Goal: Transaction & Acquisition: Purchase product/service

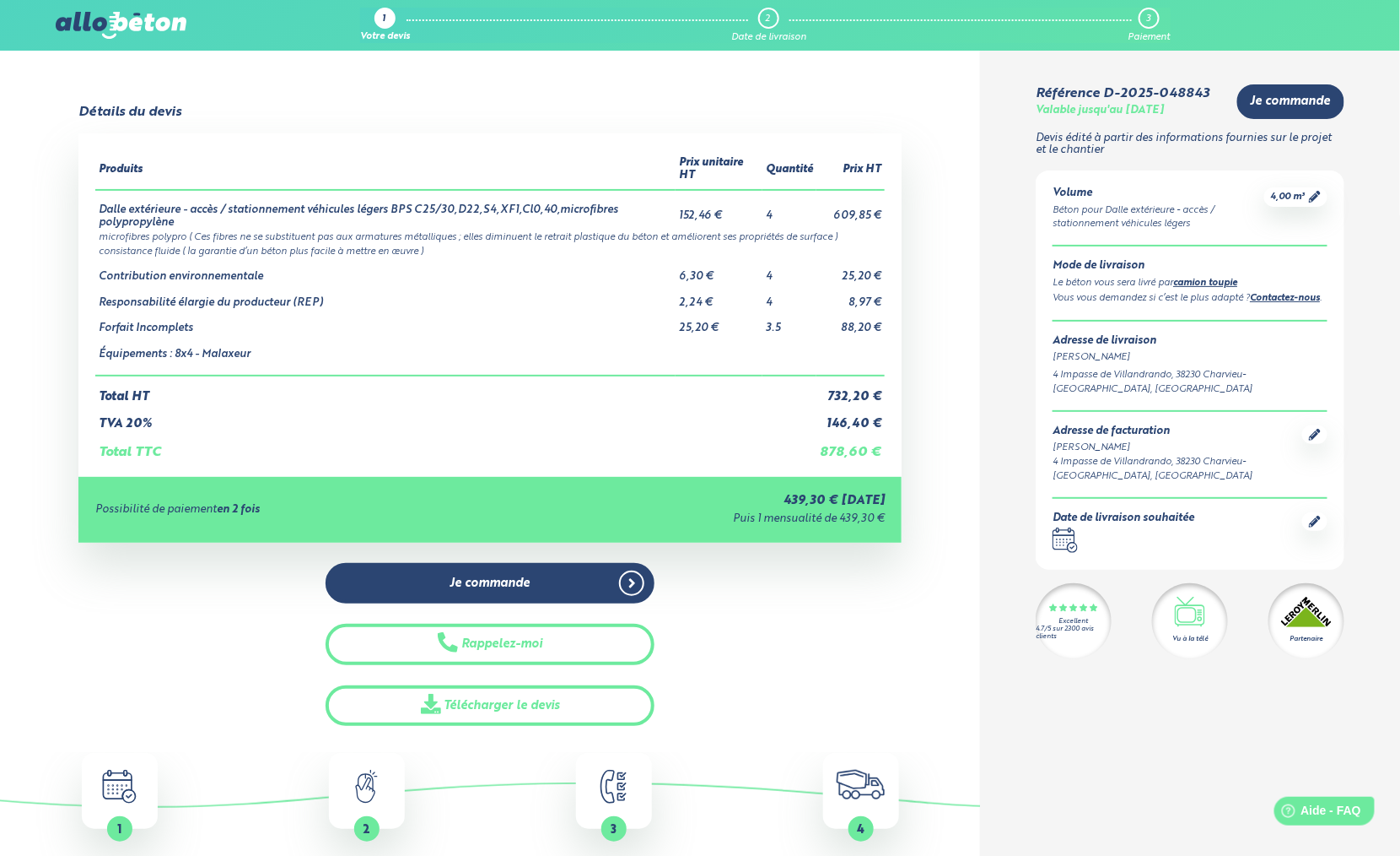
click at [90, 28] on img at bounding box center [120, 25] width 129 height 27
click at [122, 29] on img at bounding box center [120, 25] width 129 height 27
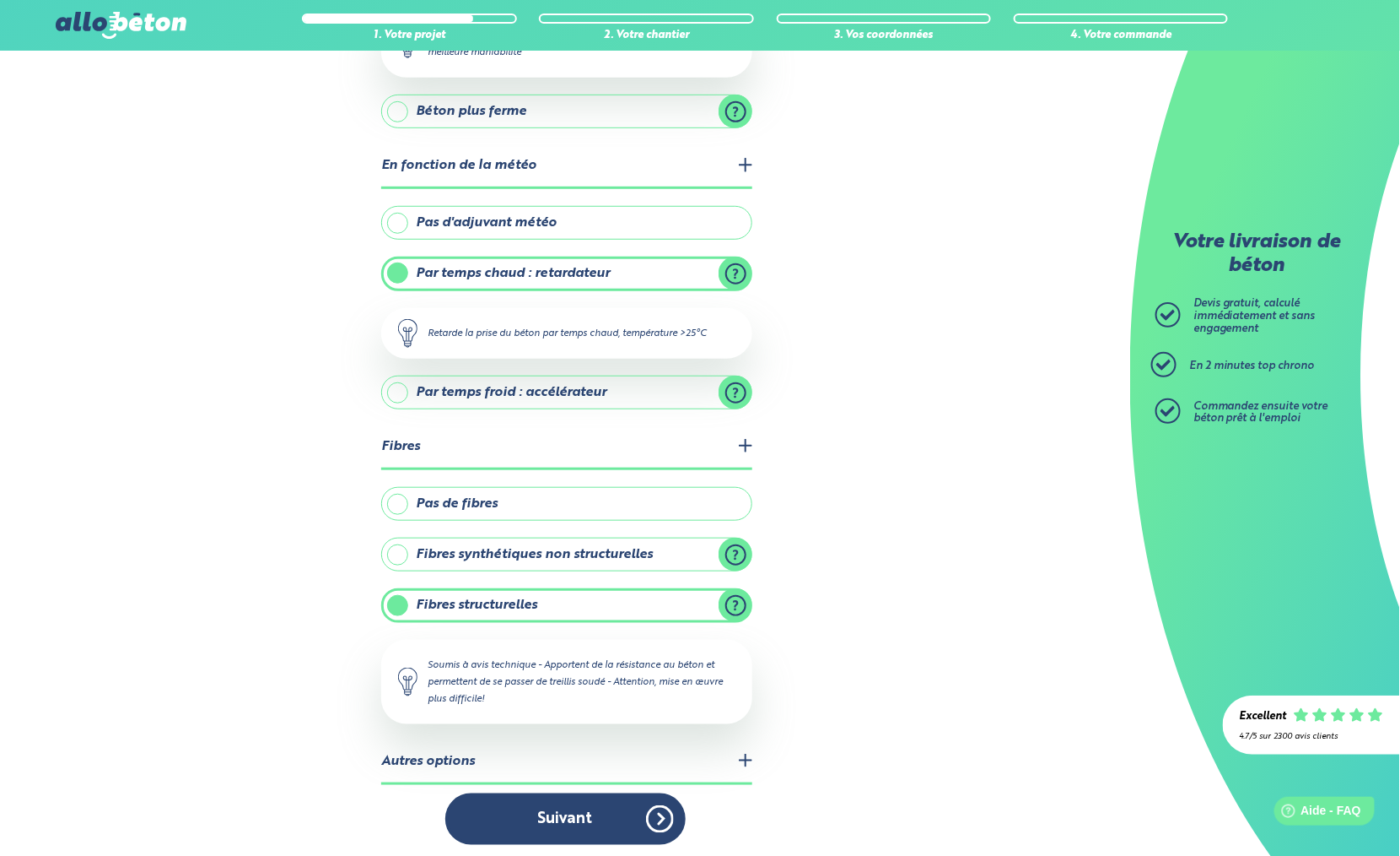
scroll to position [305, 0]
click at [468, 759] on legend "Autres options" at bounding box center [567, 763] width 371 height 43
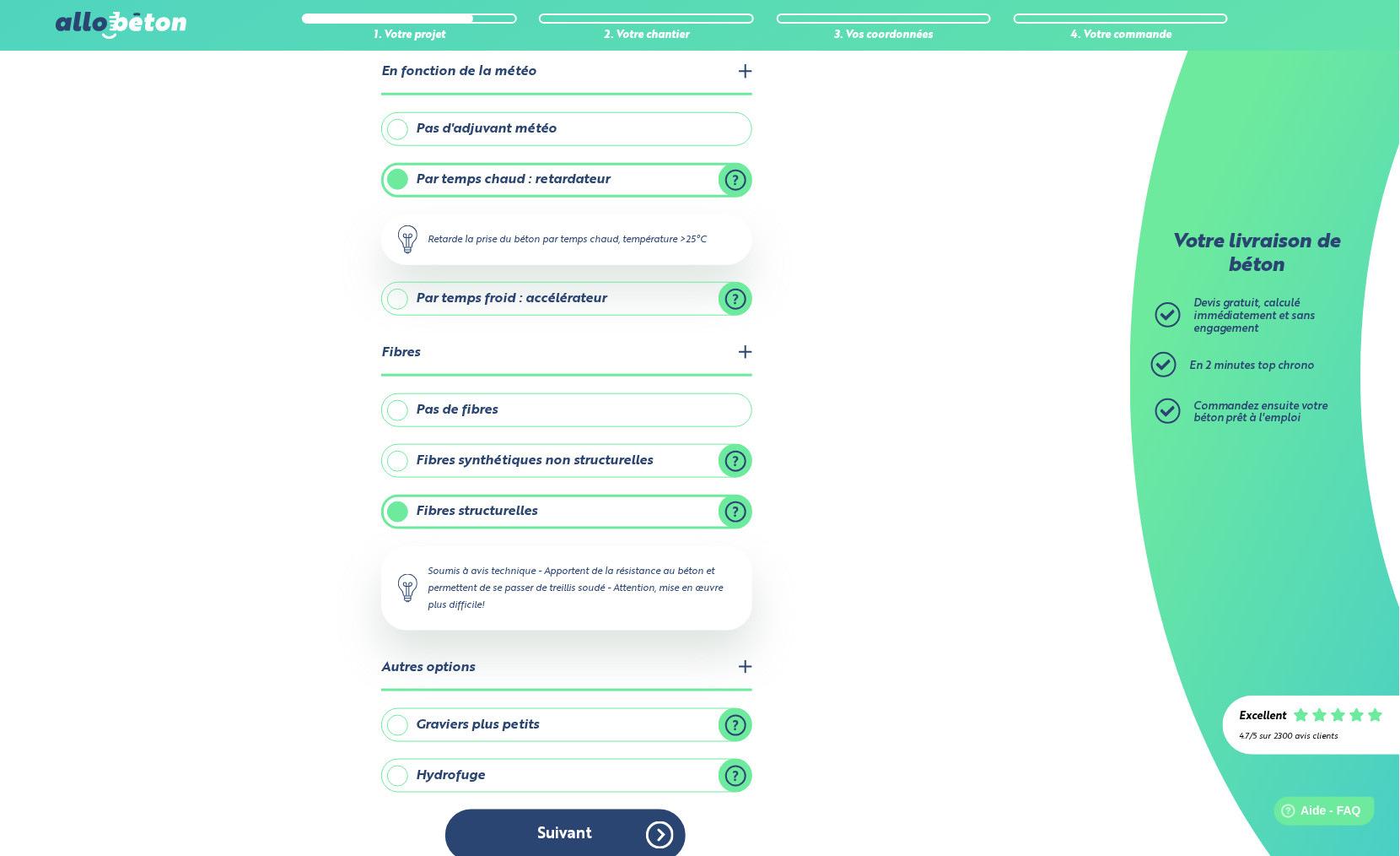
scroll to position [414, 0]
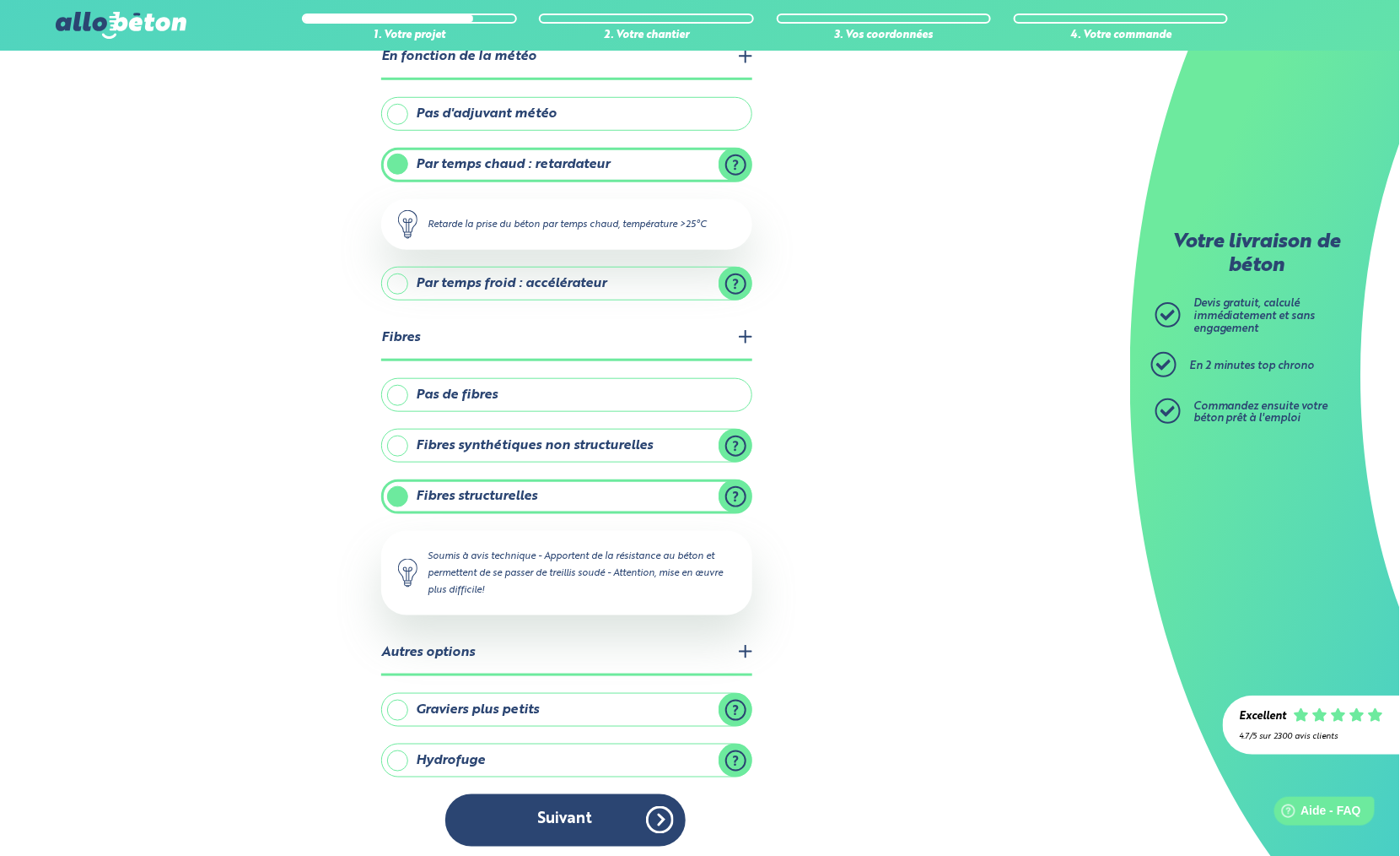
click at [740, 753] on label "Hydrofuge" at bounding box center [567, 760] width 371 height 34
click at [0, 0] on input "Hydrofuge" at bounding box center [0, 0] width 0 height 0
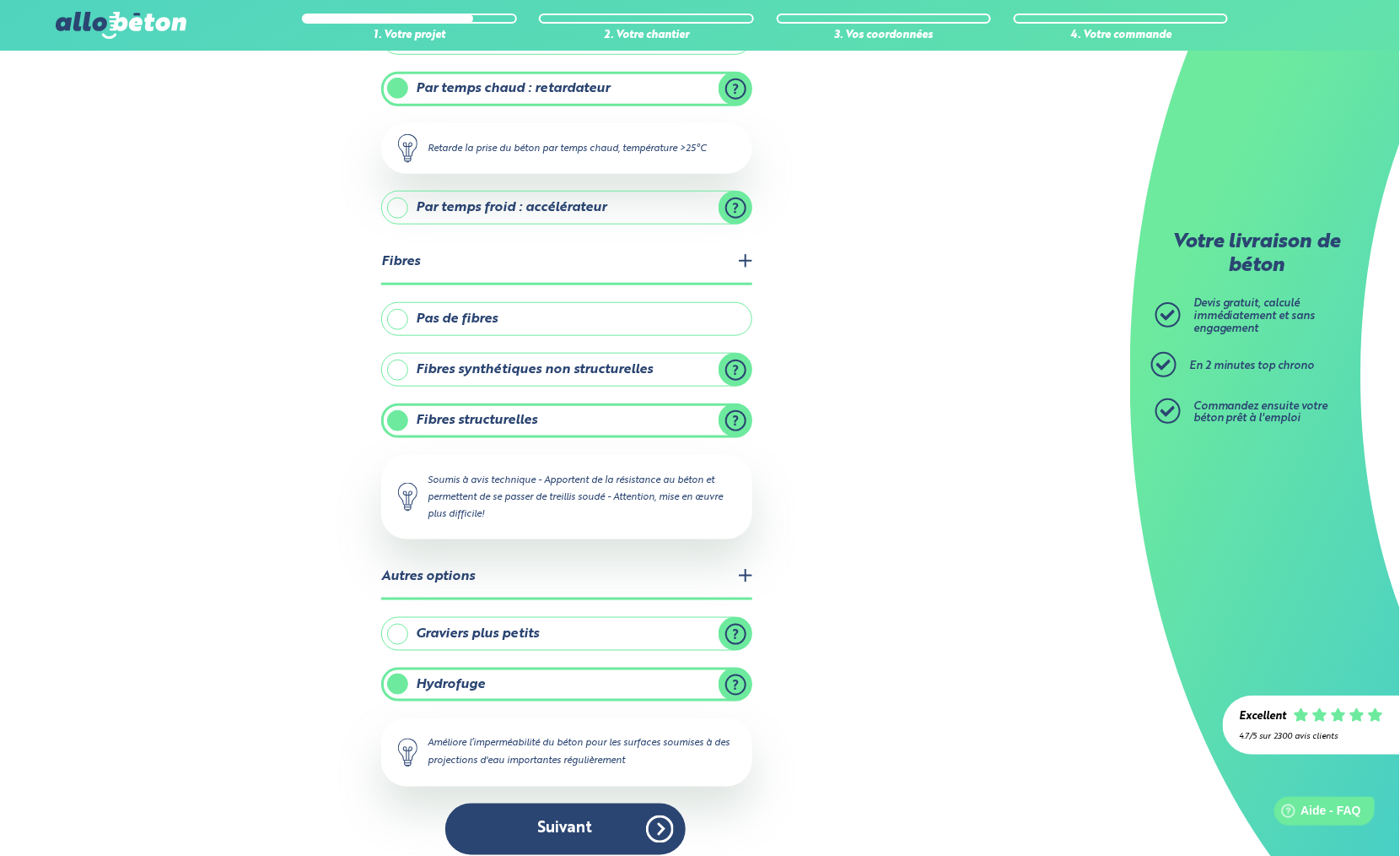
scroll to position [498, 0]
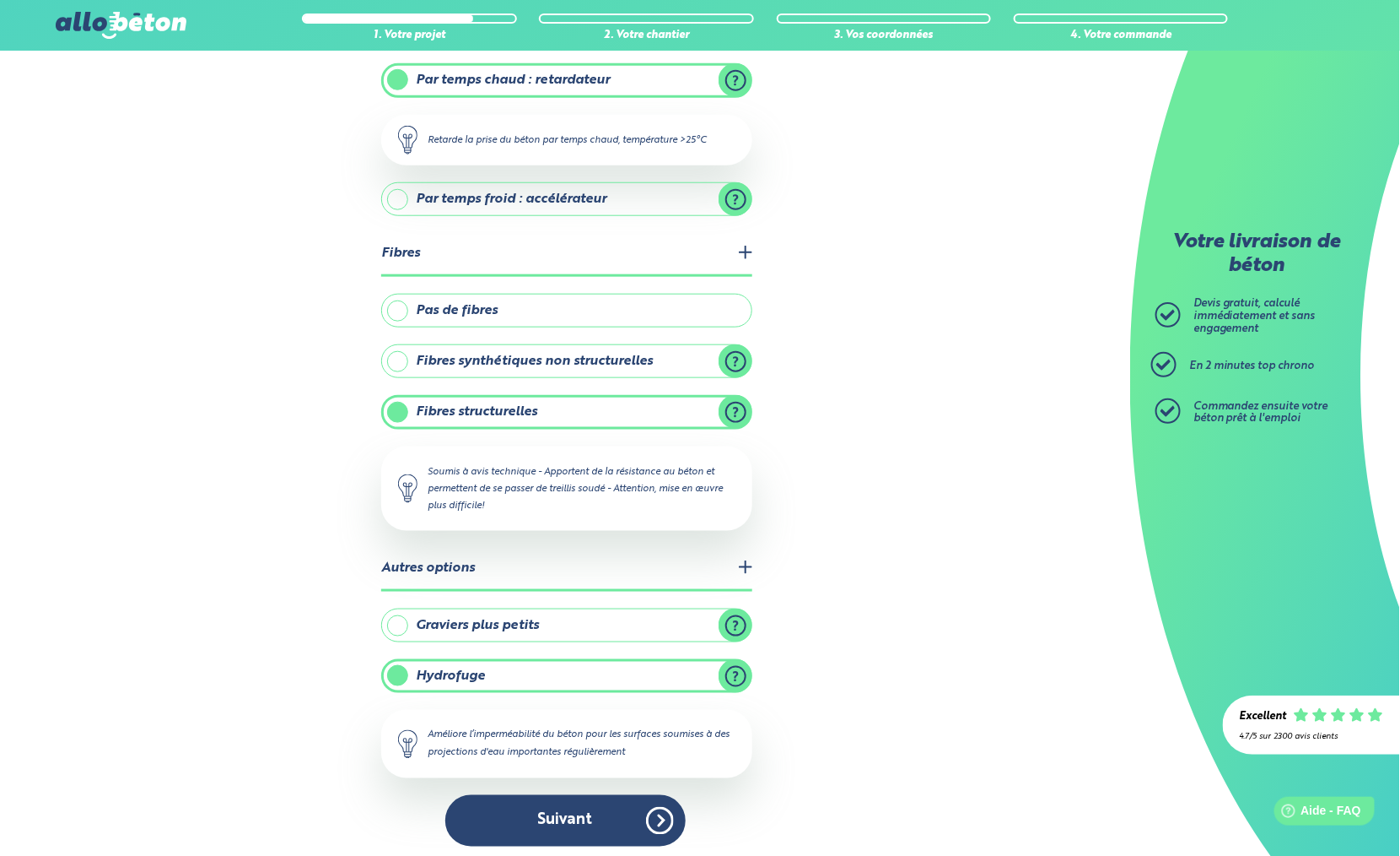
click at [682, 664] on label "Hydrofuge" at bounding box center [567, 676] width 371 height 34
click at [0, 0] on input "Hydrofuge" at bounding box center [0, 0] width 0 height 0
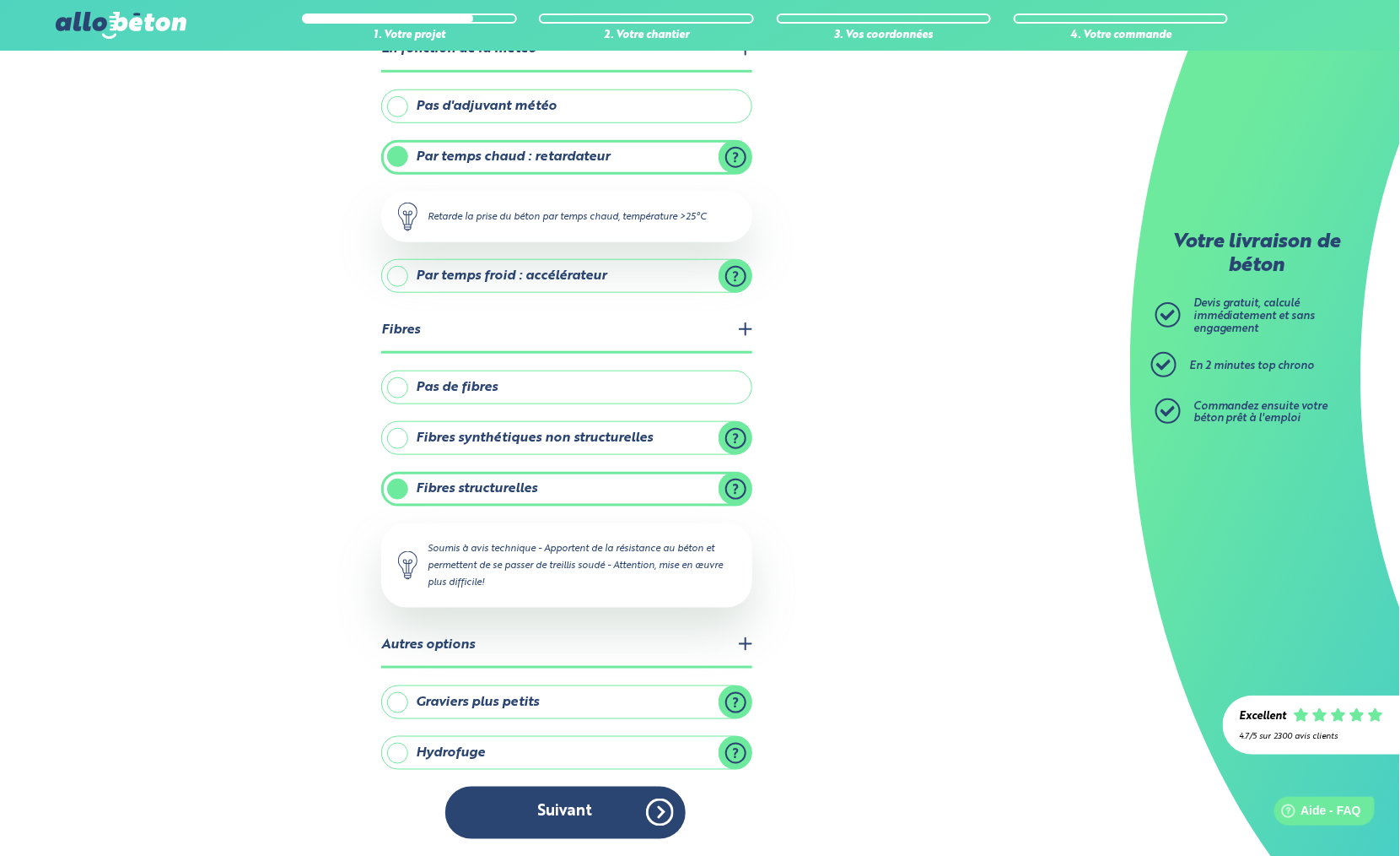
scroll to position [414, 0]
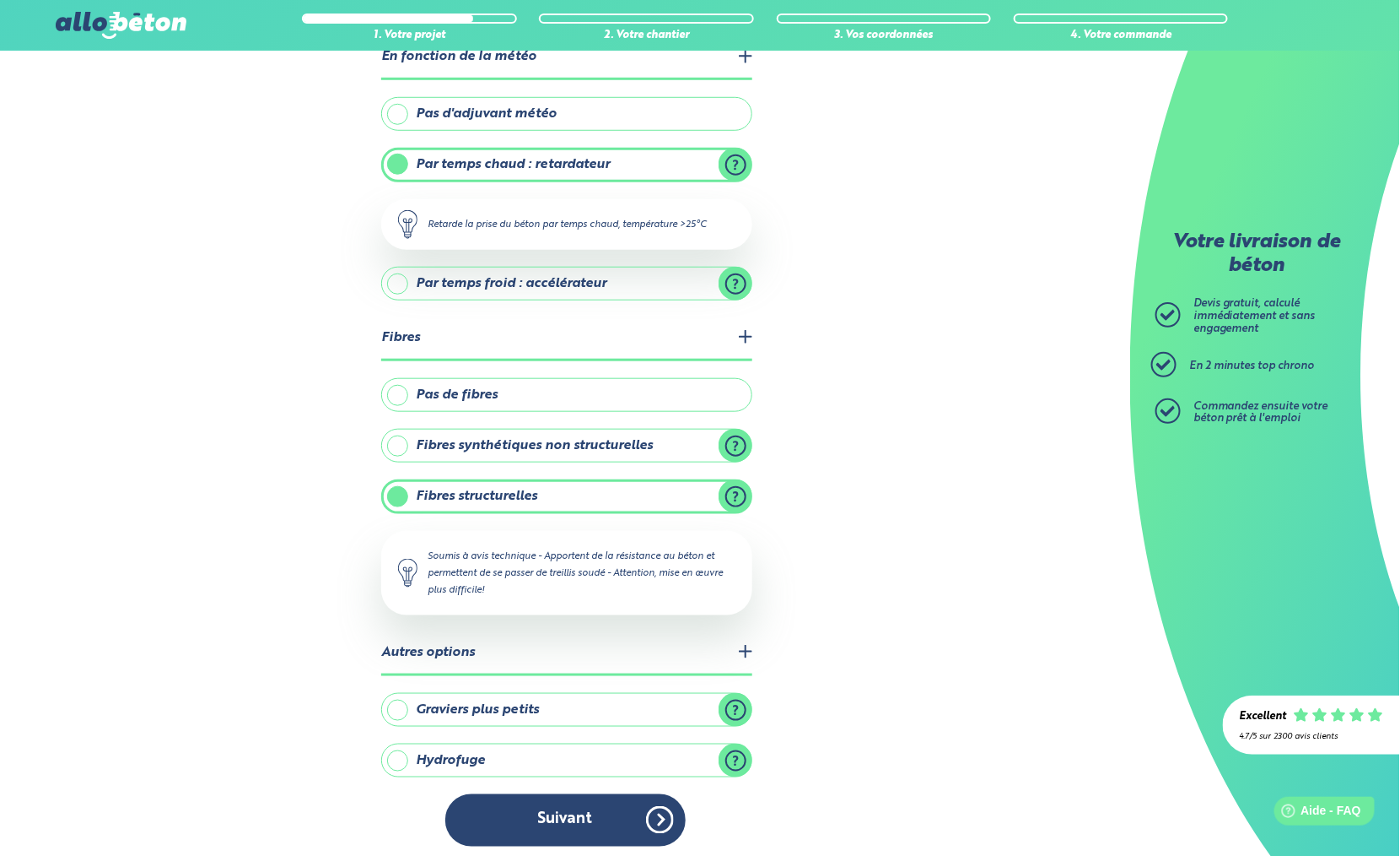
click at [675, 698] on label "Graviers plus petits" at bounding box center [567, 709] width 371 height 34
click at [0, 0] on input "Graviers plus petits" at bounding box center [0, 0] width 0 height 0
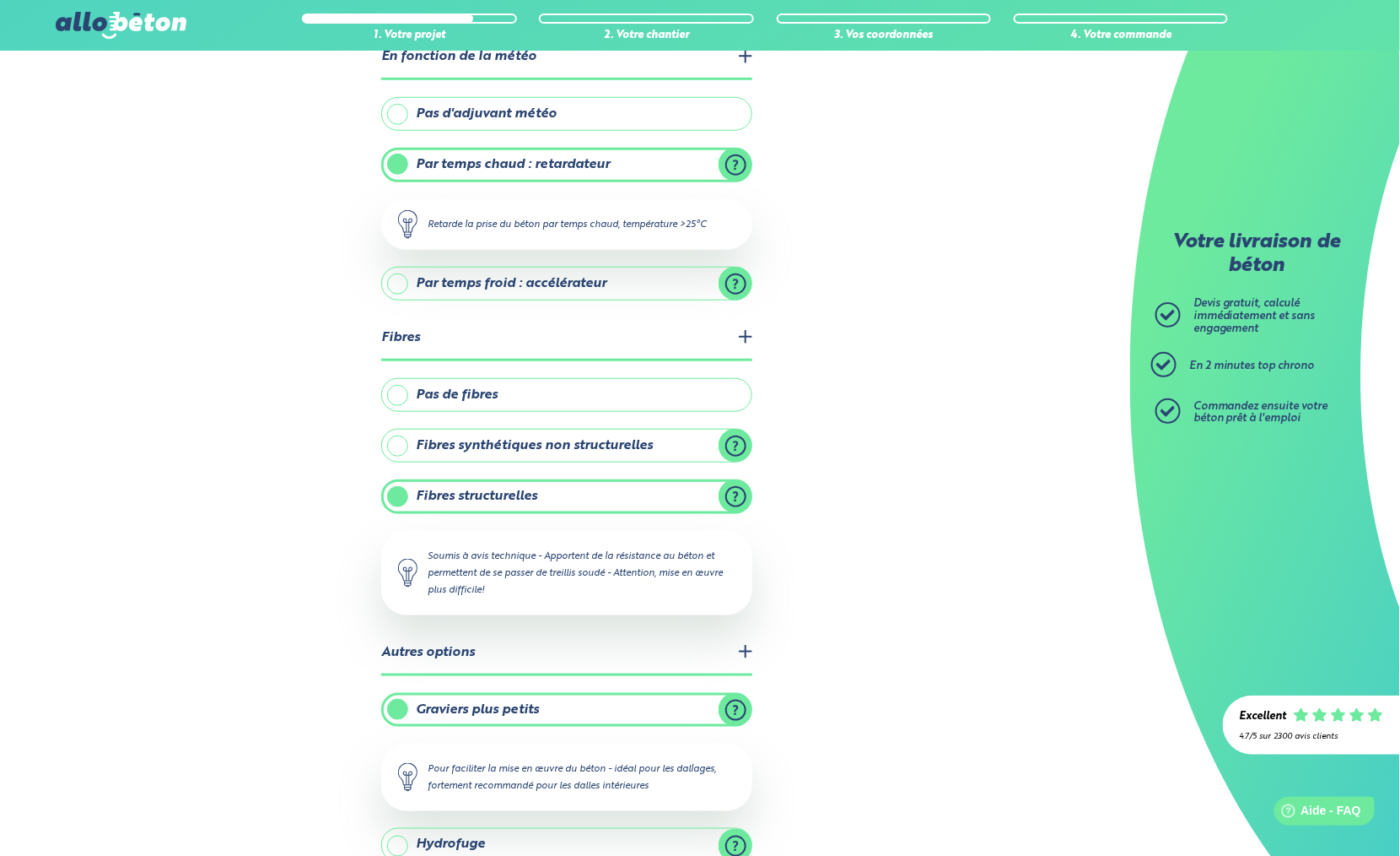
scroll to position [498, 0]
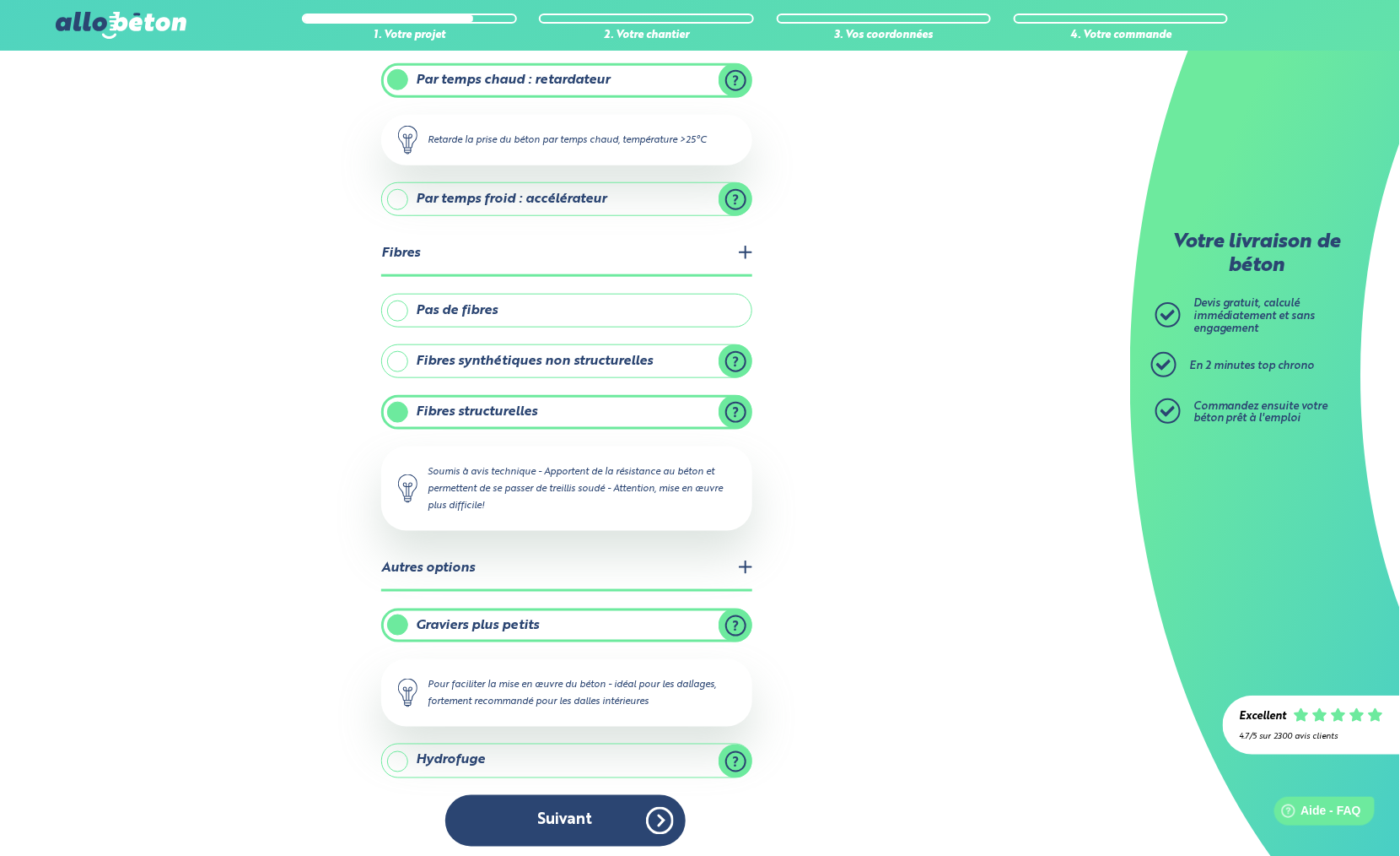
click at [740, 618] on label "Graviers plus petits" at bounding box center [567, 625] width 371 height 34
click at [0, 0] on input "Graviers plus petits" at bounding box center [0, 0] width 0 height 0
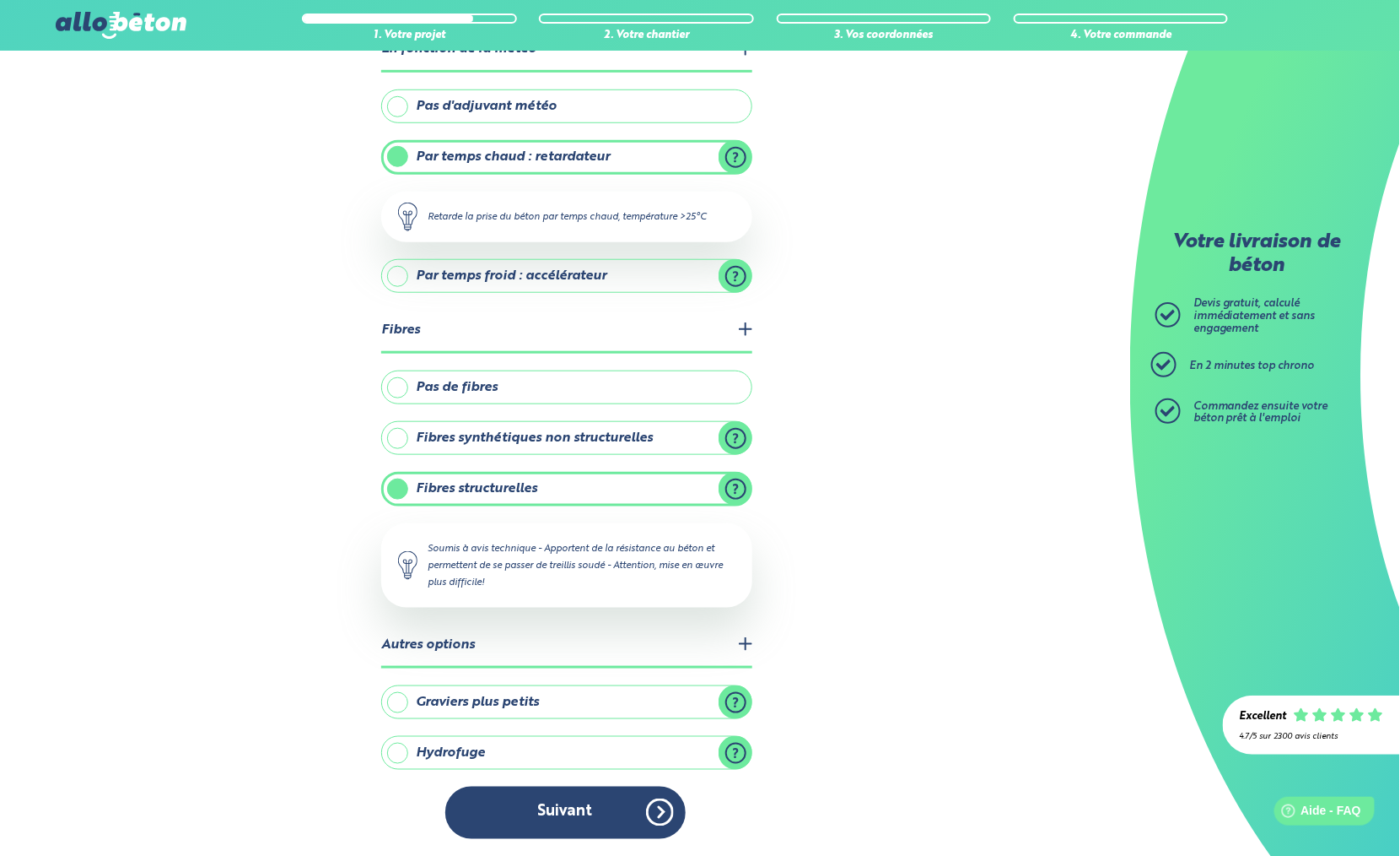
scroll to position [414, 0]
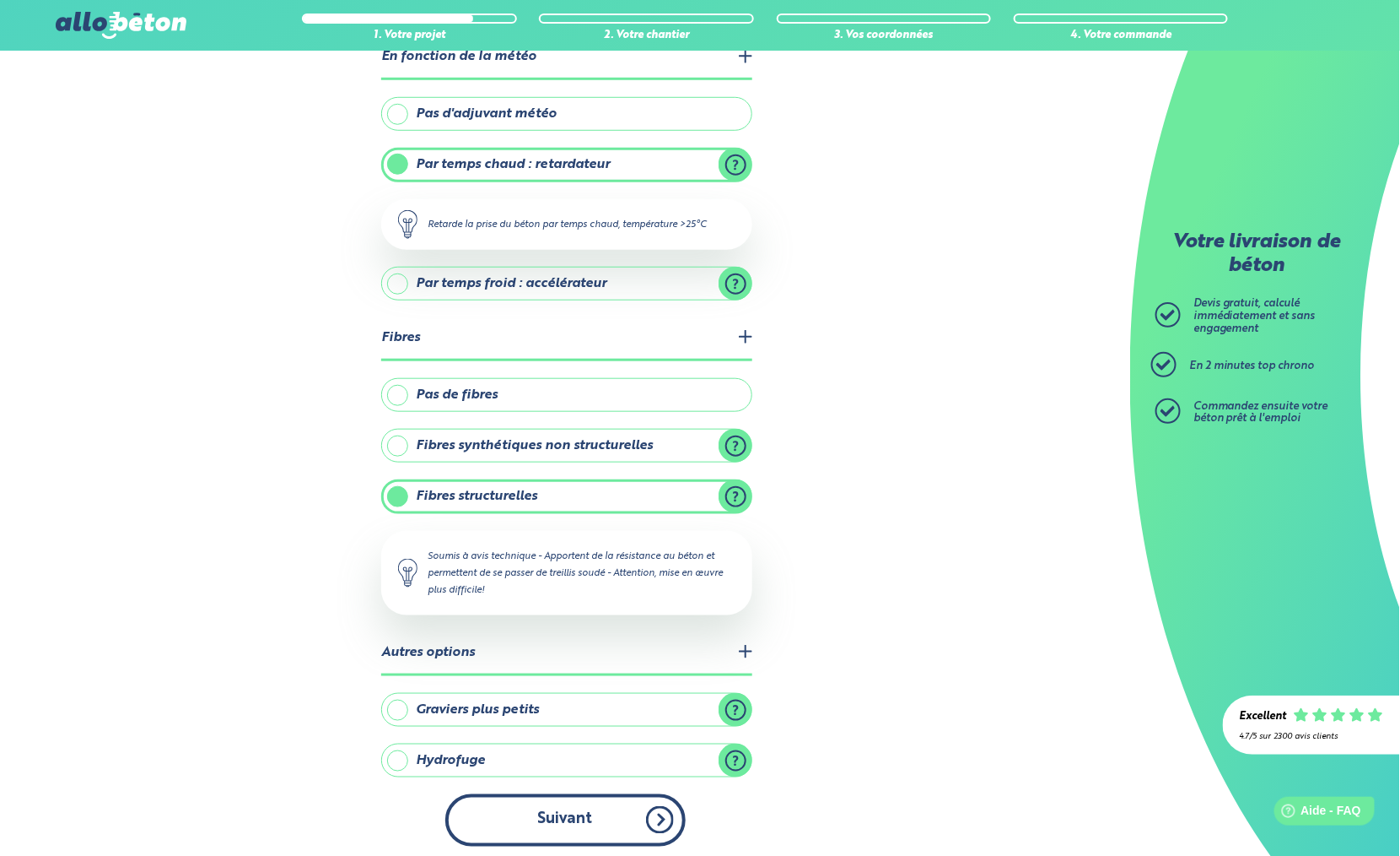
click at [616, 803] on button "Suivant" at bounding box center [566, 819] width 240 height 52
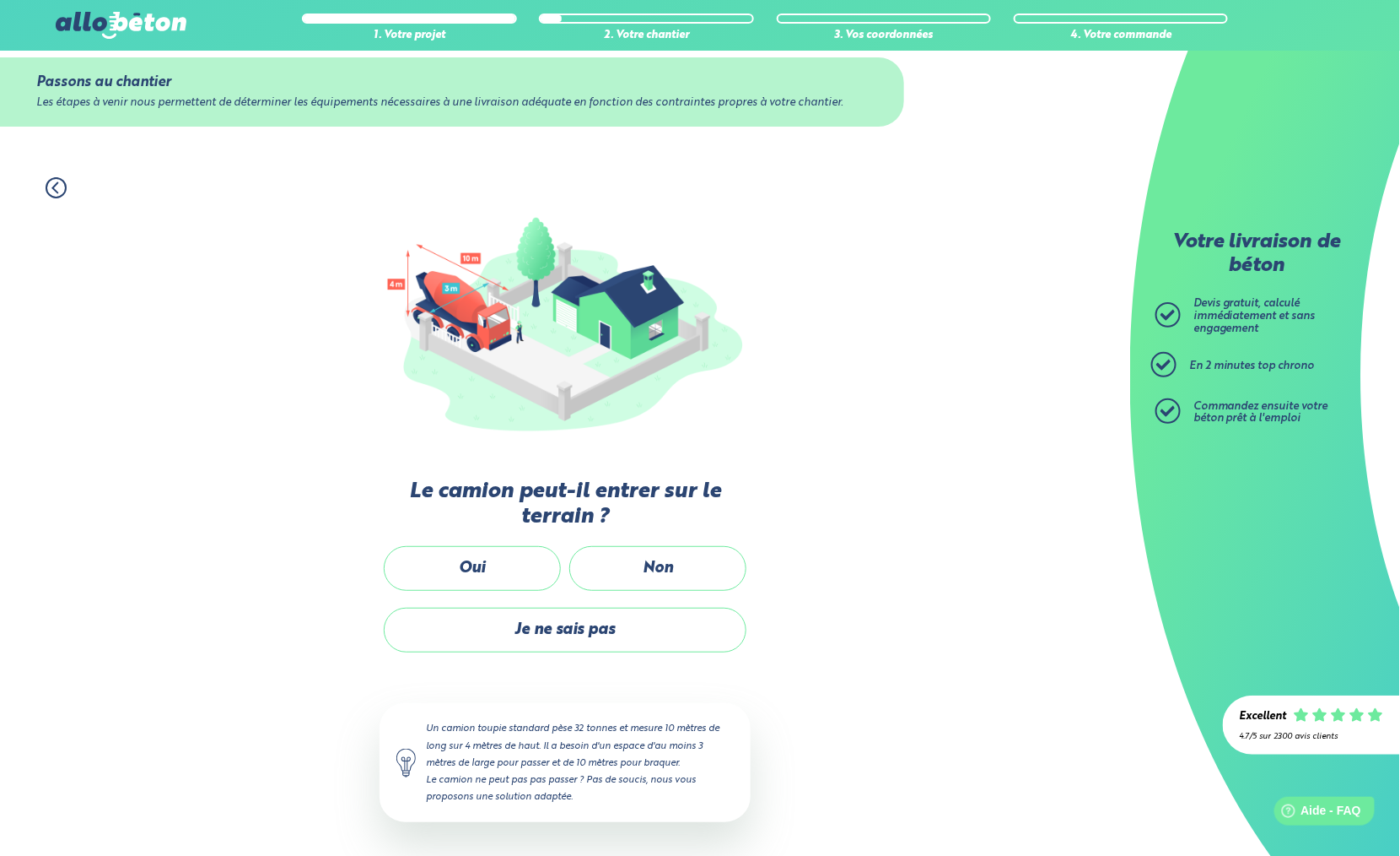
scroll to position [23, 0]
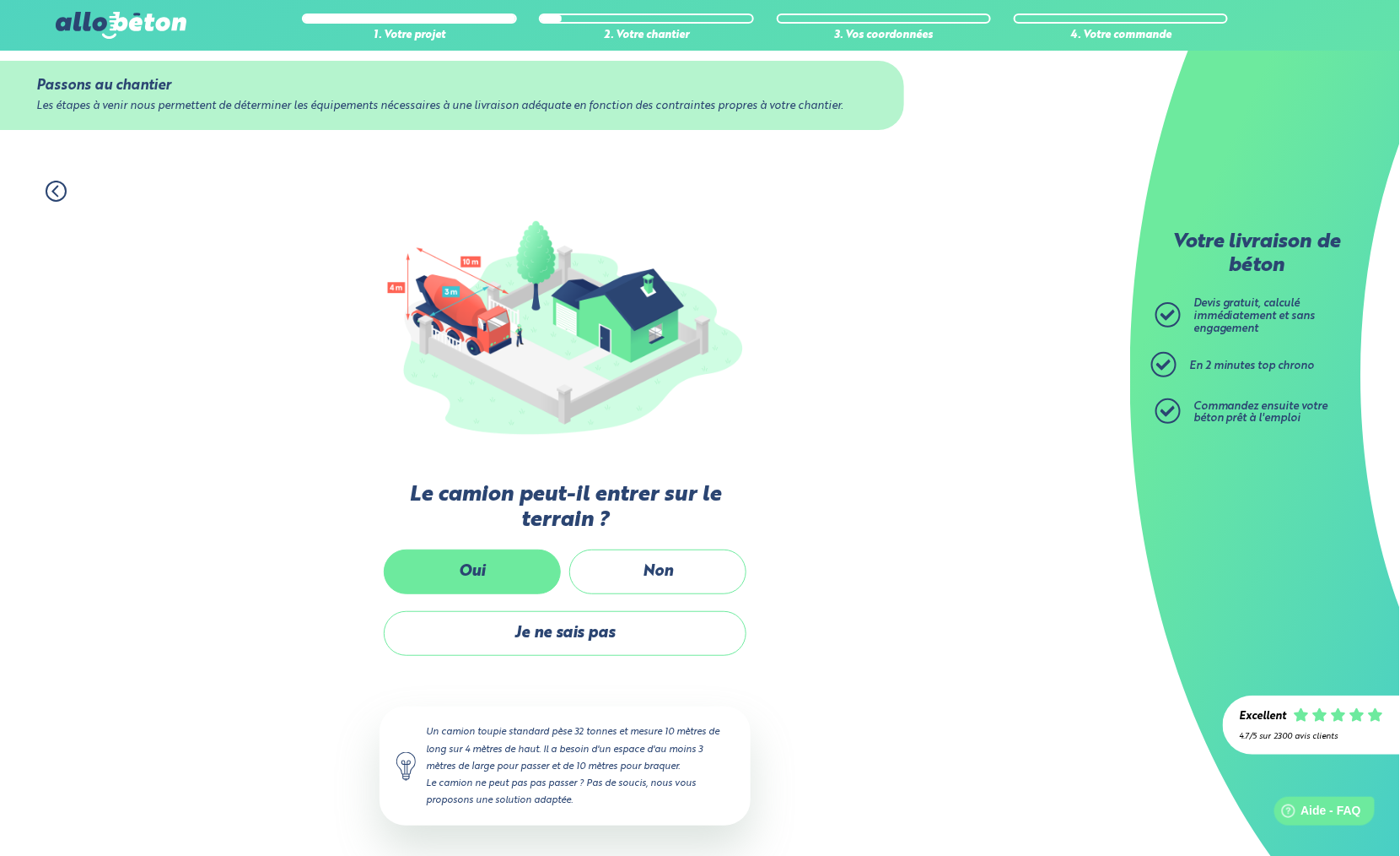
click at [487, 567] on label "Oui" at bounding box center [472, 572] width 177 height 45
click at [0, 0] on input "Oui" at bounding box center [0, 0] width 0 height 0
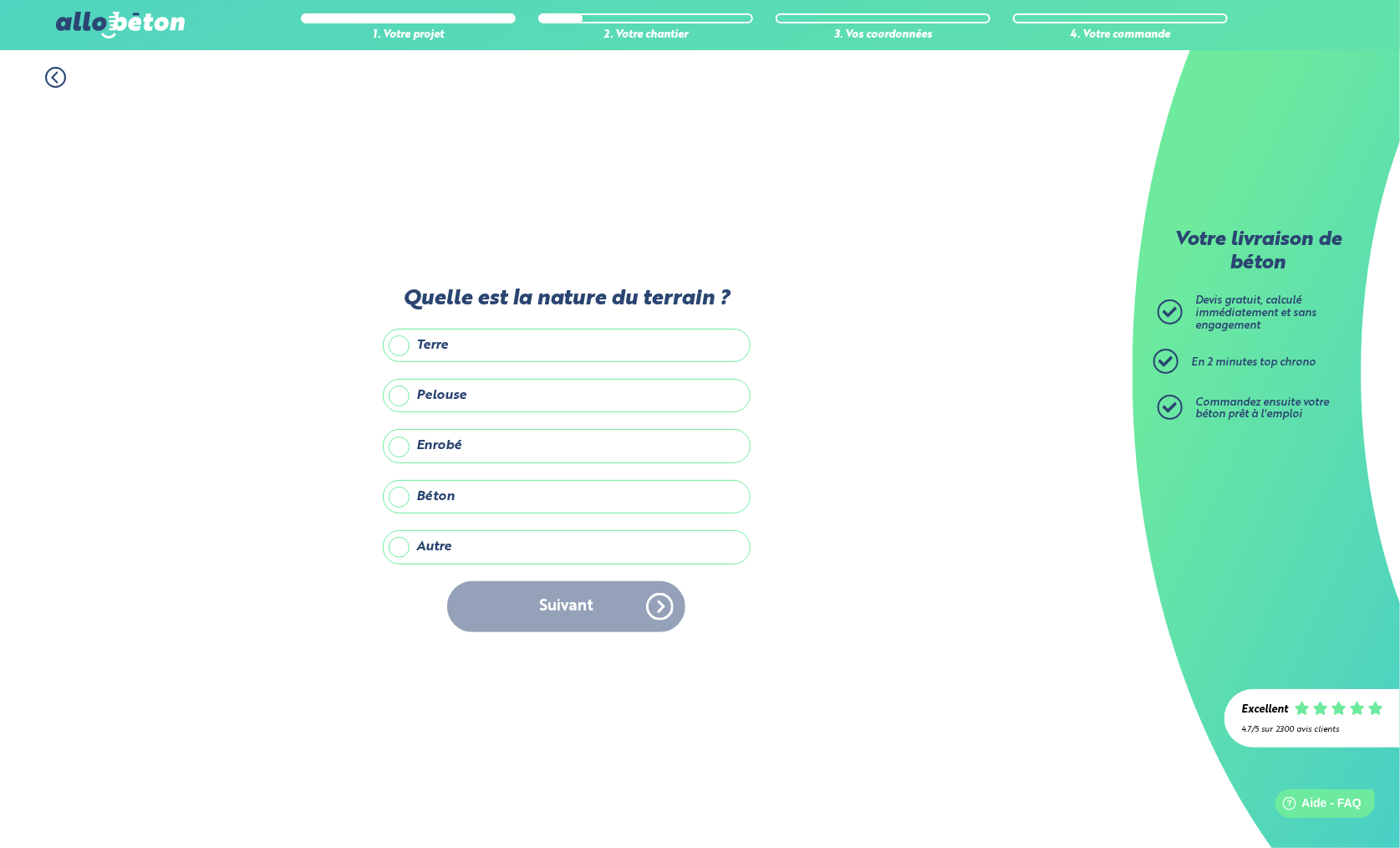
click at [504, 445] on label "Enrobé" at bounding box center [566, 446] width 368 height 34
click at [0, 0] on input "Enrobé" at bounding box center [0, 0] width 0 height 0
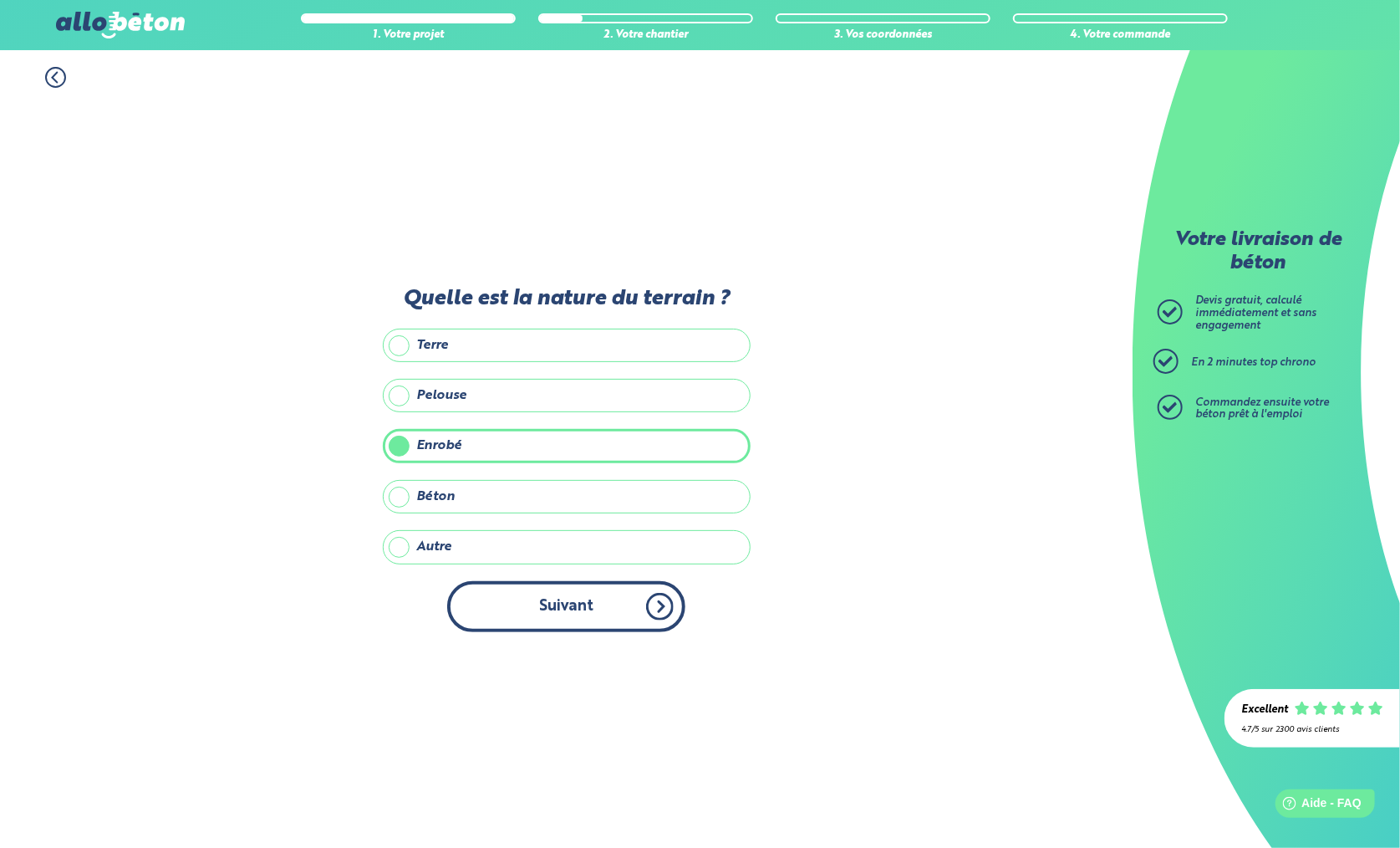
click at [558, 606] on button "Suivant" at bounding box center [566, 606] width 238 height 51
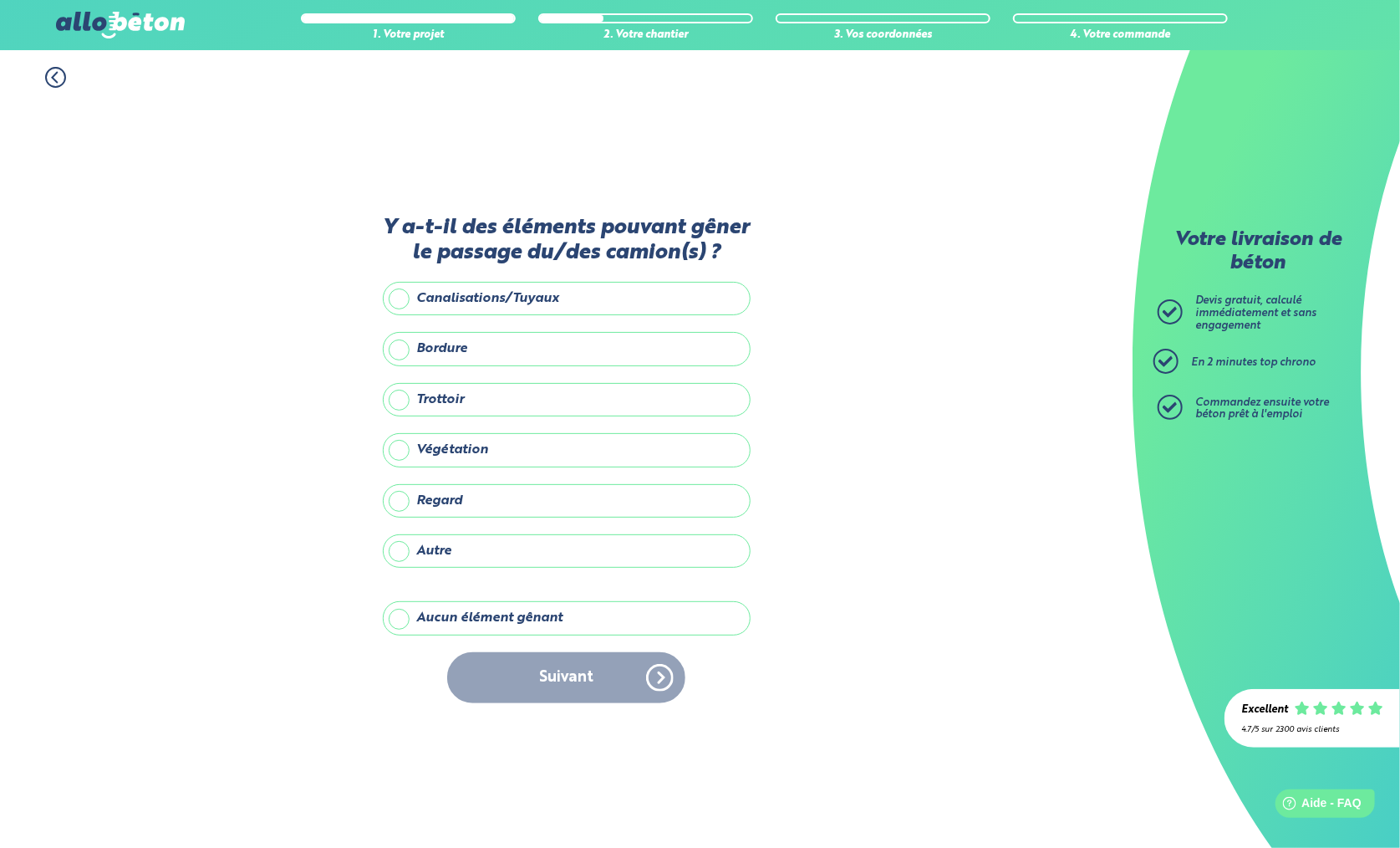
click at [566, 617] on label "Aucun élément gênant" at bounding box center [566, 617] width 368 height 34
click at [0, 0] on input "Aucun élément gênant" at bounding box center [0, 0] width 0 height 0
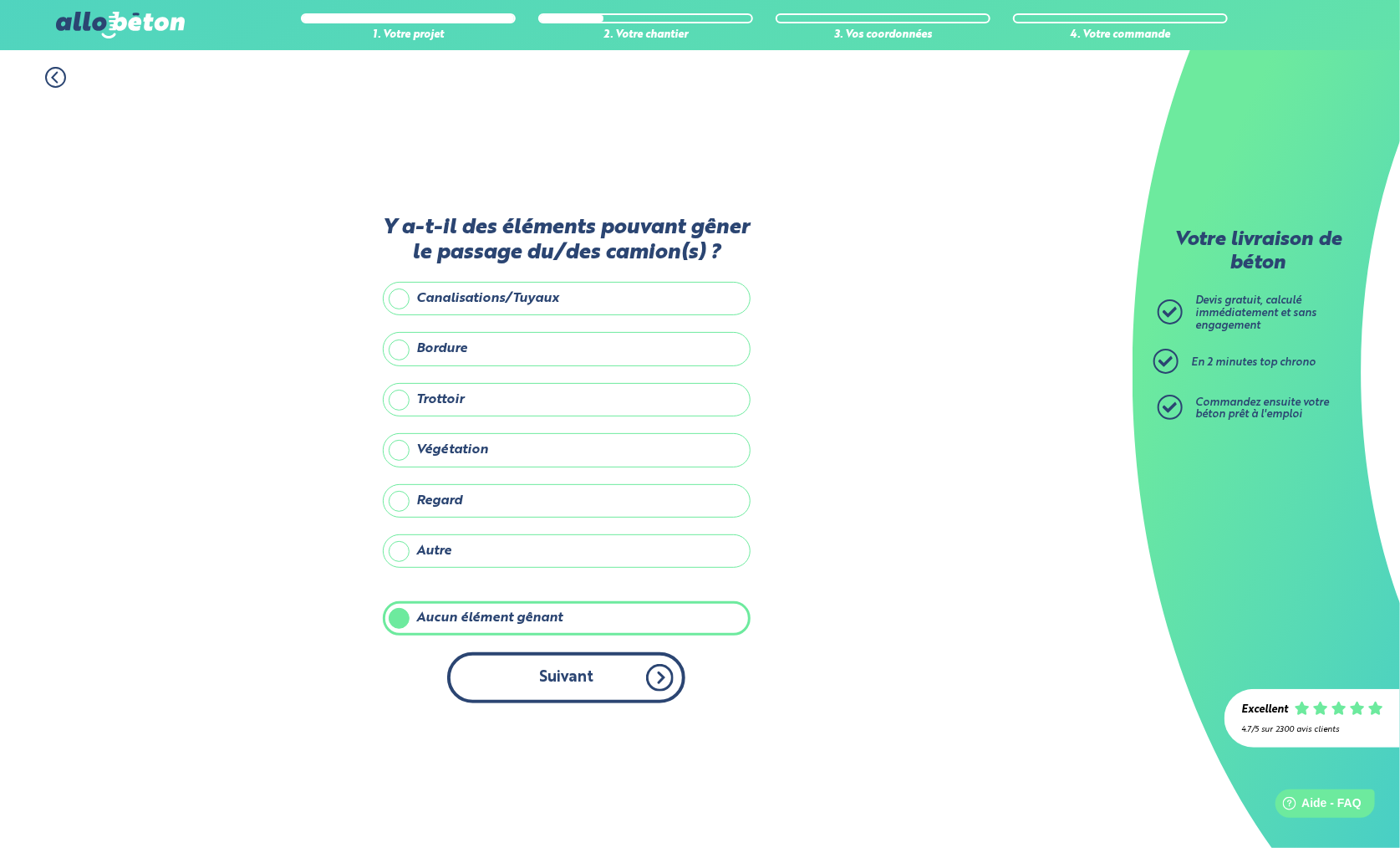
click at [589, 671] on button "Suivant" at bounding box center [566, 677] width 238 height 51
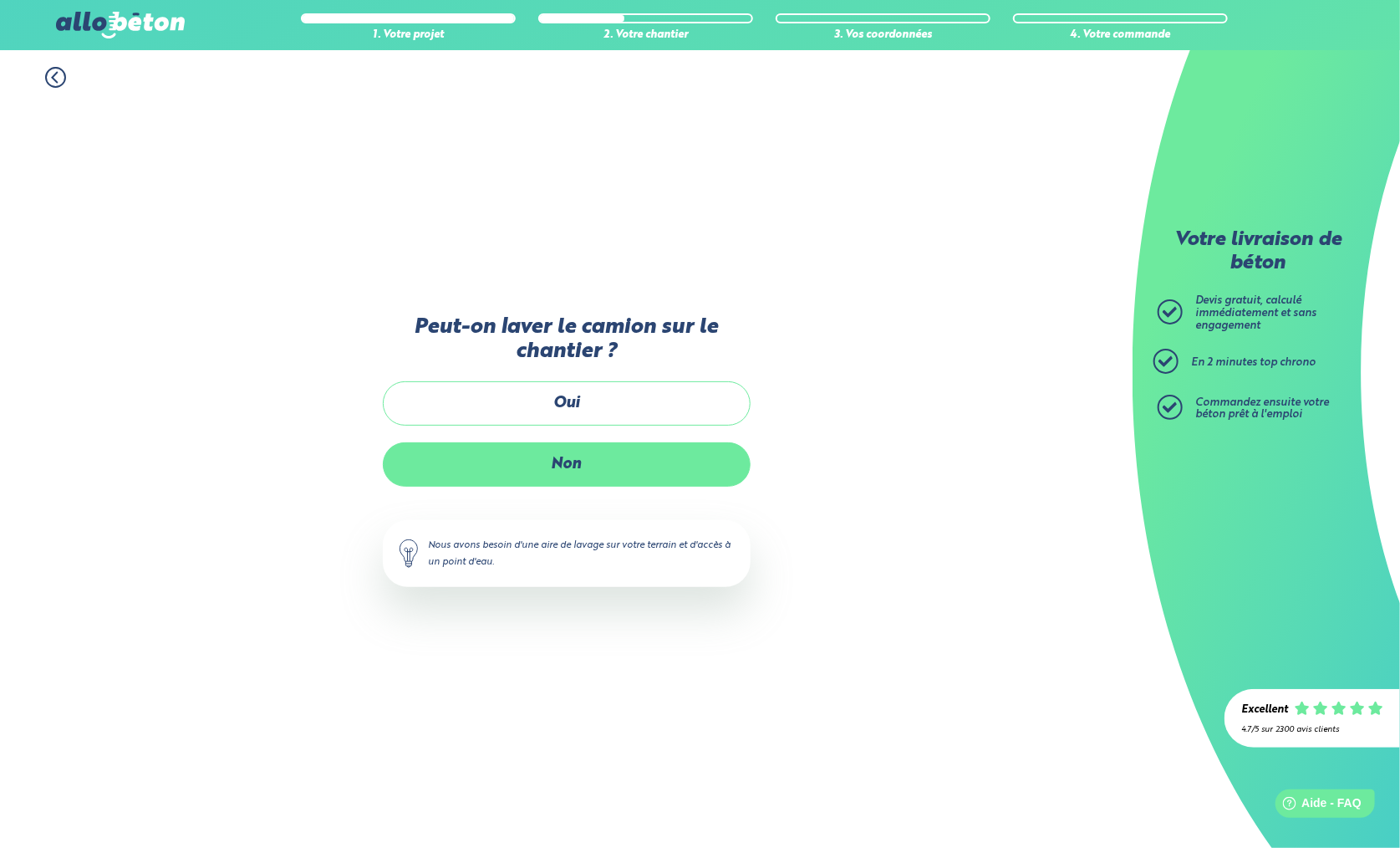
click at [573, 467] on label "Non" at bounding box center [566, 464] width 368 height 44
click at [0, 0] on input "Non" at bounding box center [0, 0] width 0 height 0
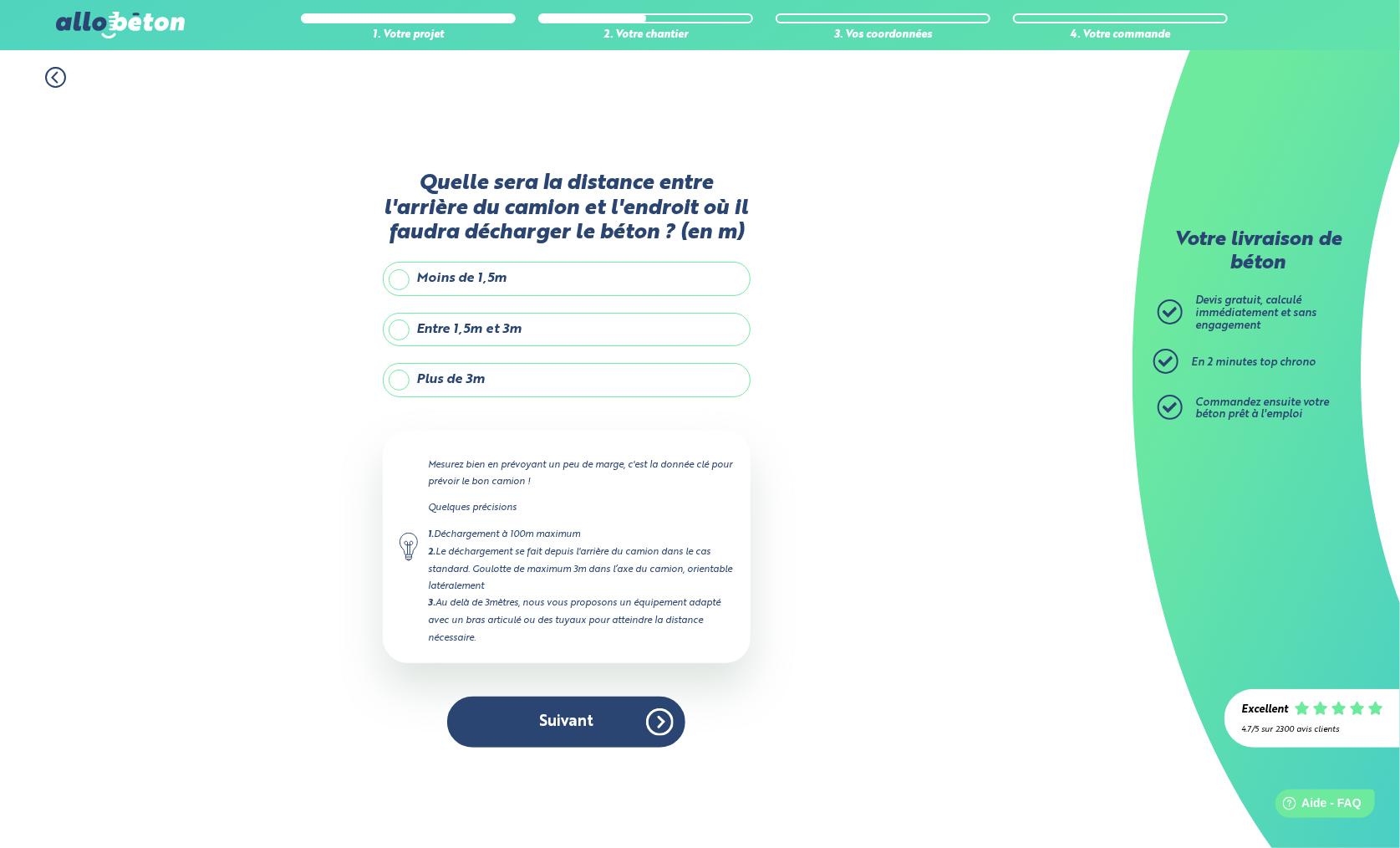
click at [399, 335] on label "Entre 1,5m et 3m" at bounding box center [566, 329] width 368 height 34
click at [0, 0] on input "Entre 1,5m et 3m" at bounding box center [0, 0] width 0 height 0
click at [488, 375] on label "Plus de 3m" at bounding box center [566, 379] width 368 height 34
click at [0, 0] on input "Plus de 3m" at bounding box center [0, 0] width 0 height 0
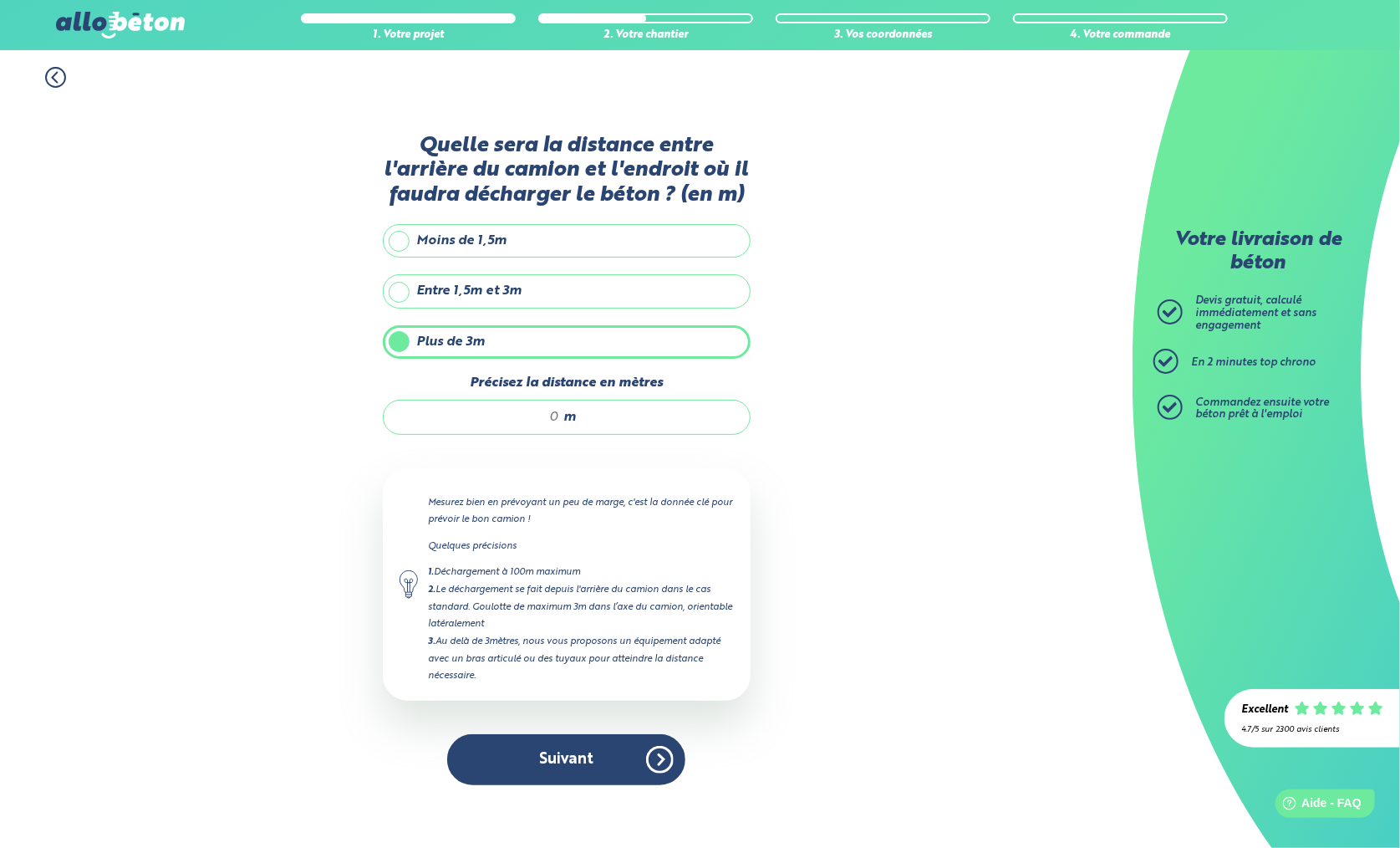
drag, startPoint x: 559, startPoint y: 421, endPoint x: 538, endPoint y: 420, distance: 21.0
click at [538, 420] on input "Précisez la distance en mètres" at bounding box center [480, 417] width 159 height 16
type input "8"
click at [591, 759] on button "Suivant" at bounding box center [566, 759] width 238 height 51
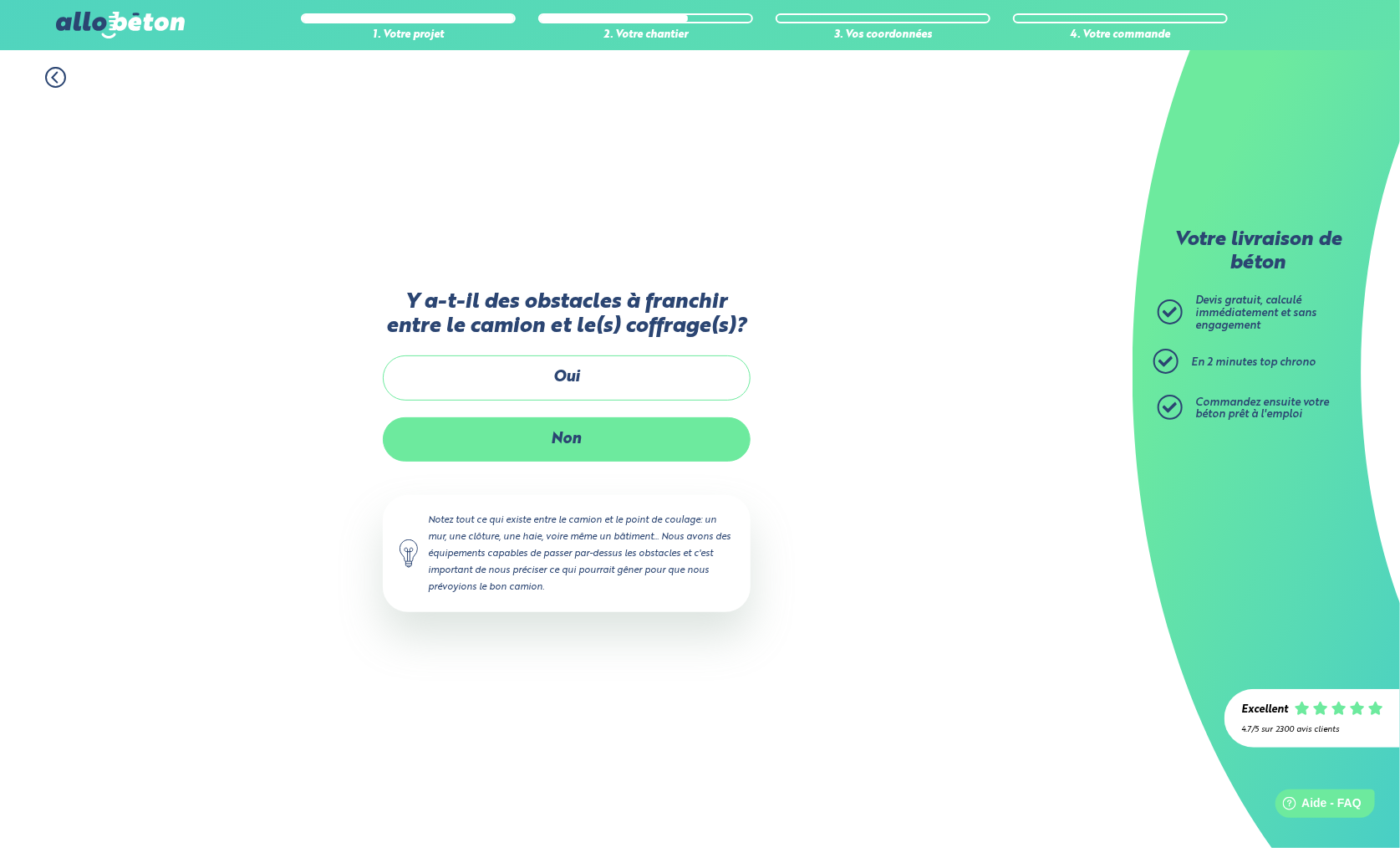
click at [594, 442] on label "Non" at bounding box center [566, 439] width 368 height 44
click at [0, 0] on input "Non" at bounding box center [0, 0] width 0 height 0
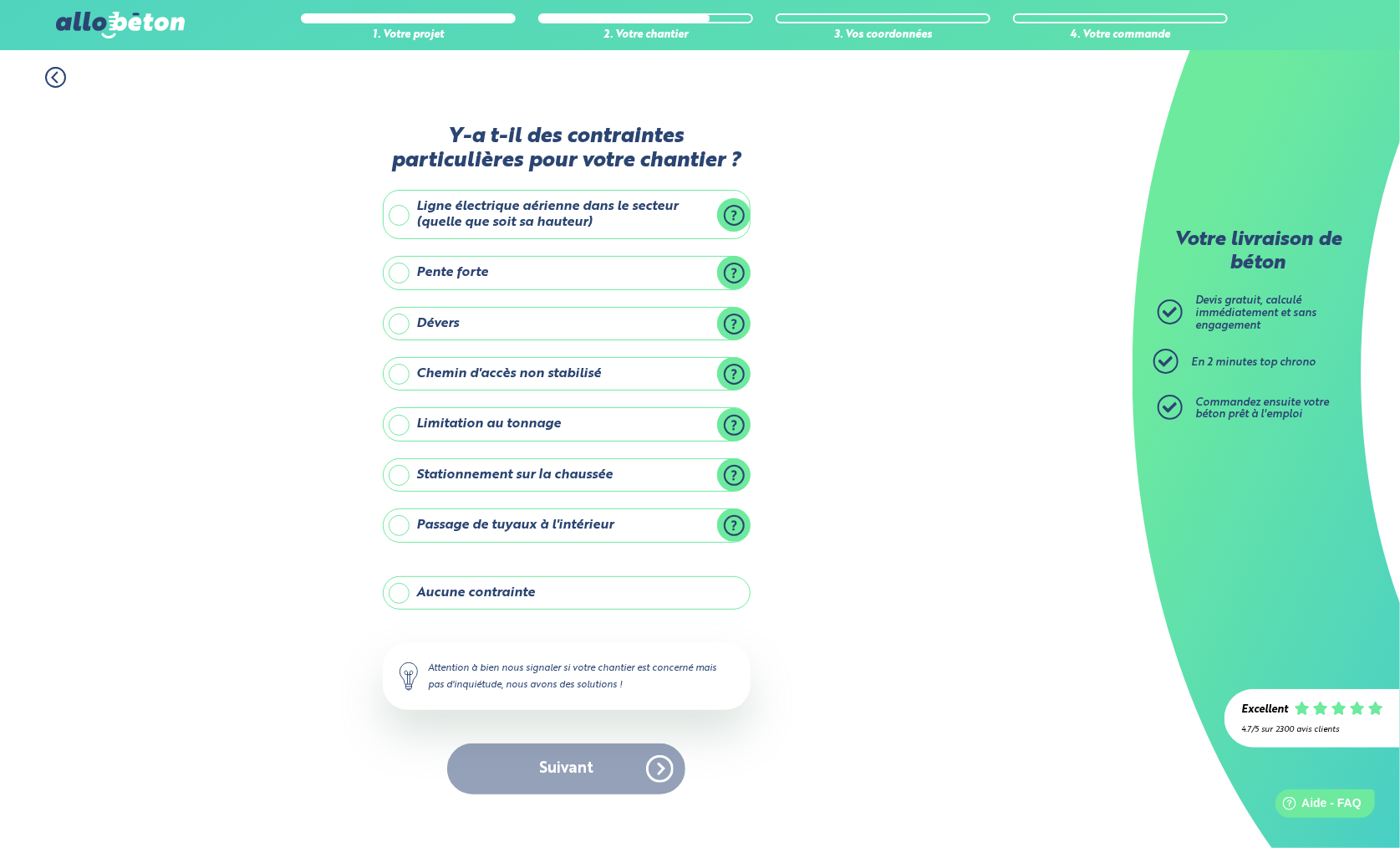
click at [590, 594] on label "Aucune contrainte" at bounding box center [566, 592] width 368 height 34
click at [0, 0] on input "Aucune contrainte" at bounding box center [0, 0] width 0 height 0
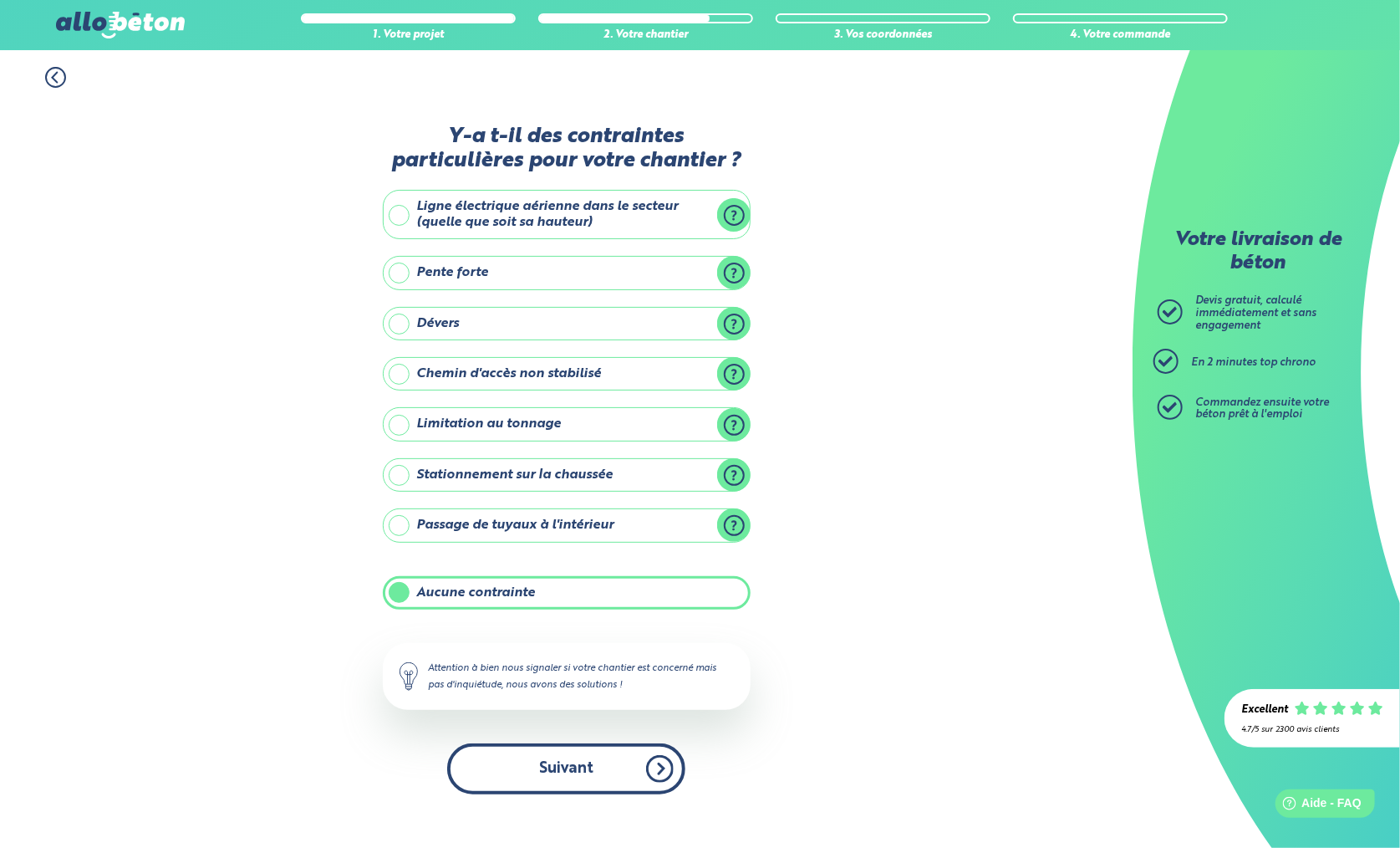
click at [580, 758] on button "Suivant" at bounding box center [566, 768] width 238 height 51
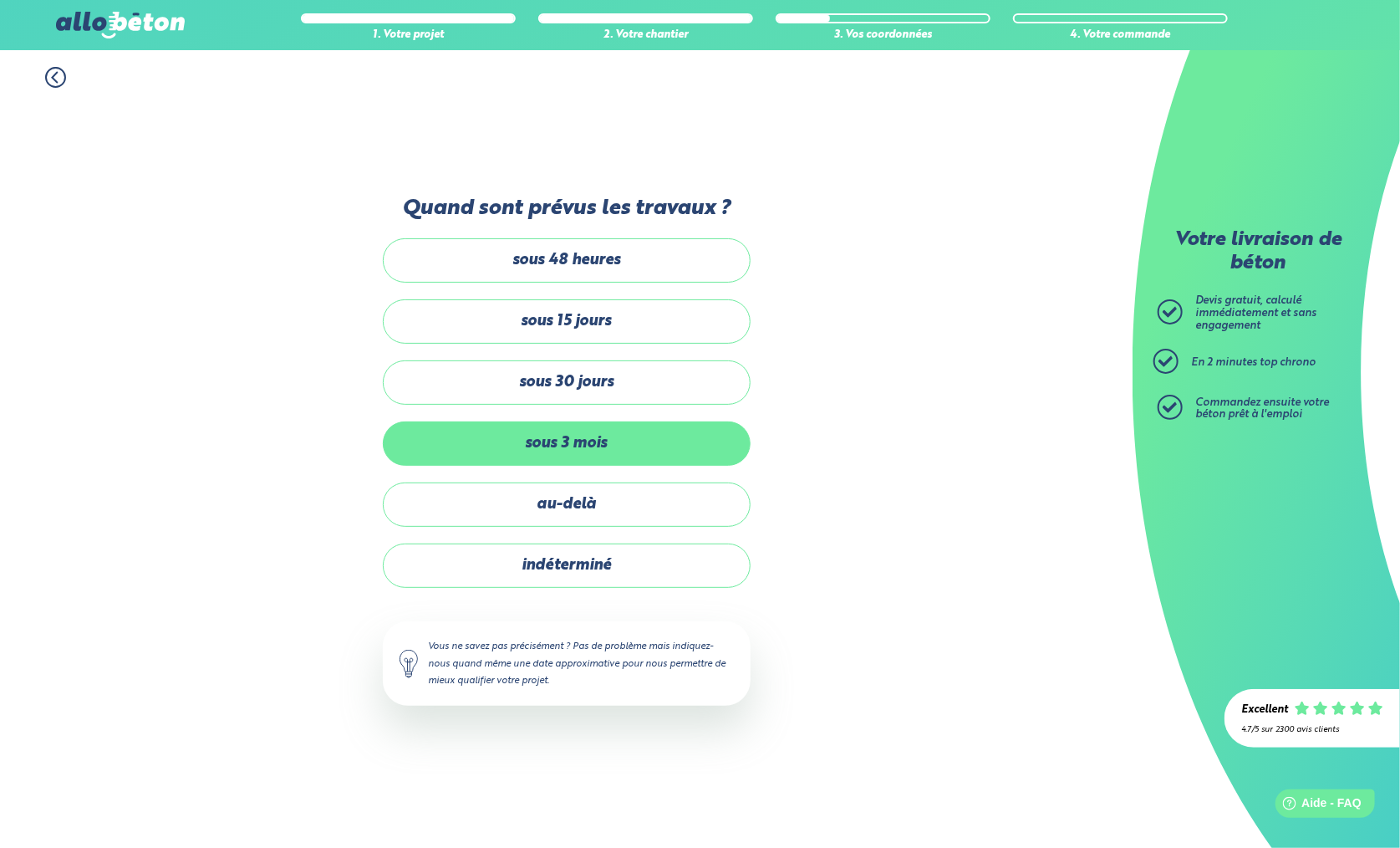
click at [639, 444] on label "sous 3 mois" at bounding box center [566, 444] width 368 height 44
click at [0, 0] on input "sous 3 mois" at bounding box center [0, 0] width 0 height 0
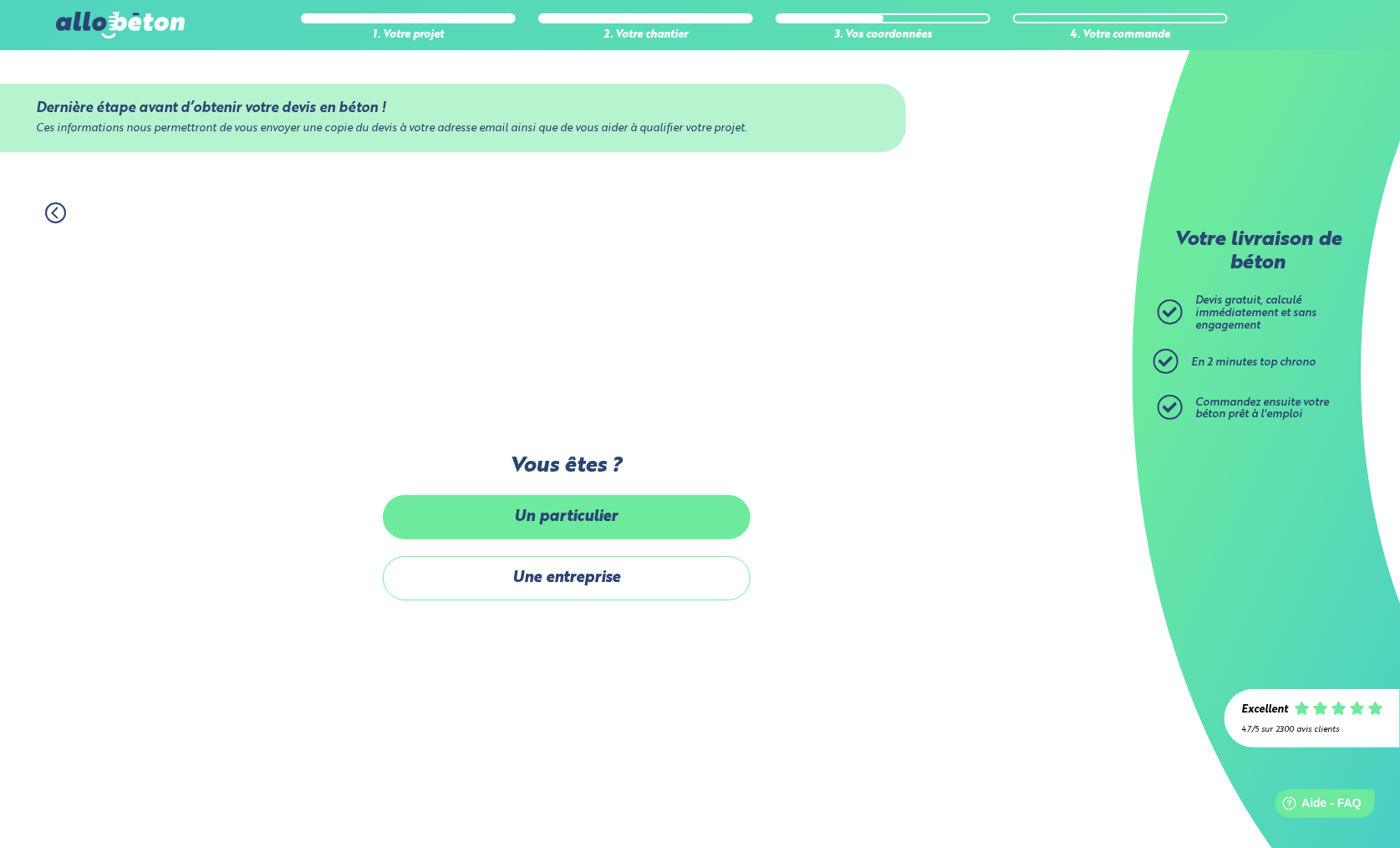
click at [650, 513] on label "Un particulier" at bounding box center [566, 517] width 368 height 44
click at [0, 0] on input "Un particulier" at bounding box center [0, 0] width 0 height 0
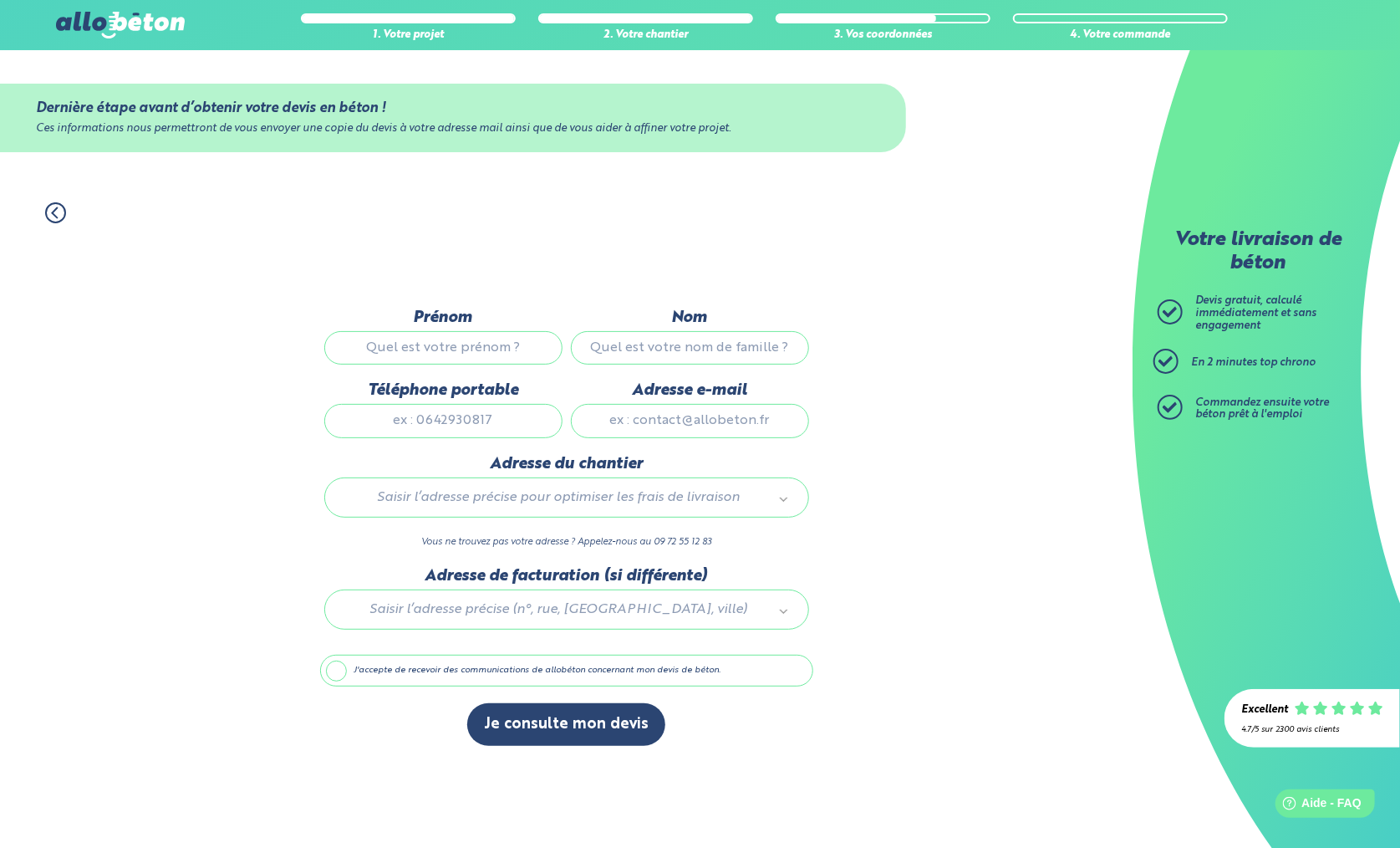
click at [494, 347] on input "Prénom" at bounding box center [443, 347] width 238 height 34
type input "Daniel"
type input "Ramirez"
type input "0638598903"
type input "rezdany76@gmail.com"
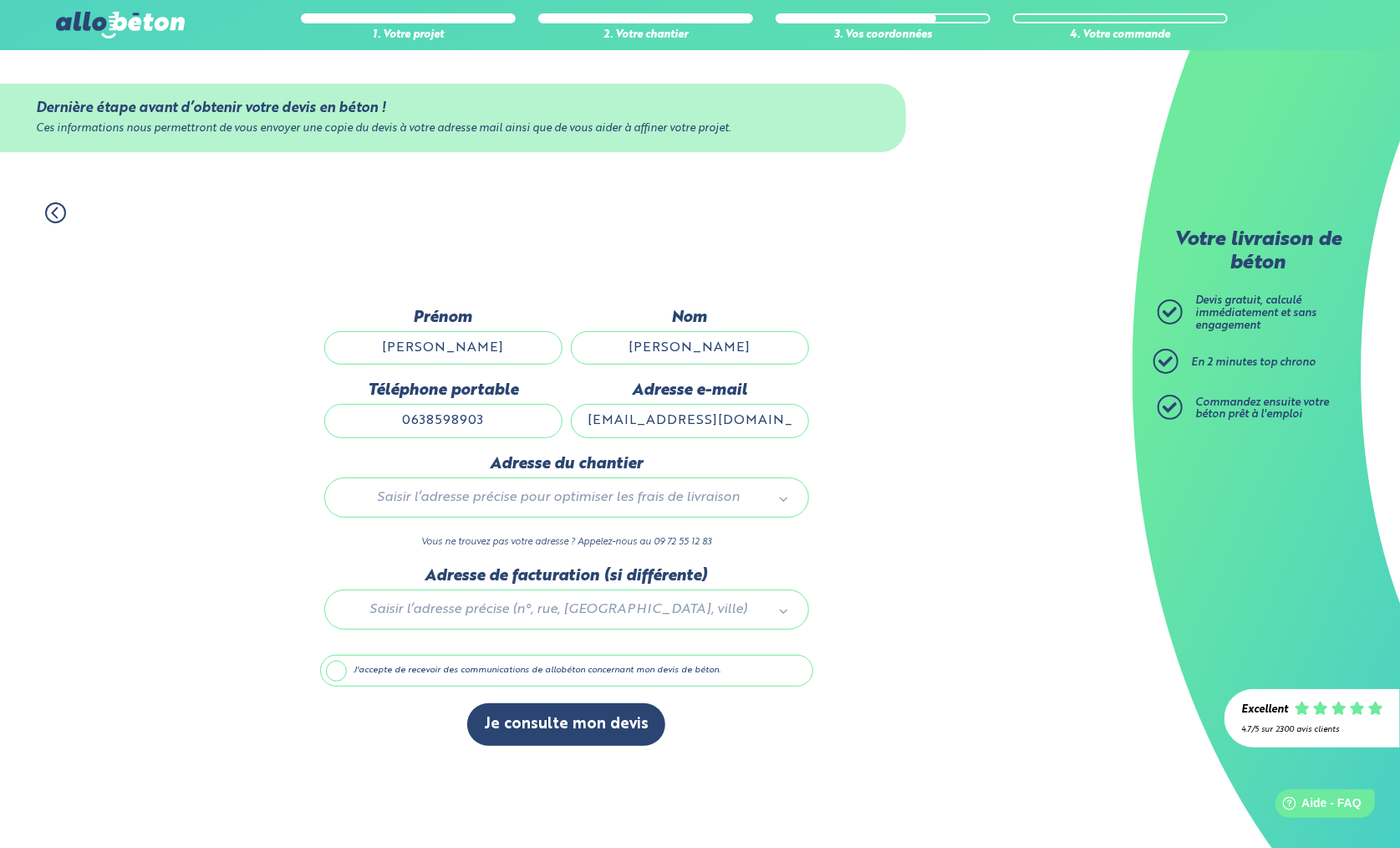
type input "4 Impasse De Villandrando"
click at [342, 668] on label "J'accepte de recevoir des communications de allobéton concernant mon devis de b…" at bounding box center [566, 670] width 493 height 32
click at [0, 0] on input "J'accepte de recevoir des communications de allobéton concernant mon devis de b…" at bounding box center [0, 0] width 0 height 0
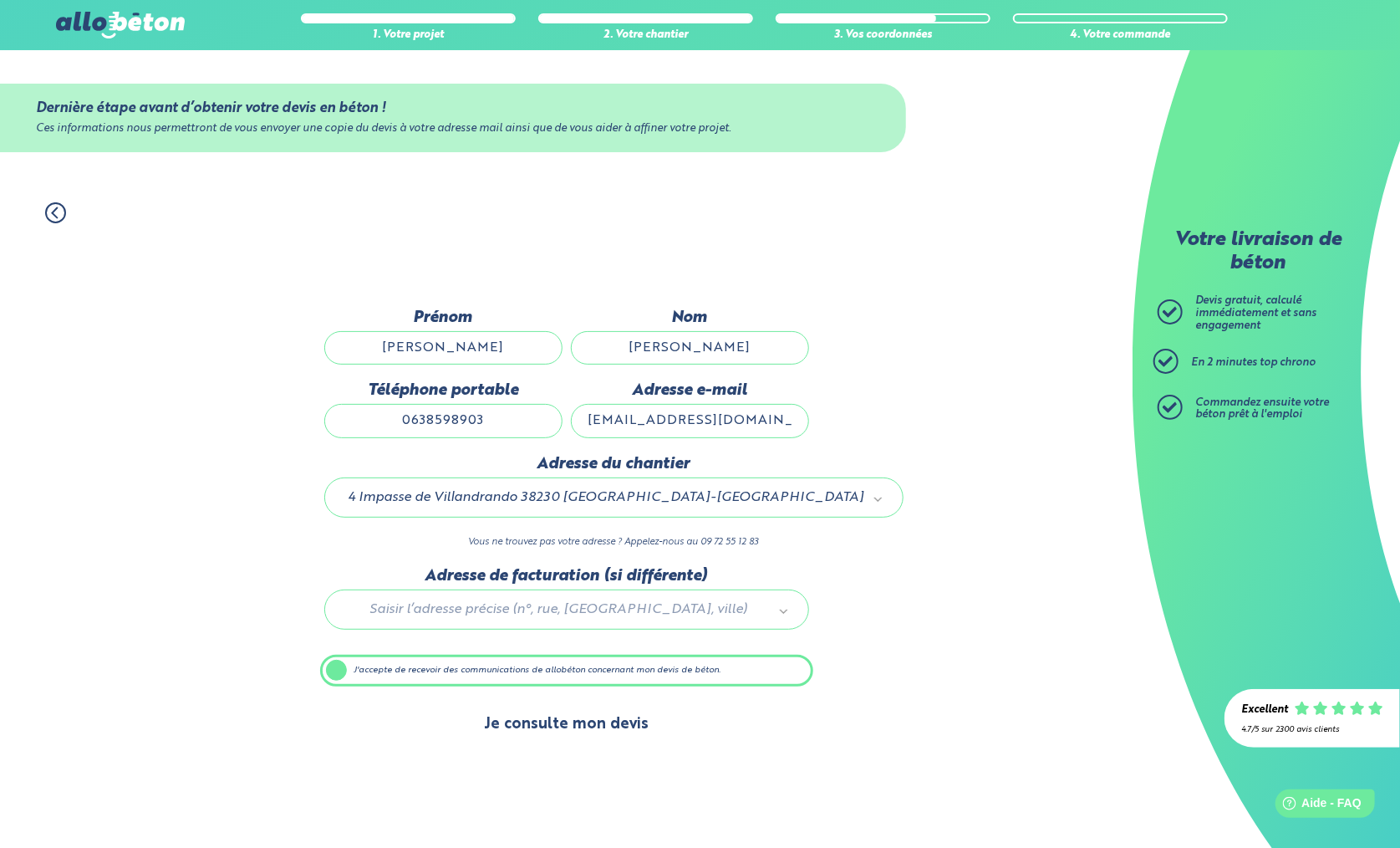
click at [573, 730] on button "Je consulte mon devis" at bounding box center [565, 725] width 198 height 42
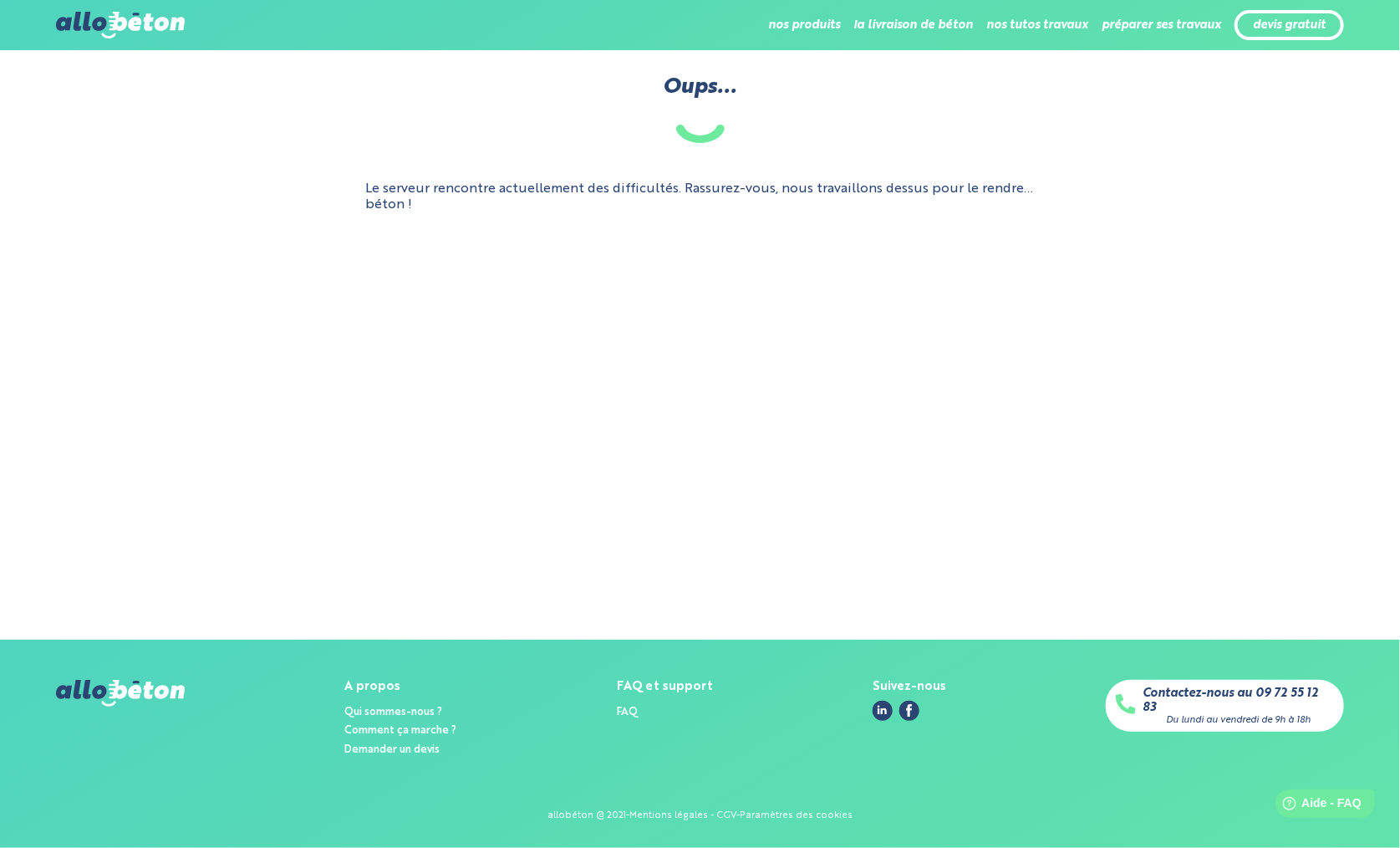
drag, startPoint x: 0, startPoint y: 0, endPoint x: 753, endPoint y: 140, distance: 765.9
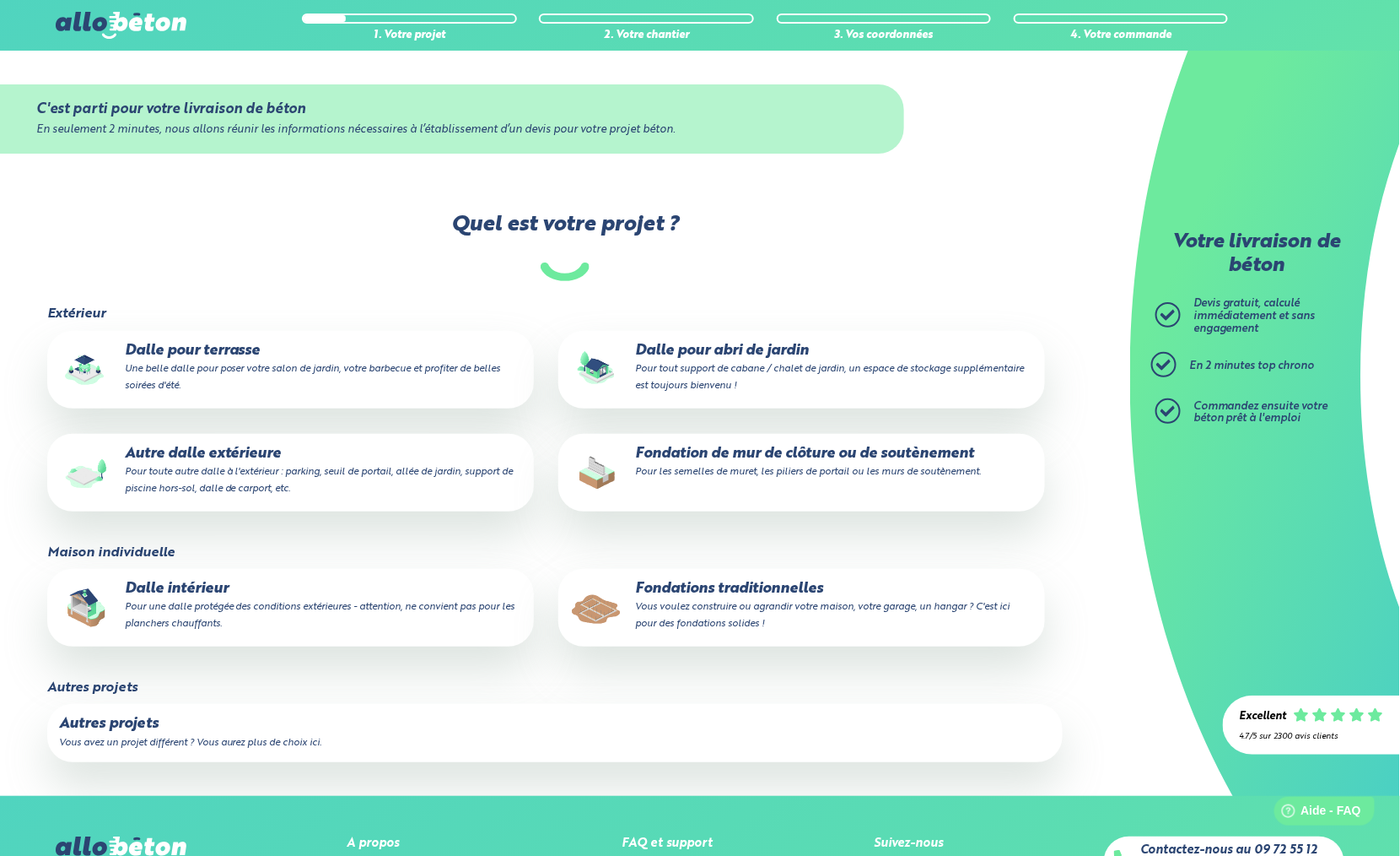
click at [447, 465] on p "Autre dalle extérieure Pour toute autre dalle à l'extérieur : parking, seuil de…" at bounding box center [291, 471] width 464 height 52
click at [0, 0] on input "Autre dalle extérieure Pour toute autre dalle à l'extérieur : parking, seuil de…" at bounding box center [0, 0] width 0 height 0
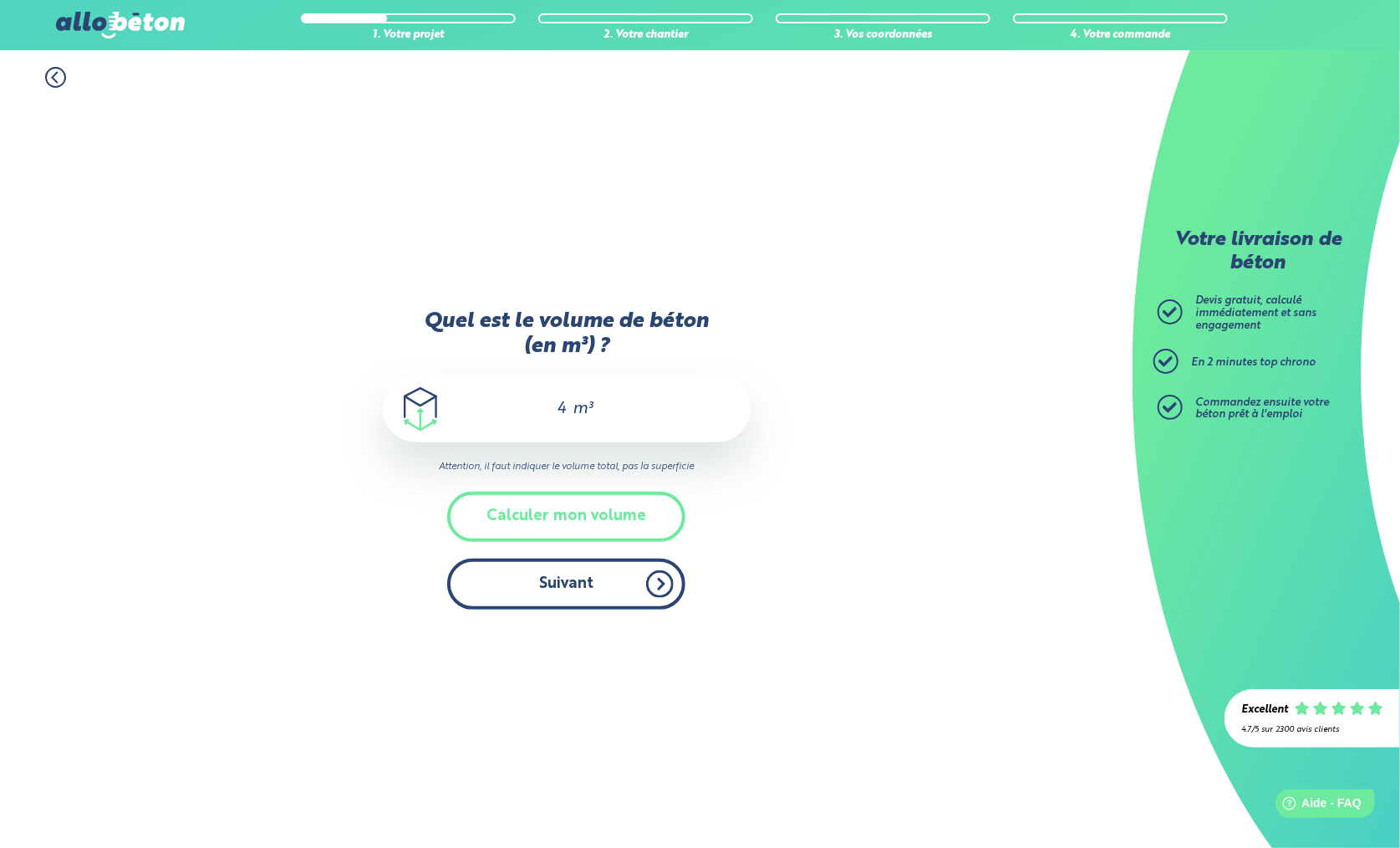
click at [558, 585] on button "Suivant" at bounding box center [566, 584] width 238 height 51
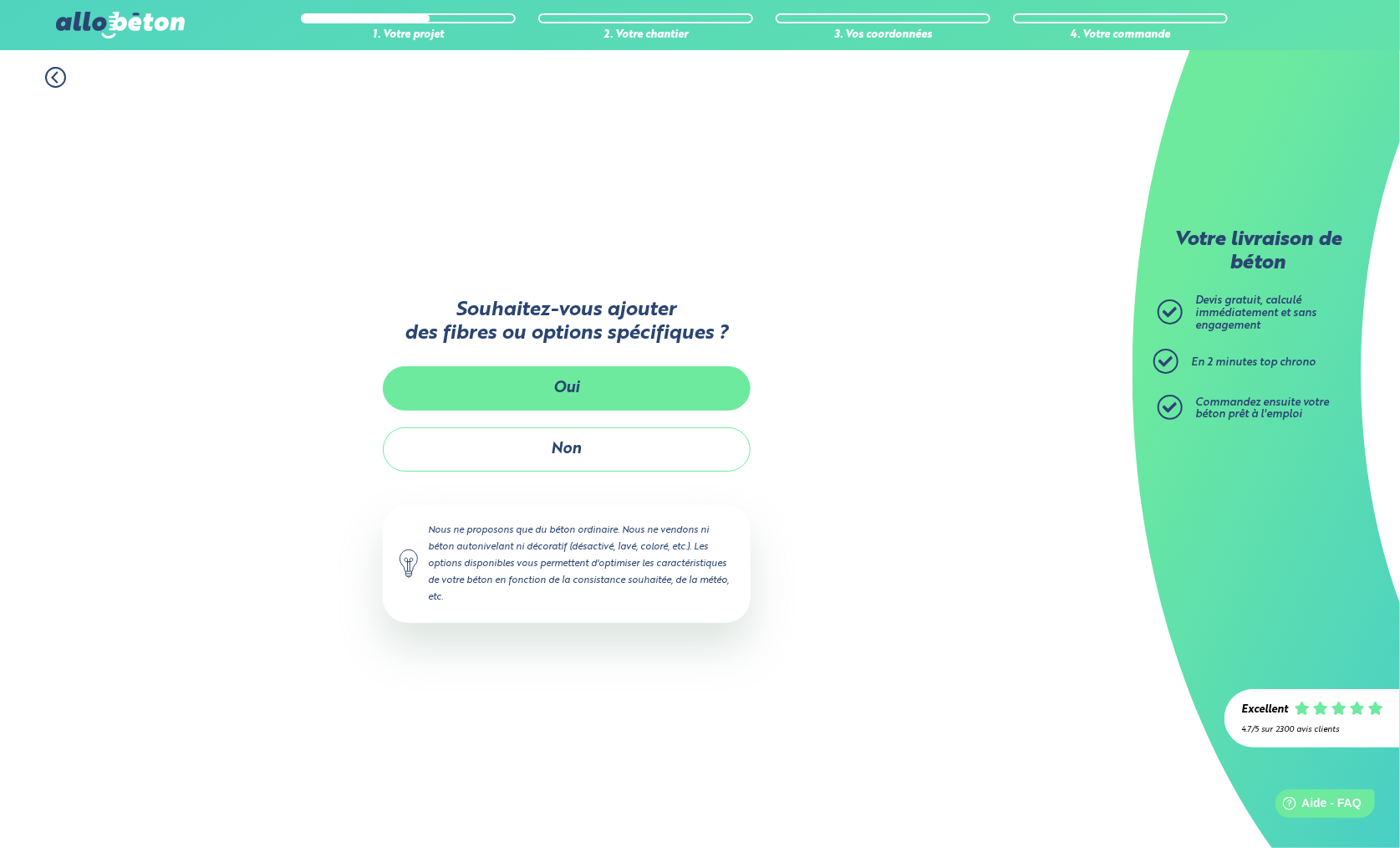
click at [590, 385] on button "Oui" at bounding box center [566, 389] width 368 height 44
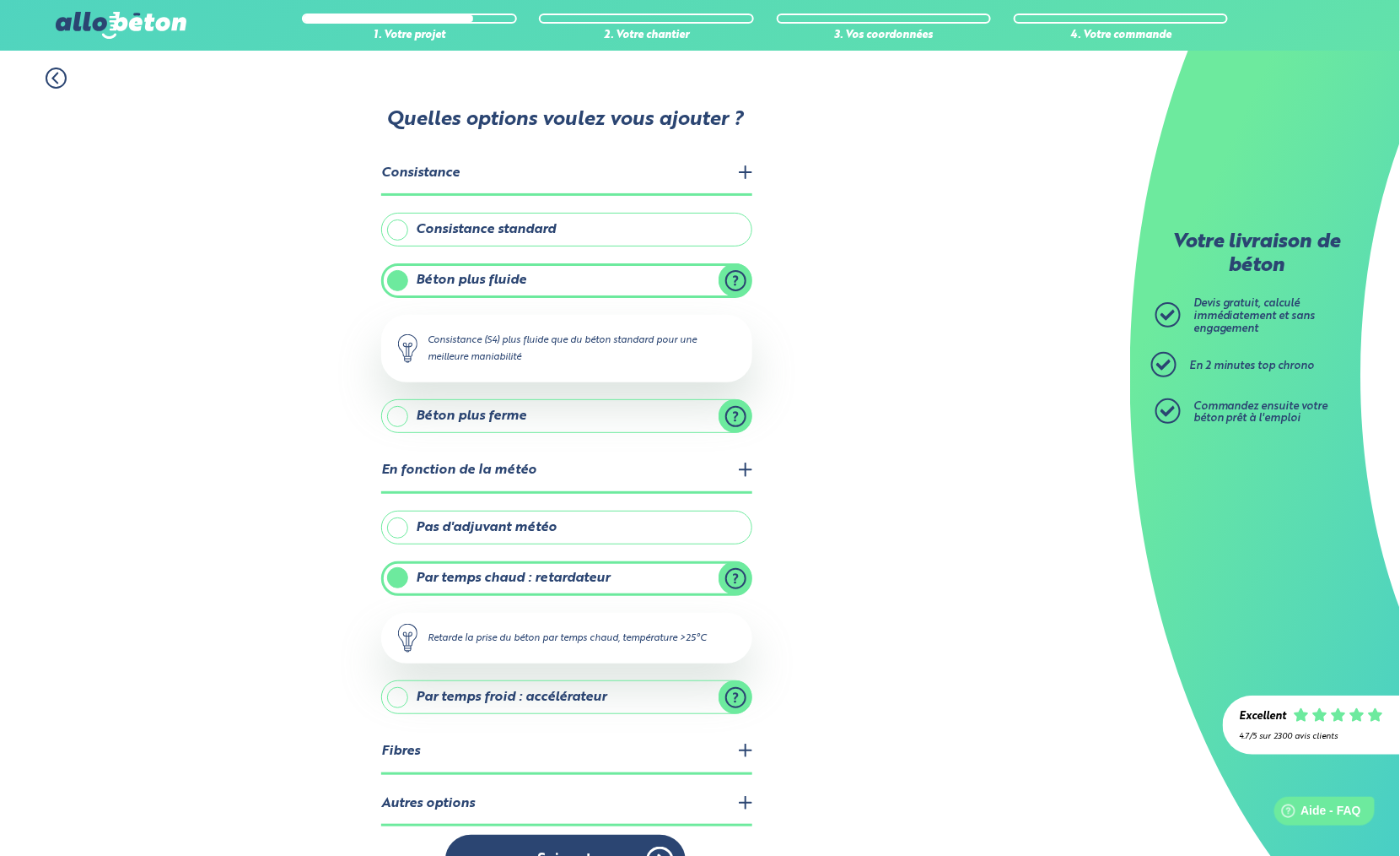
click at [733, 756] on legend "Fibres" at bounding box center [567, 752] width 371 height 43
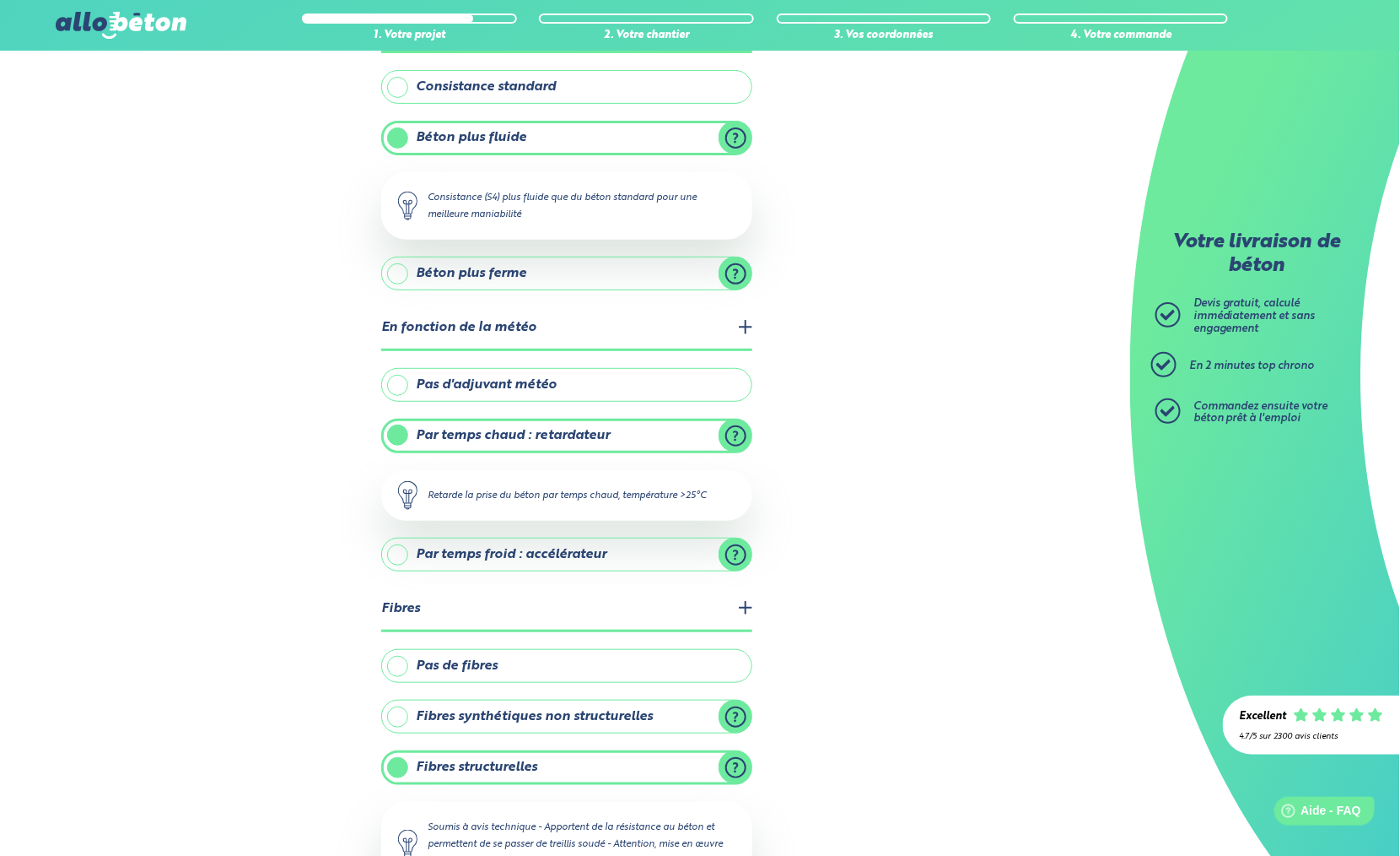
scroll to position [305, 0]
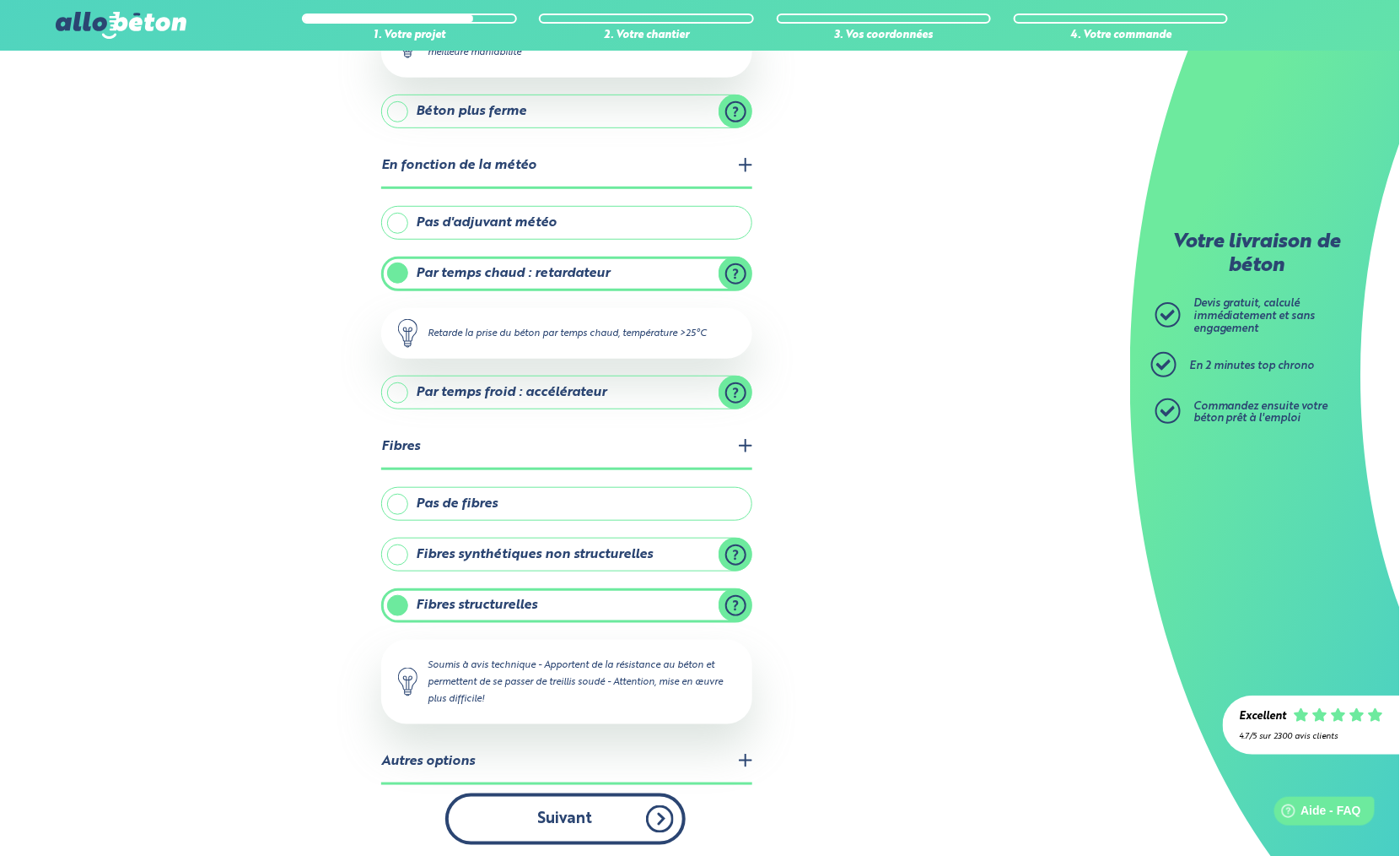
click at [571, 802] on button "Suivant" at bounding box center [566, 819] width 240 height 52
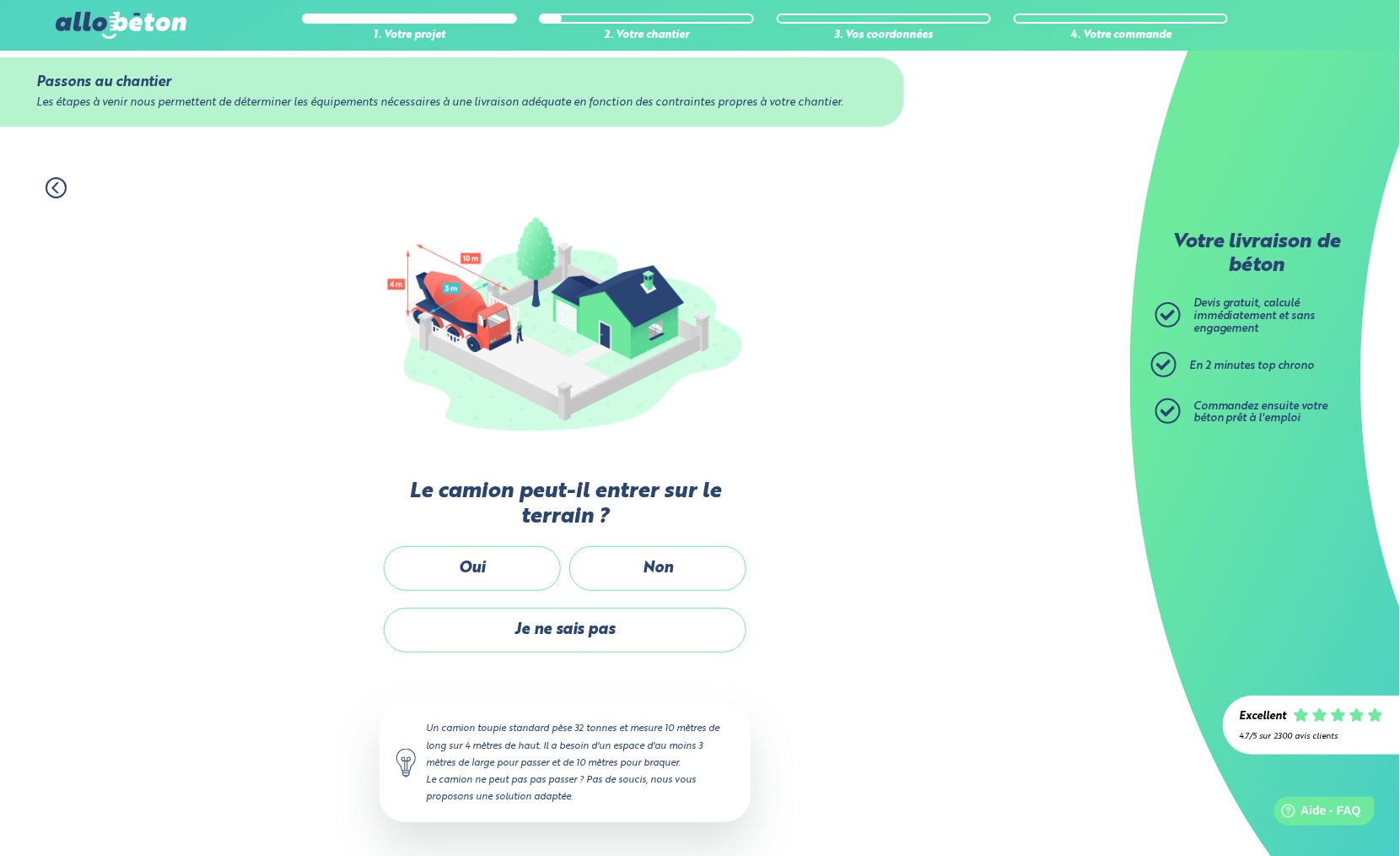
scroll to position [23, 0]
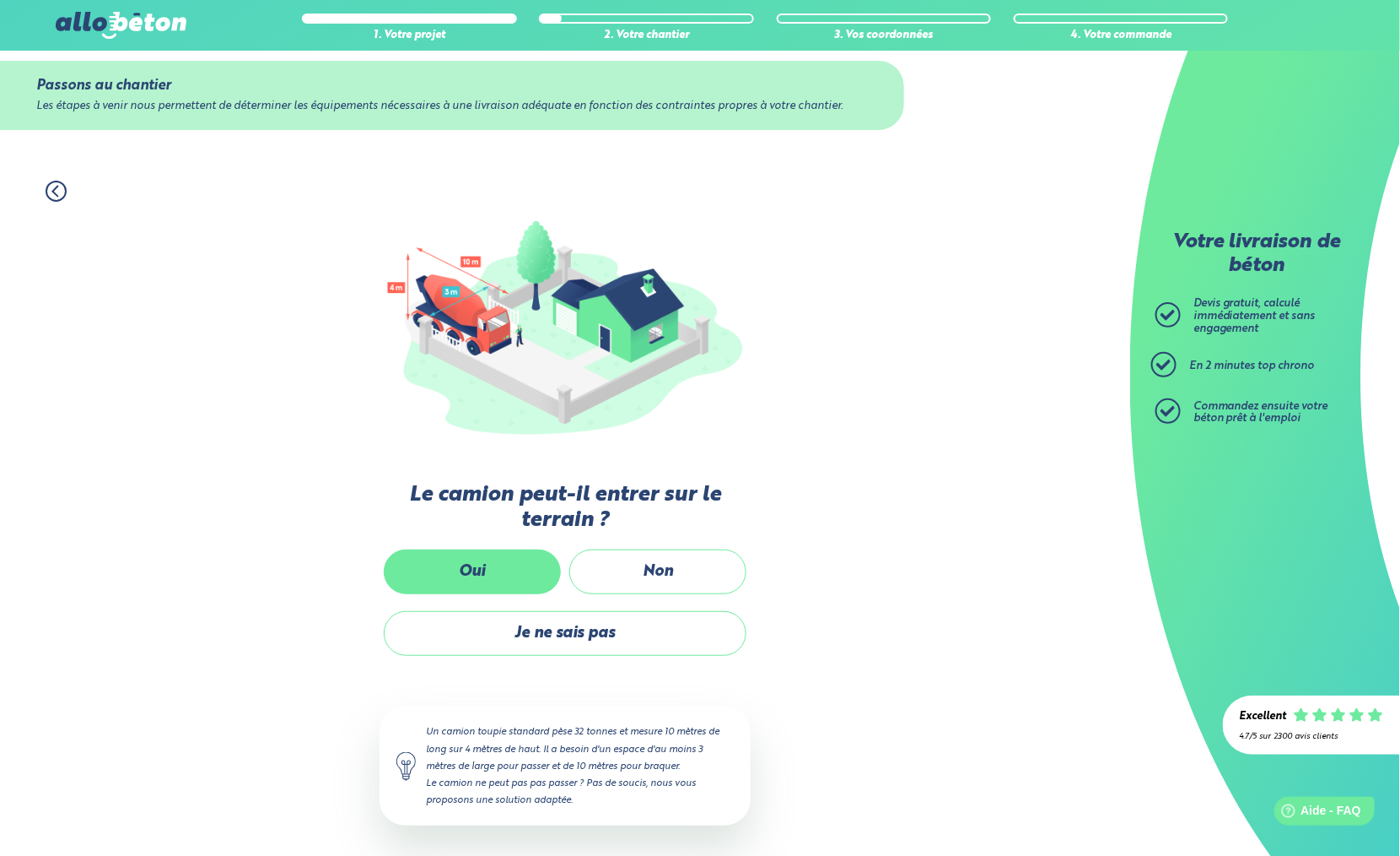
click at [491, 563] on label "Oui" at bounding box center [472, 572] width 177 height 45
click at [0, 0] on input "Oui" at bounding box center [0, 0] width 0 height 0
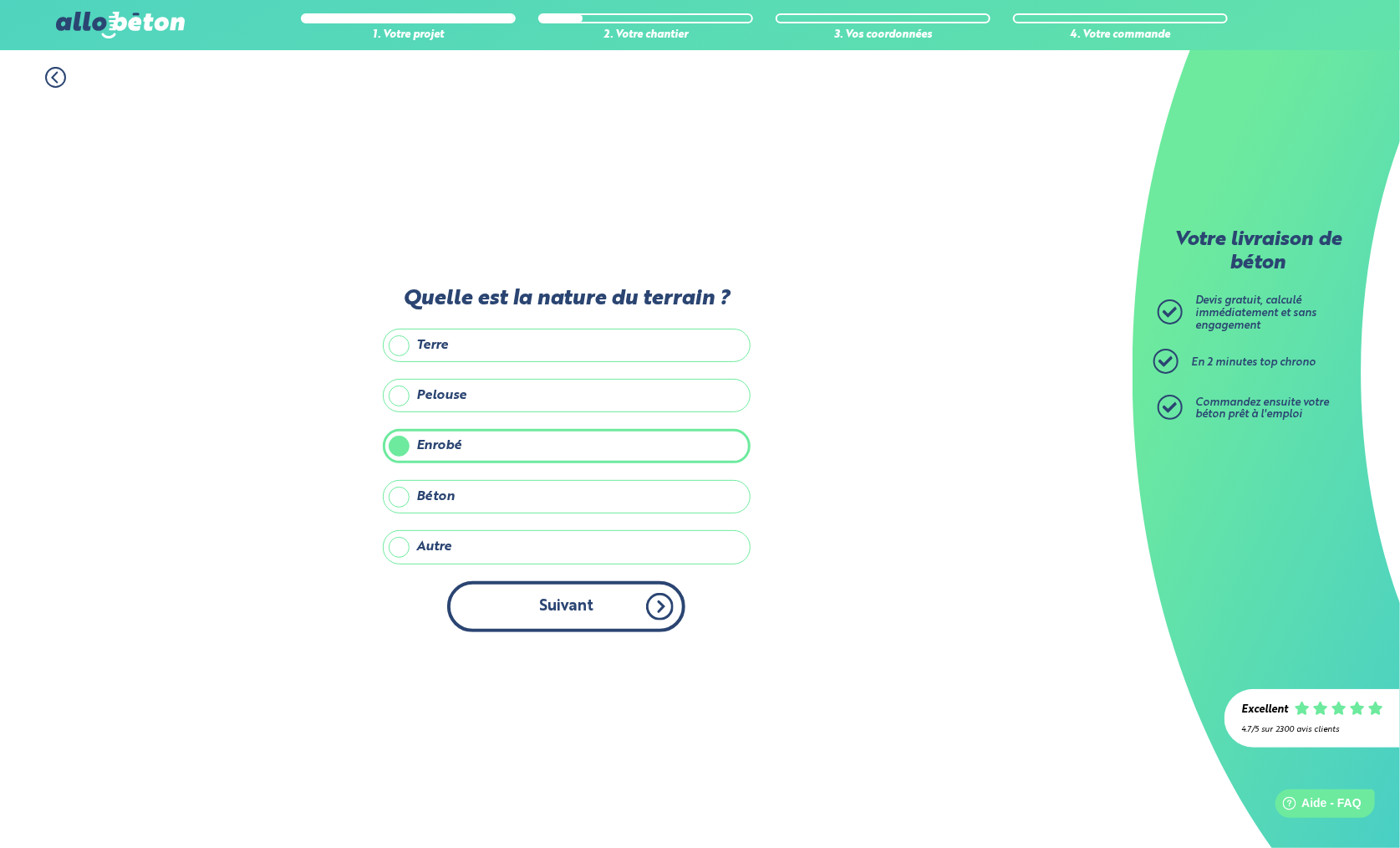
click at [563, 613] on button "Suivant" at bounding box center [566, 606] width 238 height 51
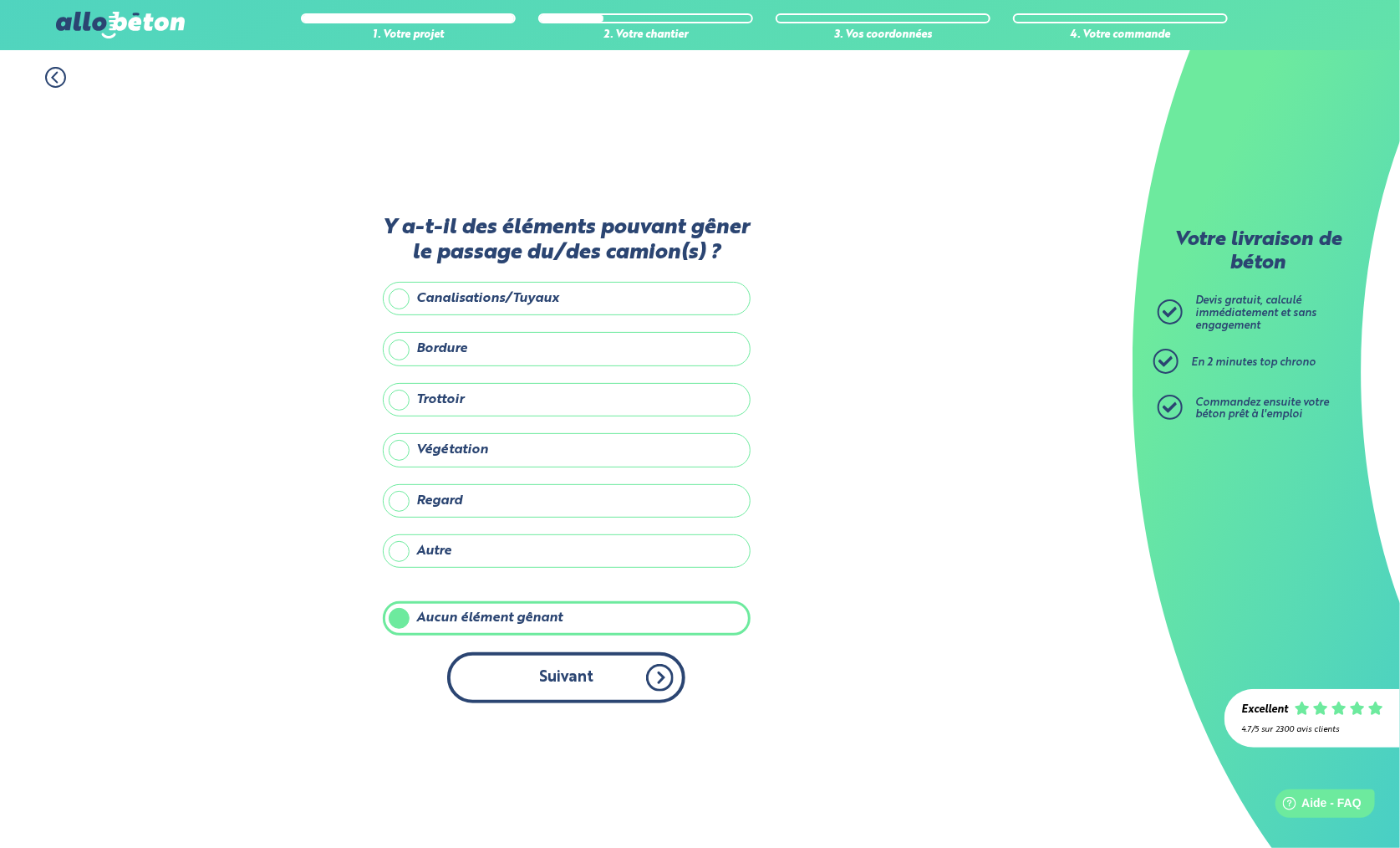
click at [580, 685] on button "Suivant" at bounding box center [566, 677] width 238 height 51
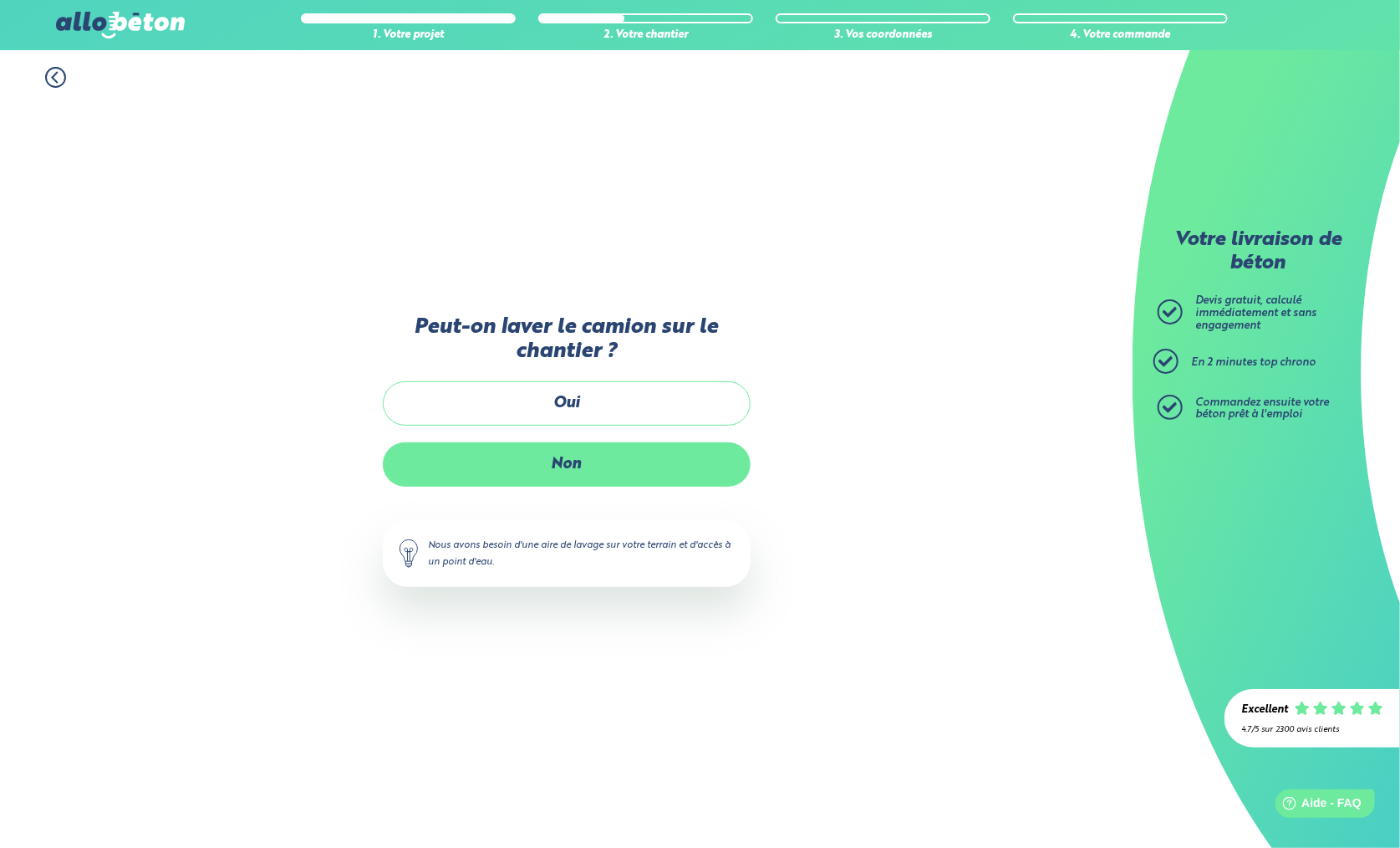
click at [587, 473] on label "Non" at bounding box center [566, 464] width 368 height 44
click at [0, 0] on input "Non" at bounding box center [0, 0] width 0 height 0
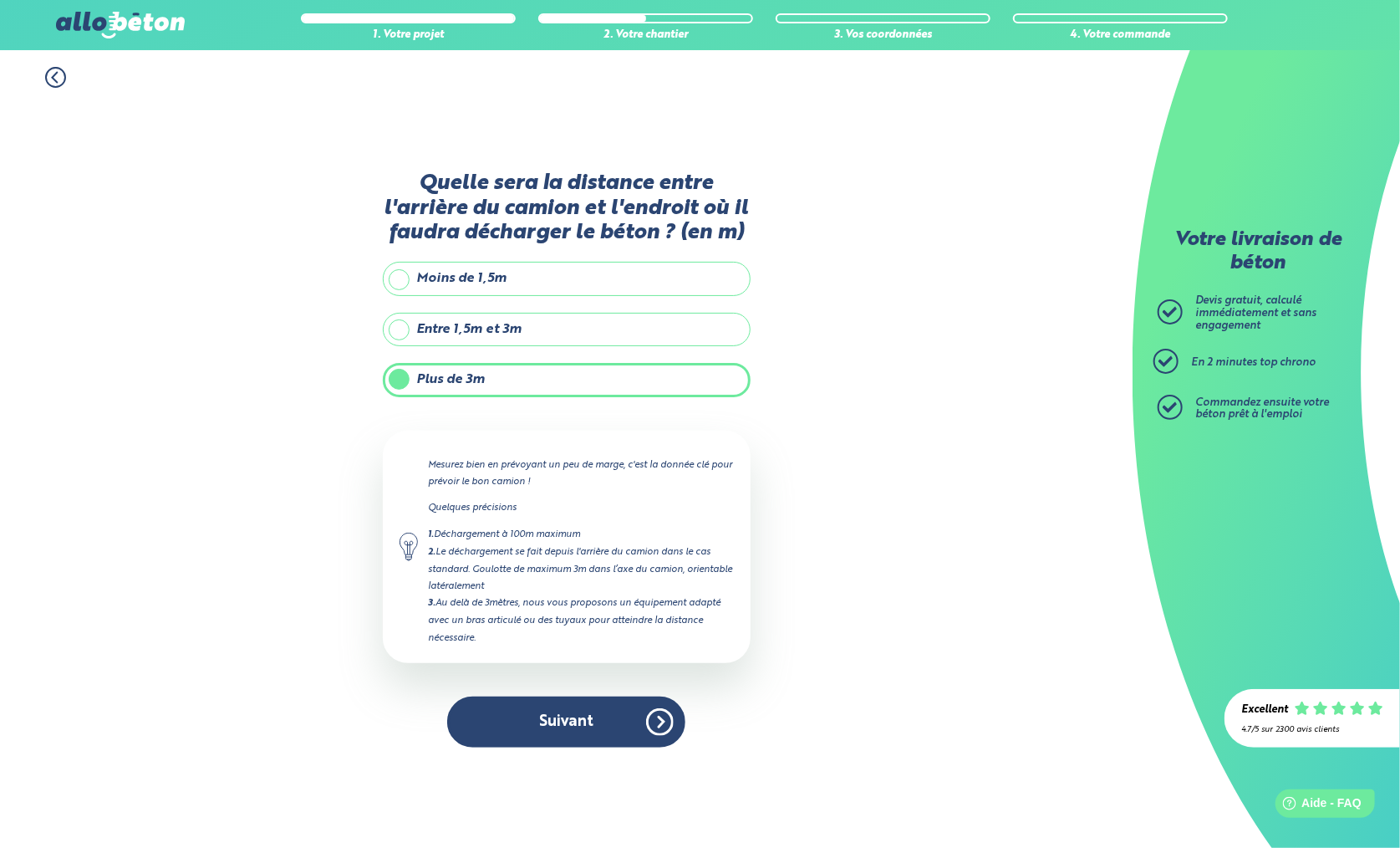
click at [547, 330] on label "Entre 1,5m et 3m" at bounding box center [566, 329] width 368 height 34
click at [0, 0] on input "Entre 1,5m et 3m" at bounding box center [0, 0] width 0 height 0
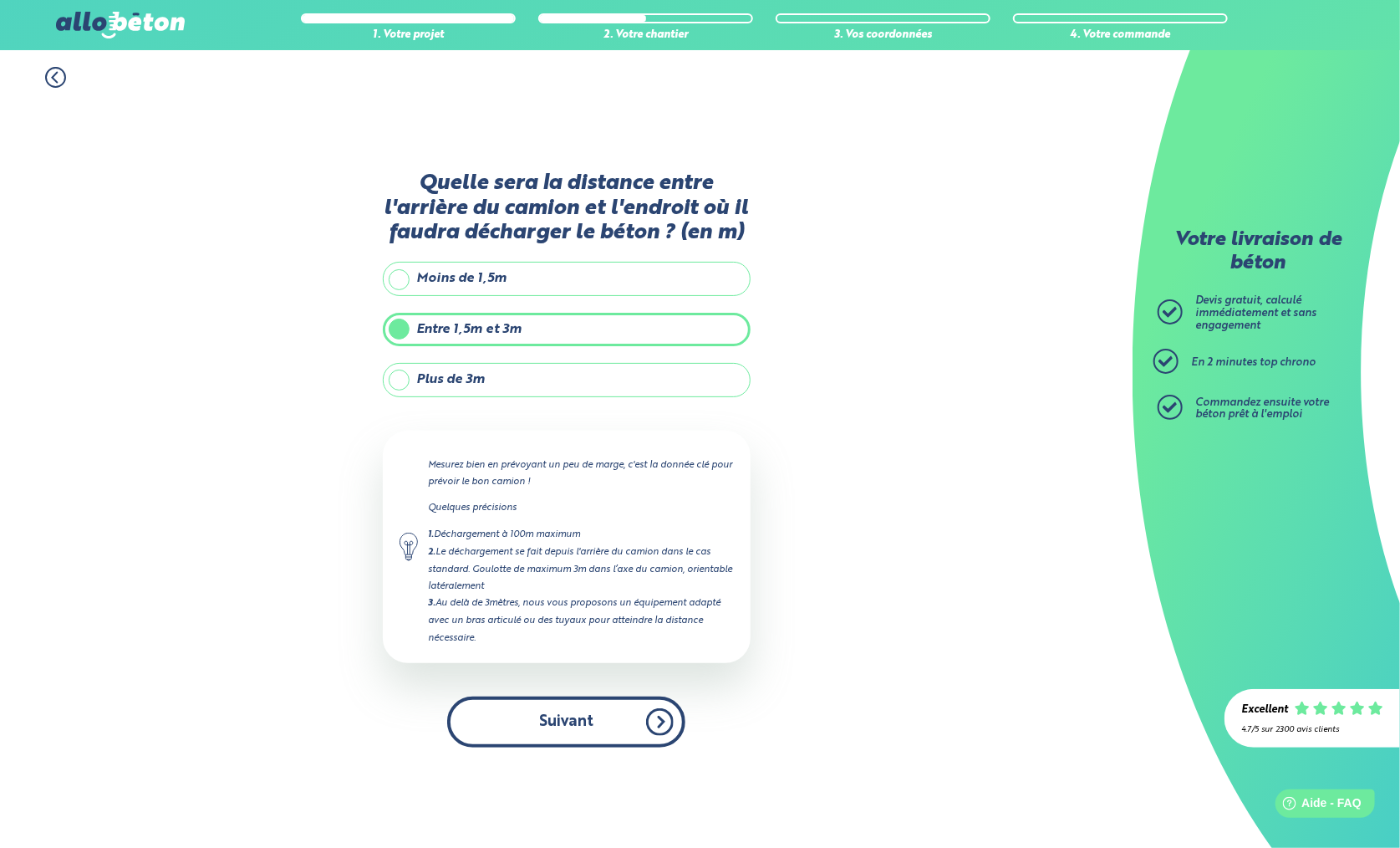
click at [587, 716] on button "Suivant" at bounding box center [566, 722] width 238 height 51
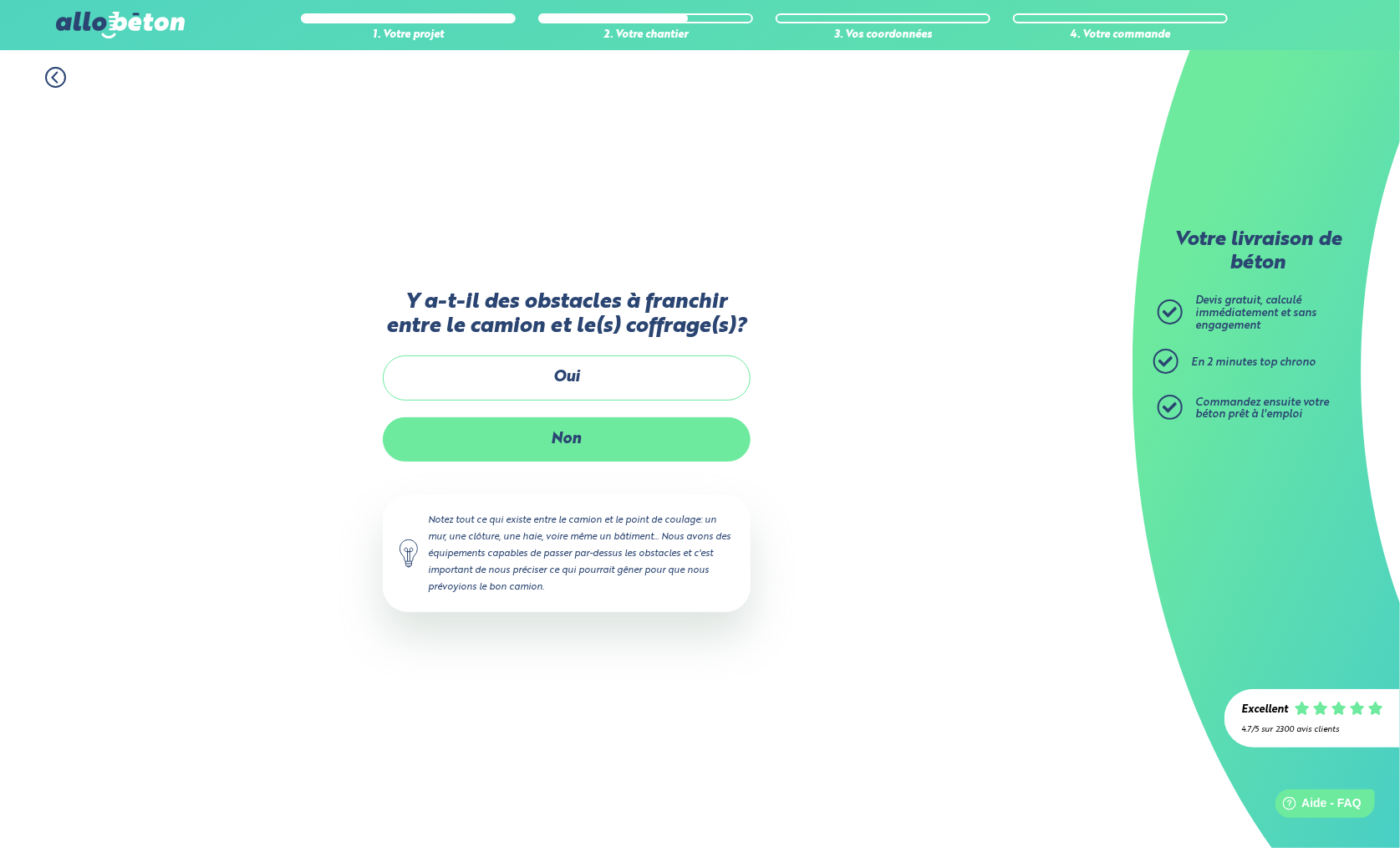
click at [584, 451] on label "Non" at bounding box center [566, 439] width 368 height 44
click at [0, 0] on input "Non" at bounding box center [0, 0] width 0 height 0
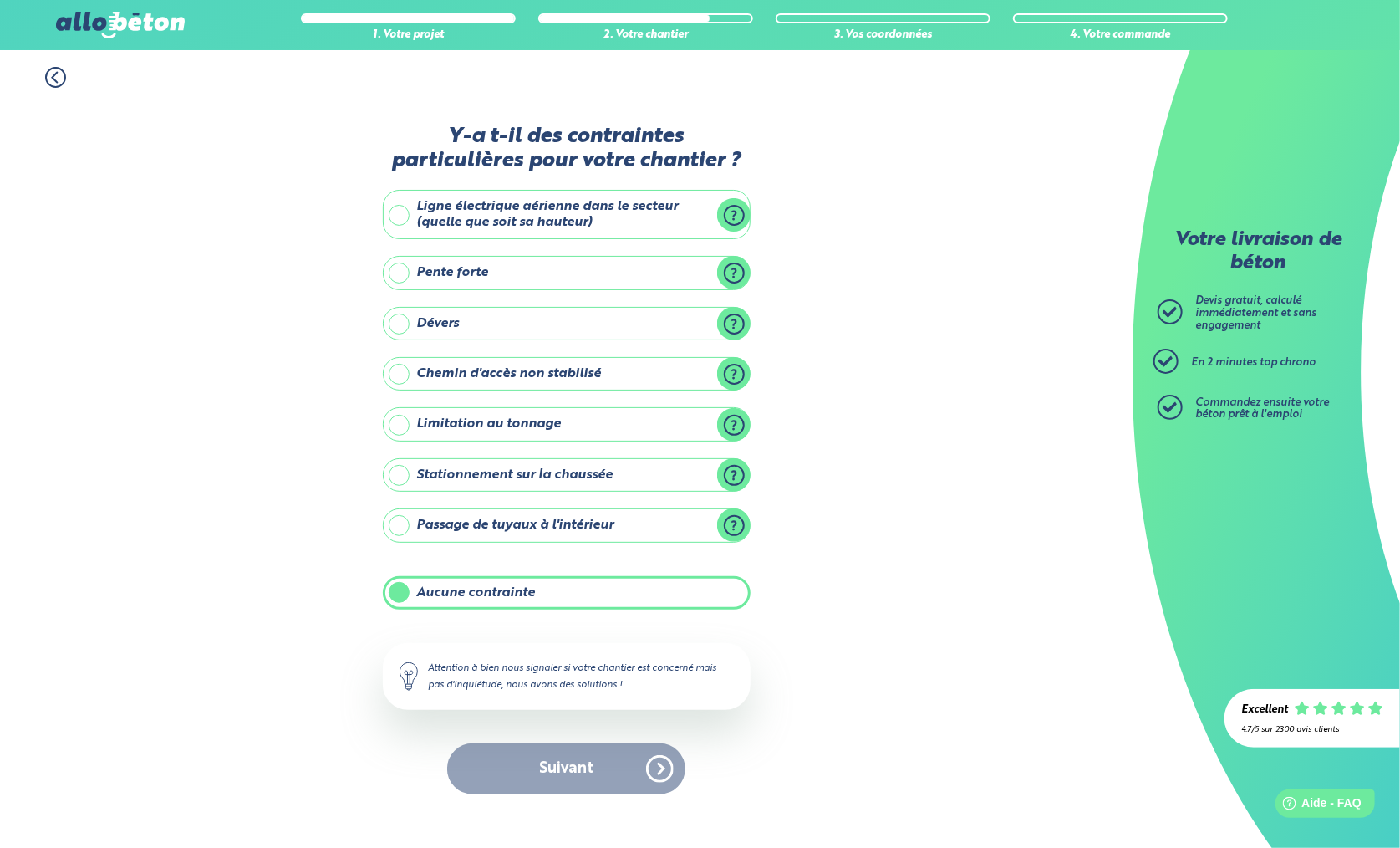
click at [534, 590] on label "Aucune contrainte" at bounding box center [566, 592] width 368 height 34
click at [0, 0] on input "Aucune contrainte" at bounding box center [0, 0] width 0 height 0
click at [534, 590] on label "Aucune contrainte" at bounding box center [566, 592] width 368 height 34
click at [0, 0] on input "Aucune contrainte" at bounding box center [0, 0] width 0 height 0
click at [569, 760] on button "Suivant" at bounding box center [566, 768] width 238 height 51
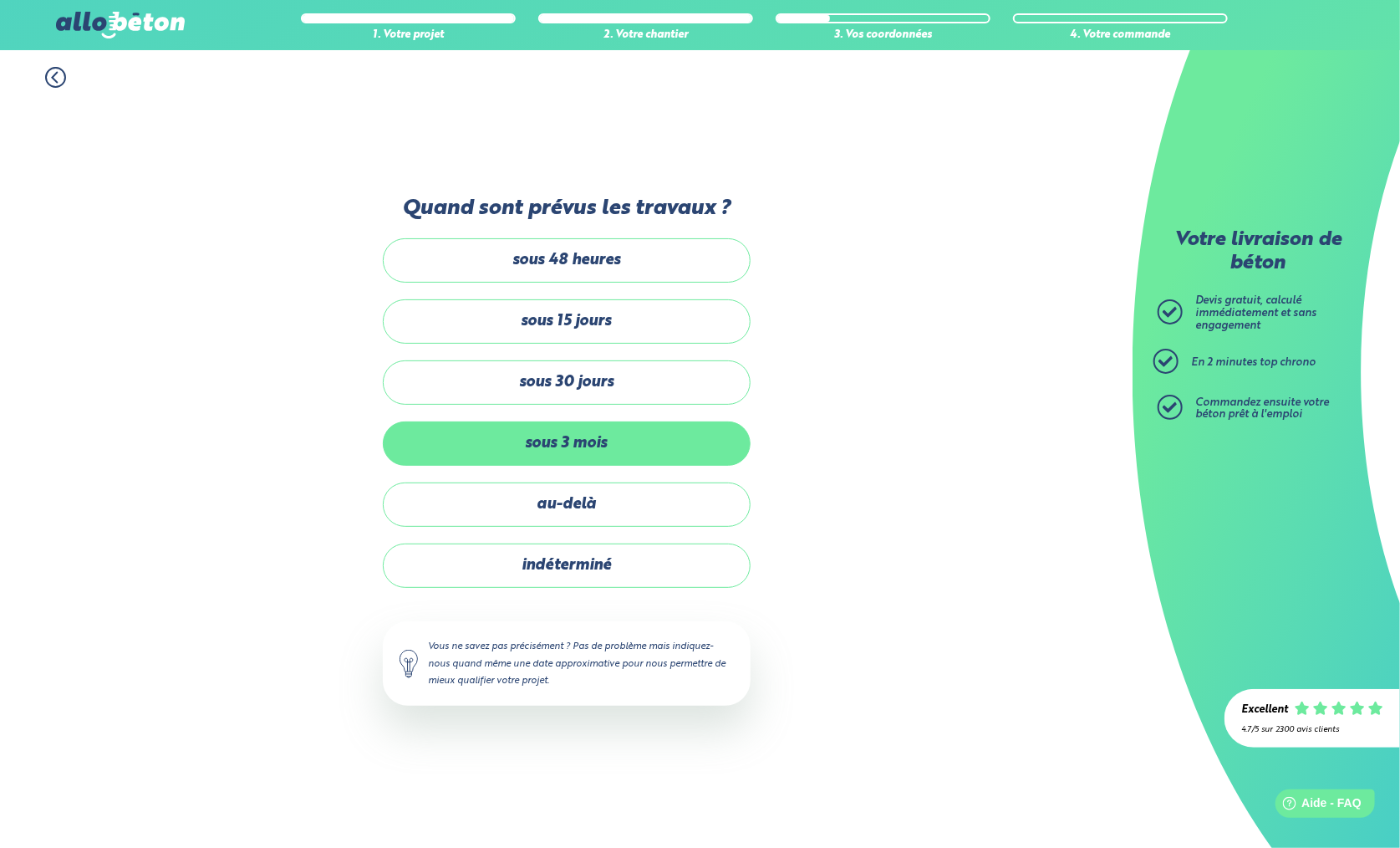
click at [584, 437] on label "sous 3 mois" at bounding box center [566, 444] width 368 height 44
click at [0, 0] on input "sous 3 mois" at bounding box center [0, 0] width 0 height 0
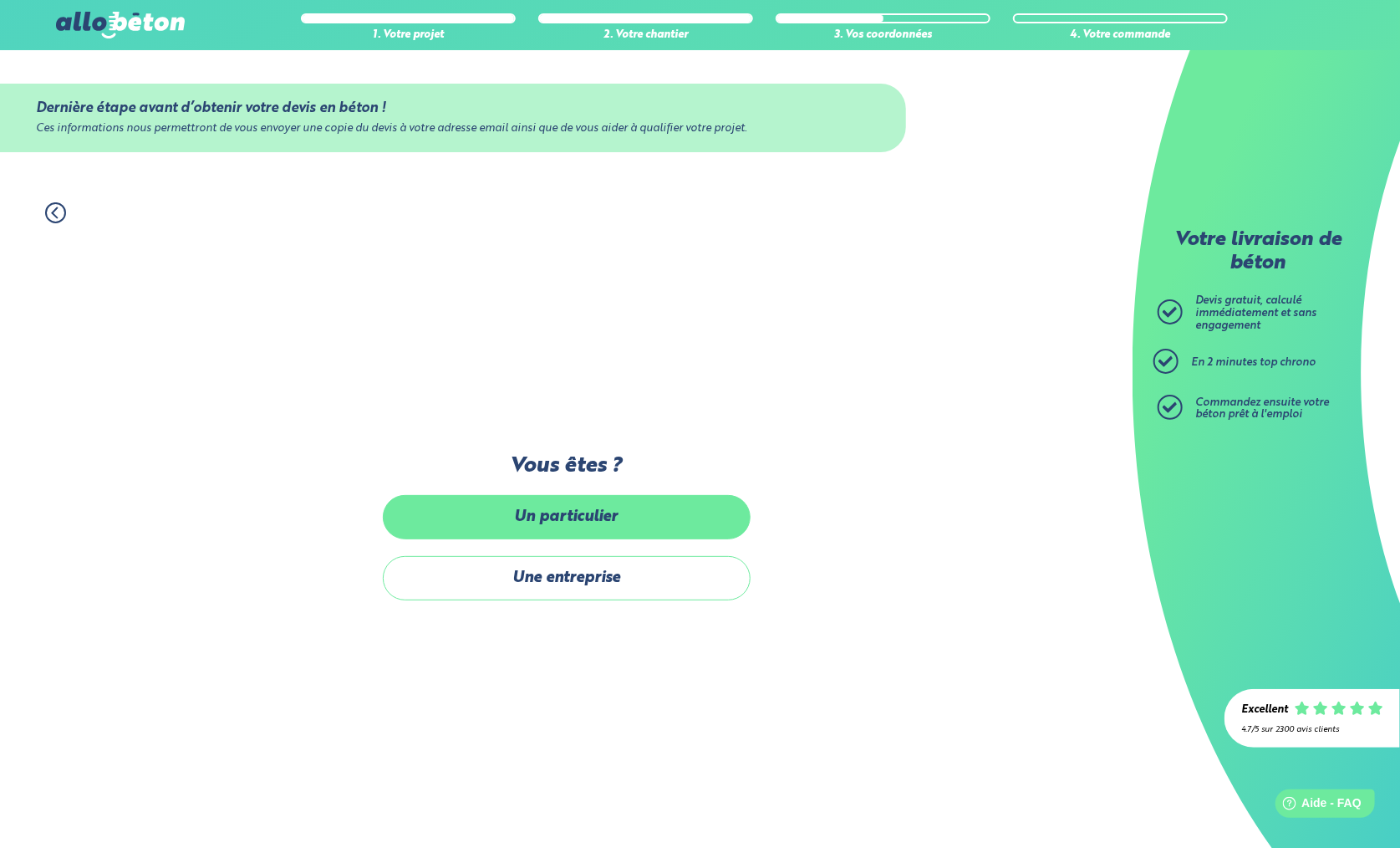
click at [584, 527] on label "Un particulier" at bounding box center [566, 517] width 368 height 44
click at [0, 0] on input "Un particulier" at bounding box center [0, 0] width 0 height 0
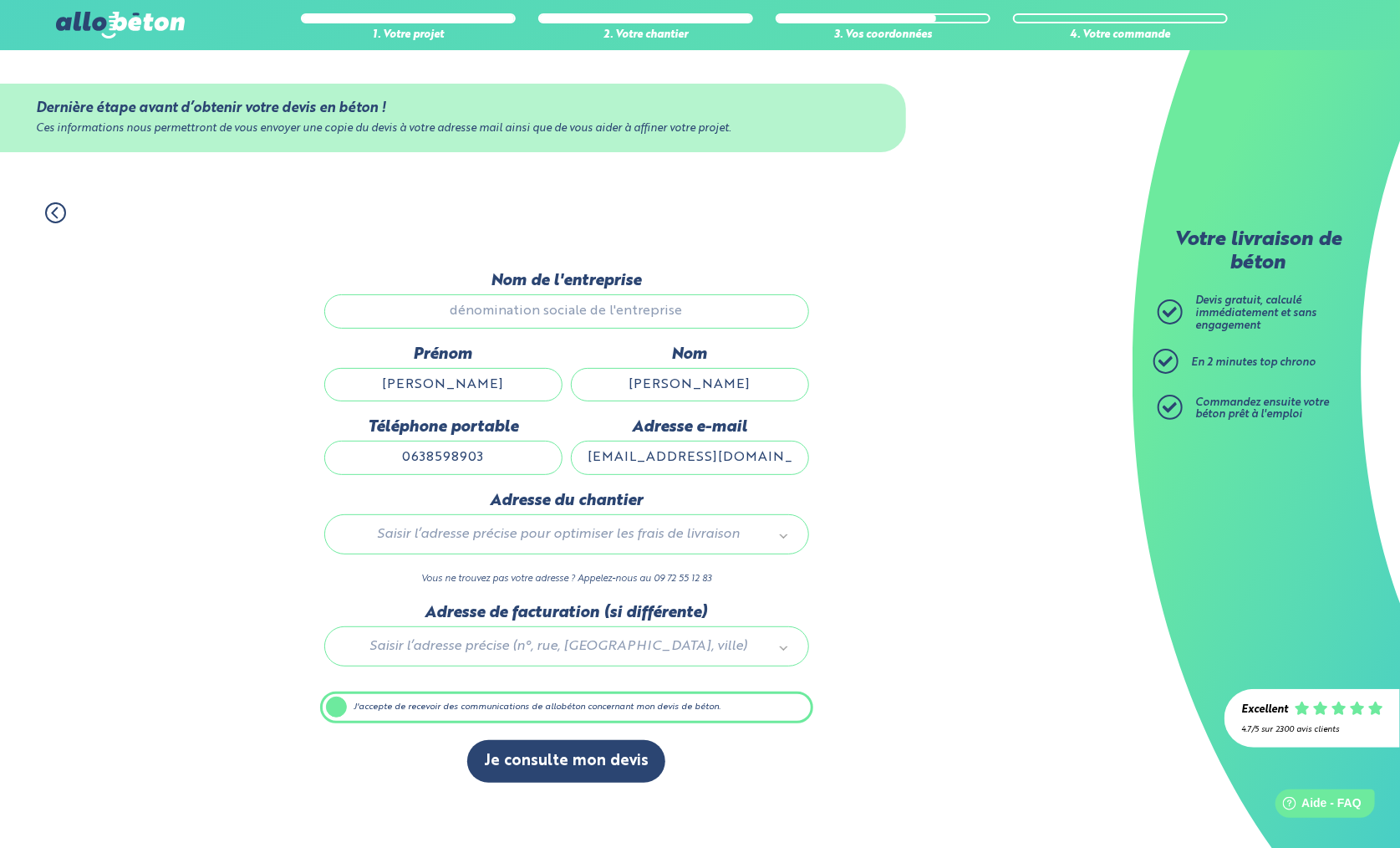
click at [554, 322] on input "Nom de l'entreprise" at bounding box center [566, 311] width 485 height 34
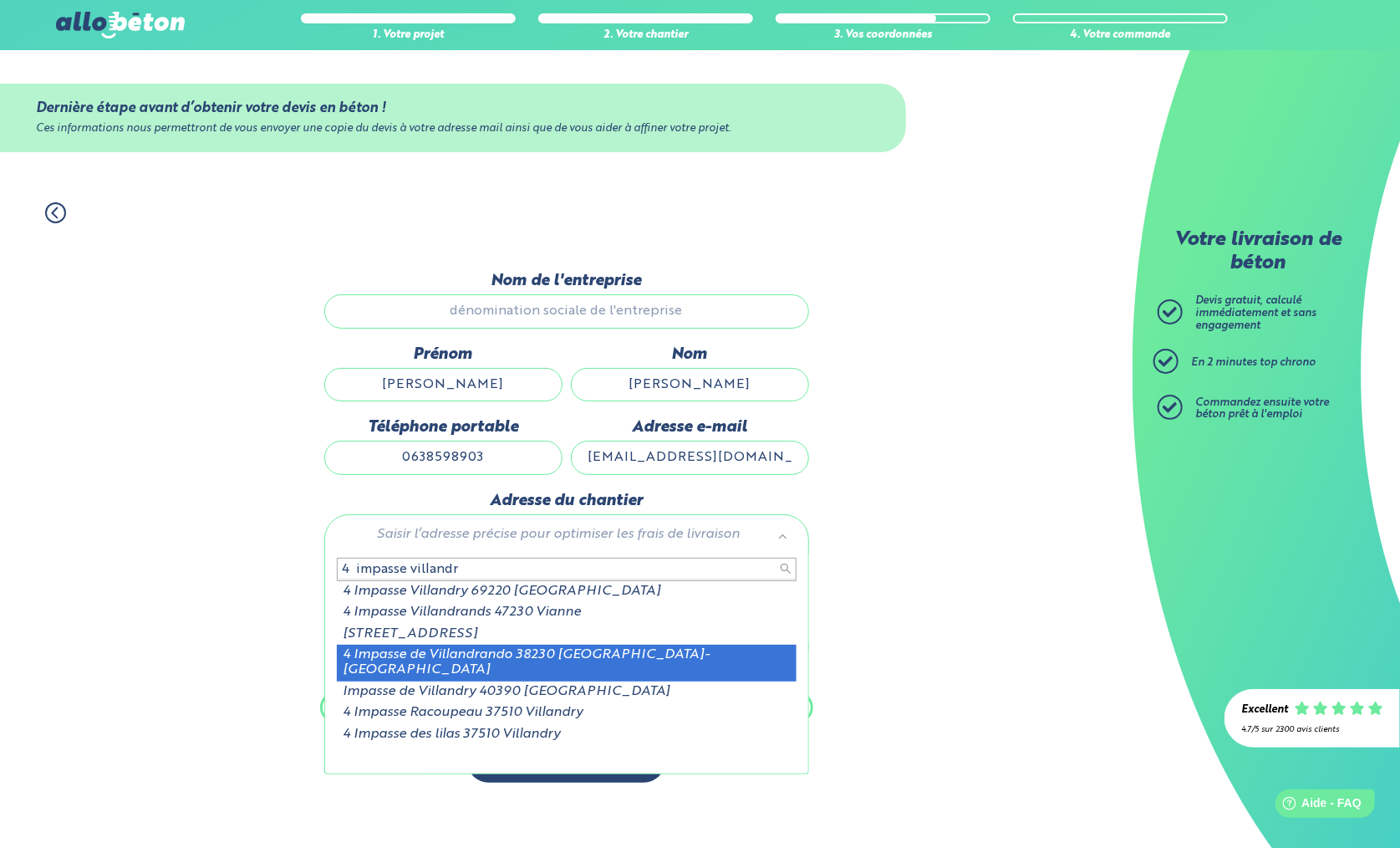
type input "4 impasse villandr"
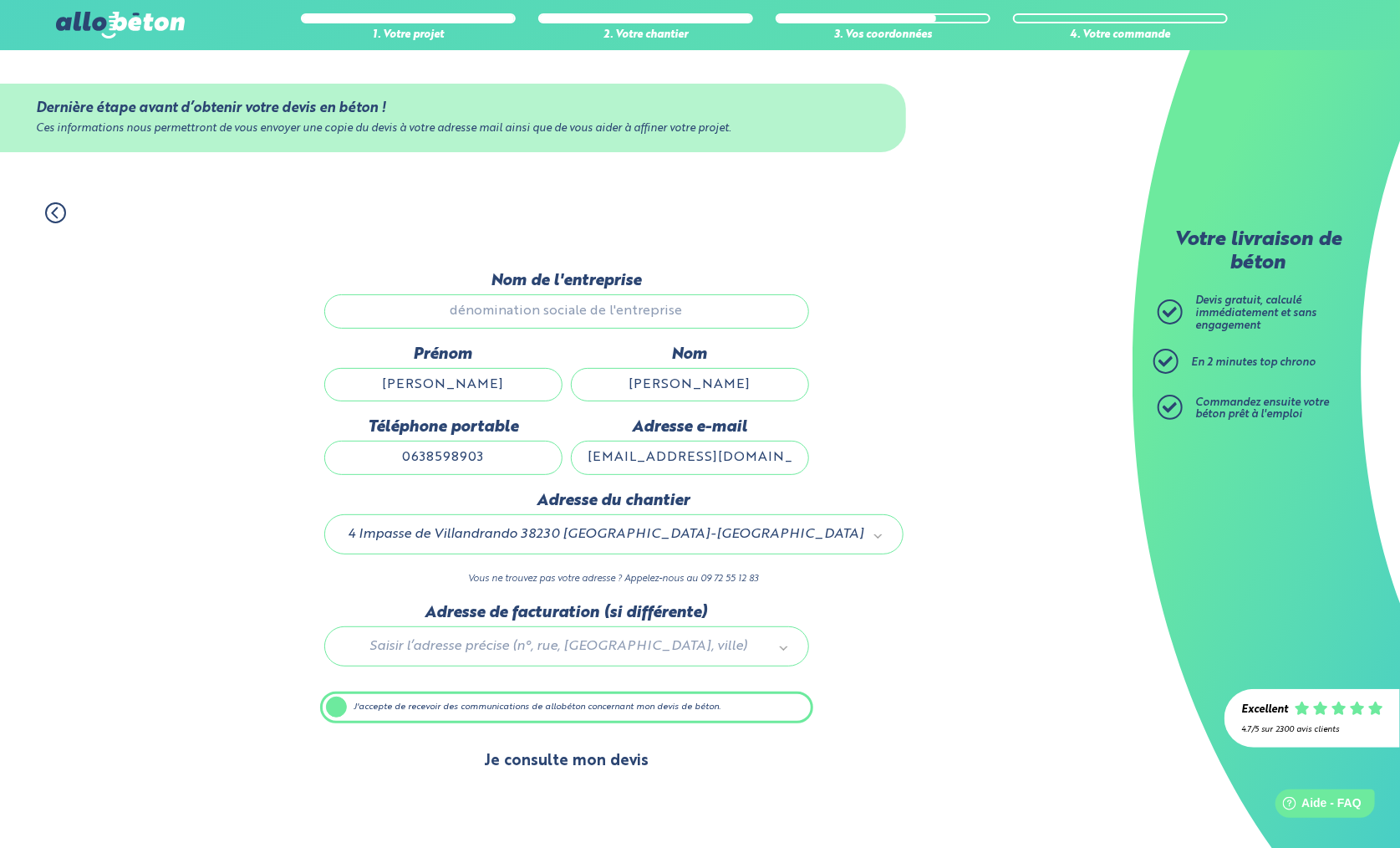
click at [573, 753] on button "Je consulte mon devis" at bounding box center [565, 761] width 198 height 42
click at [572, 310] on input "Nom de l'entreprise" at bounding box center [566, 311] width 485 height 34
click at [516, 698] on label "J'accepte de recevoir des communications de allobéton concernant mon devis de b…" at bounding box center [566, 707] width 493 height 32
click at [0, 0] on input "J'accepte de recevoir des communications de allobéton concernant mon devis de b…" at bounding box center [0, 0] width 0 height 0
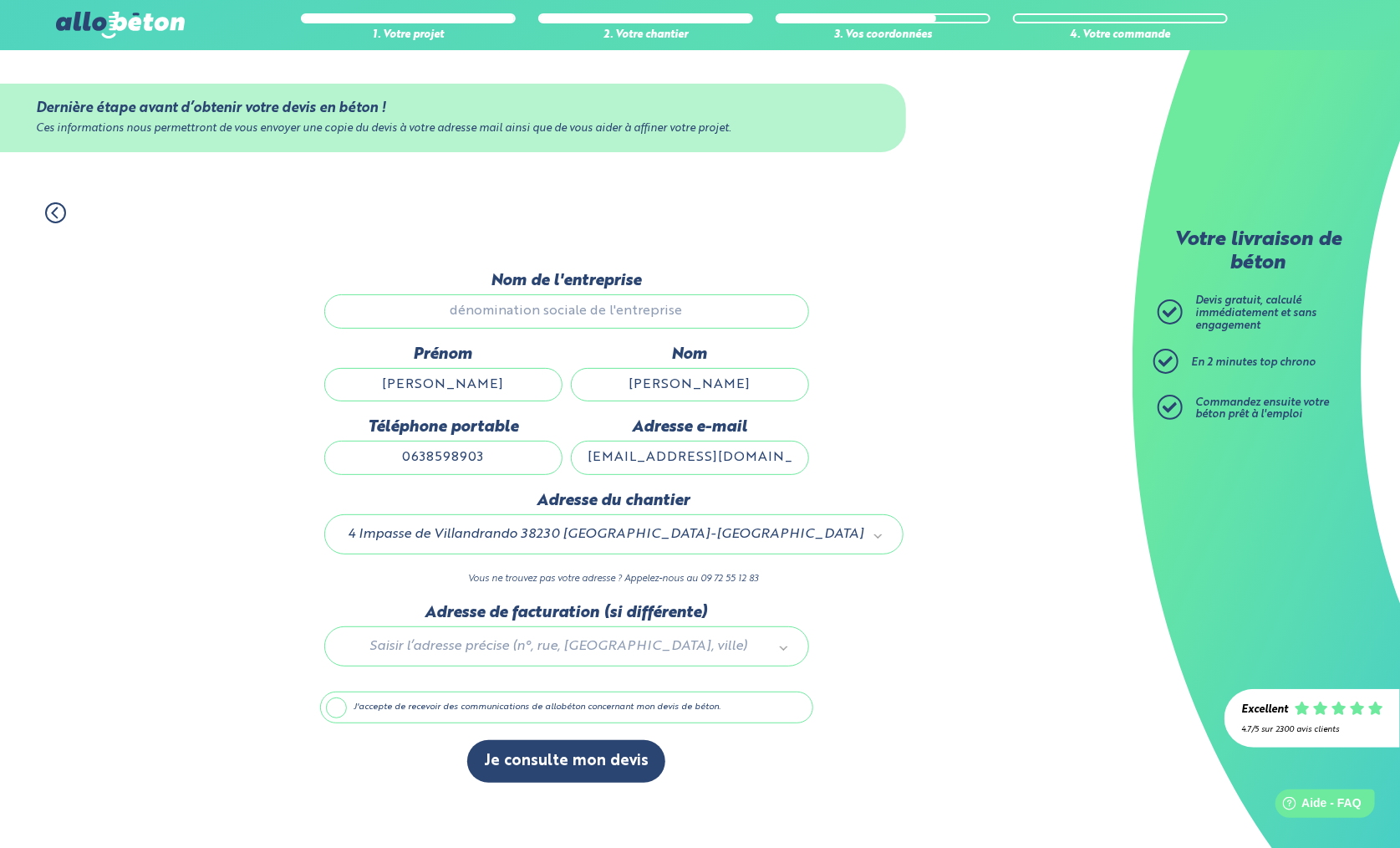
click at [510, 701] on label "J'accepte de recevoir des communications de allobéton concernant mon devis de b…" at bounding box center [566, 707] width 493 height 32
click at [0, 0] on input "J'accepte de recevoir des communications de allobéton concernant mon devis de b…" at bounding box center [0, 0] width 0 height 0
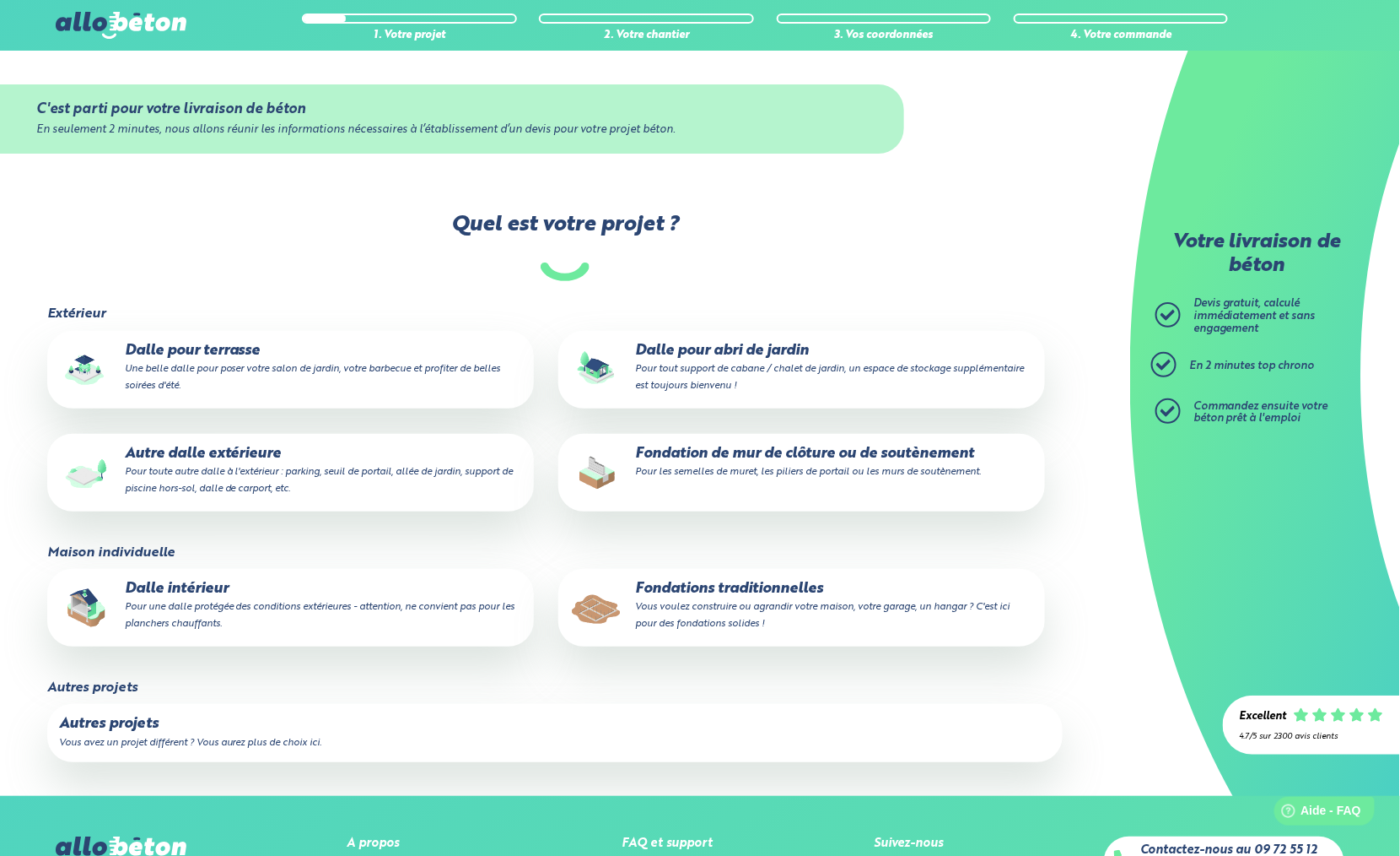
click at [346, 481] on p "Autre dalle extérieure Pour toute autre dalle à l'extérieur : parking, seuil de…" at bounding box center [291, 471] width 464 height 52
click at [0, 0] on input "Autre dalle extérieure Pour toute autre dalle à l'extérieur : parking, seuil de…" at bounding box center [0, 0] width 0 height 0
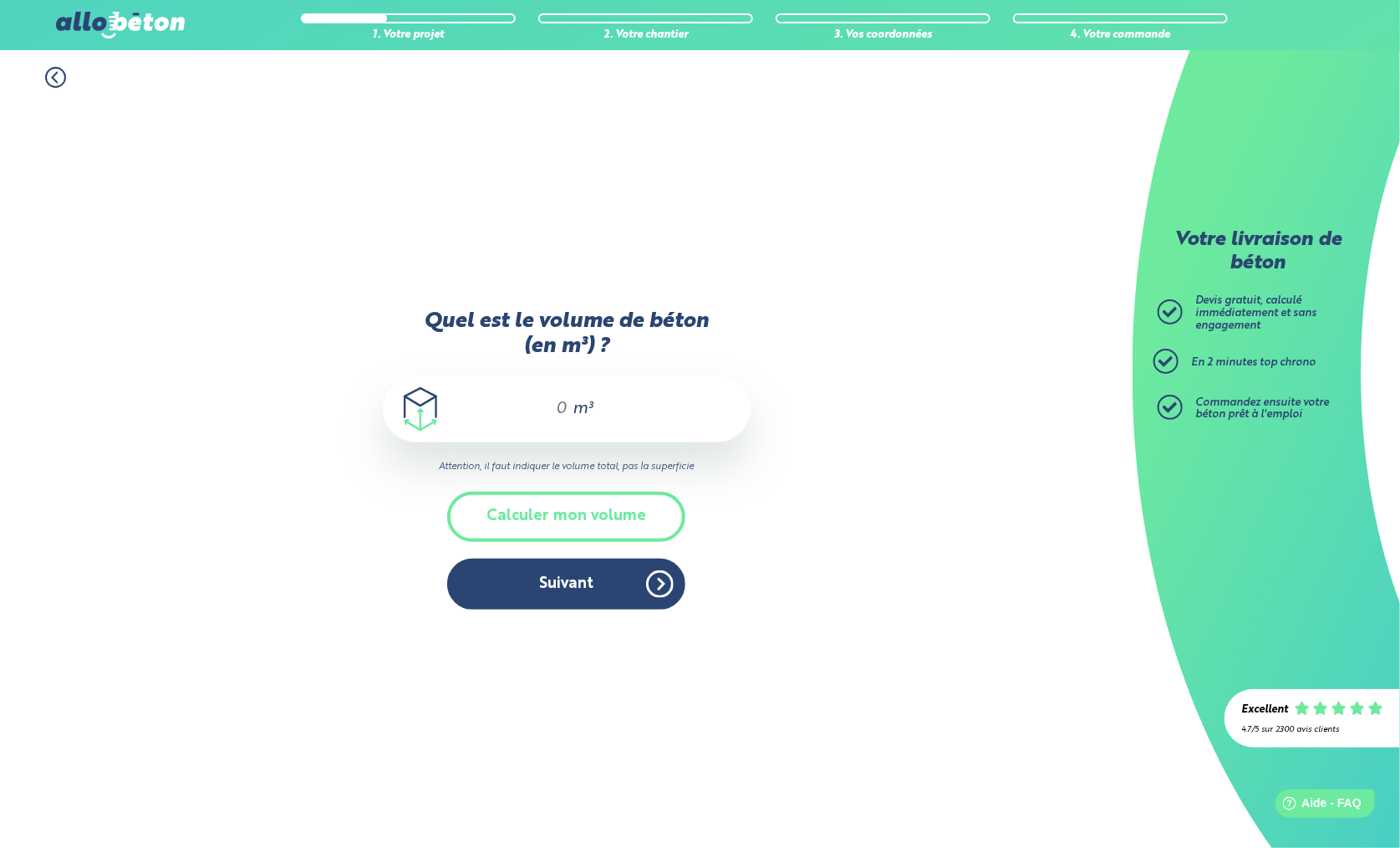
click at [573, 403] on span "m³" at bounding box center [583, 408] width 20 height 16
type input "4"
click at [563, 591] on button "Suivant" at bounding box center [566, 584] width 238 height 51
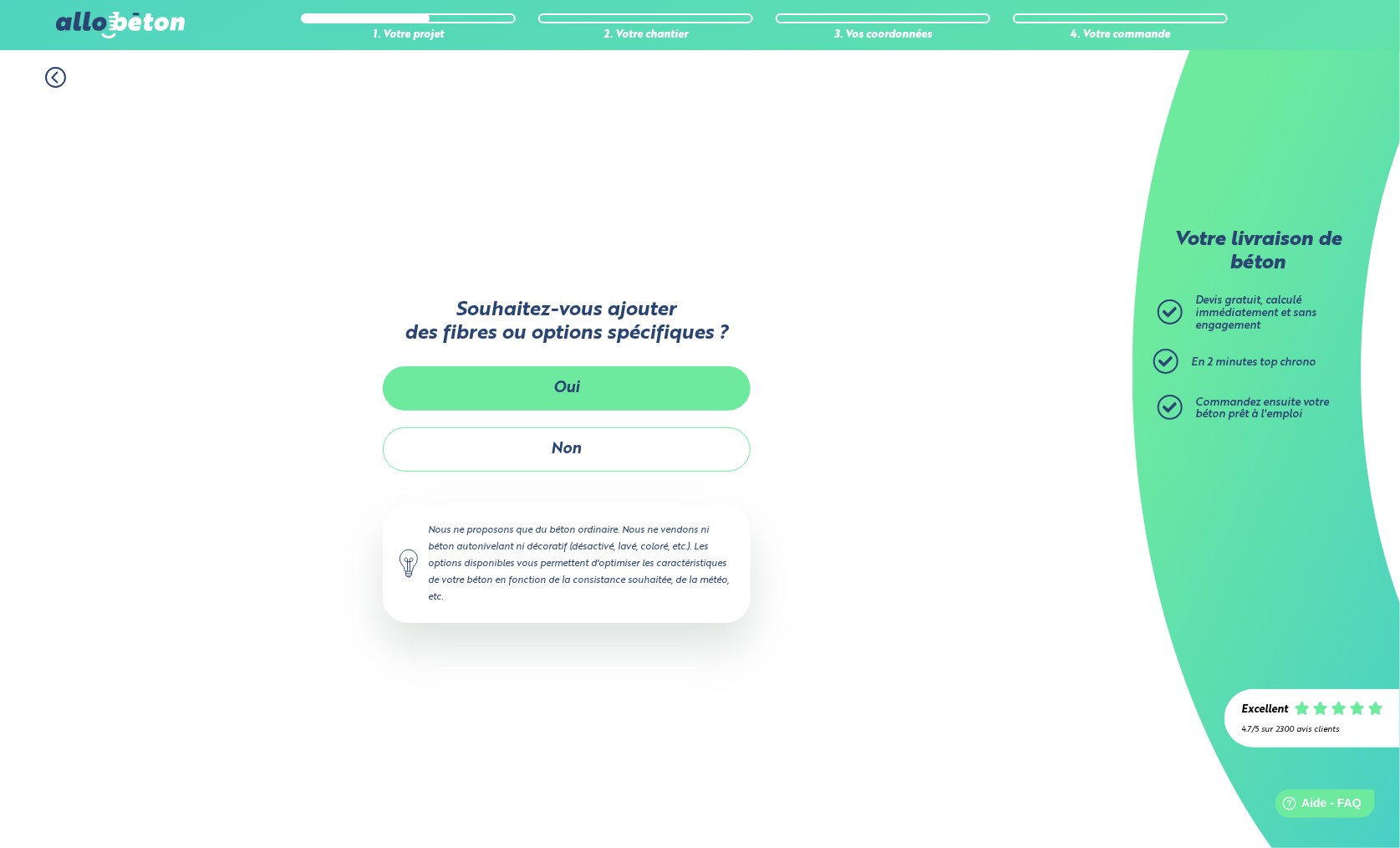
click at [572, 397] on button "Oui" at bounding box center [566, 389] width 368 height 44
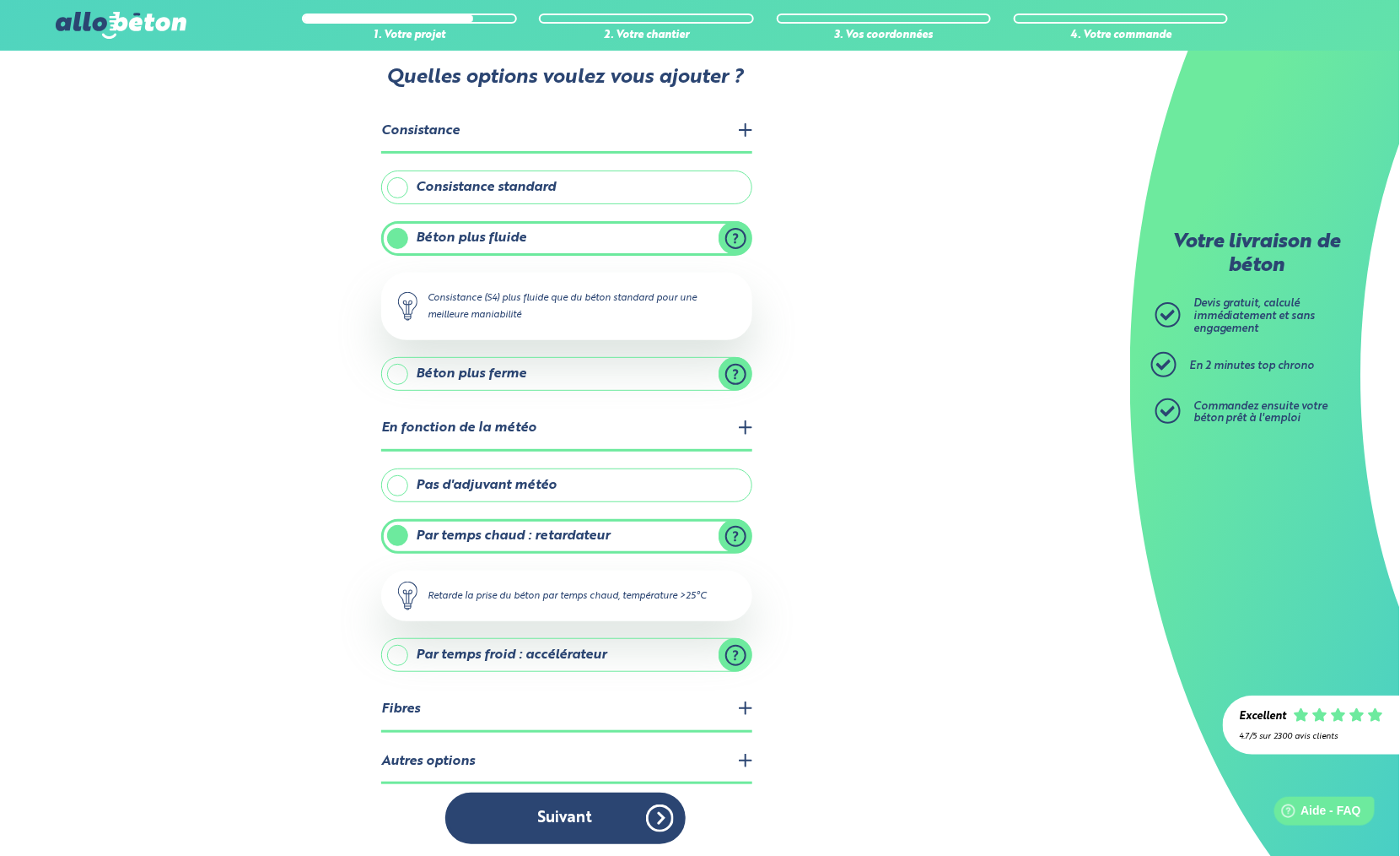
scroll to position [43, 0]
click at [673, 711] on legend "Fibres" at bounding box center [567, 709] width 371 height 43
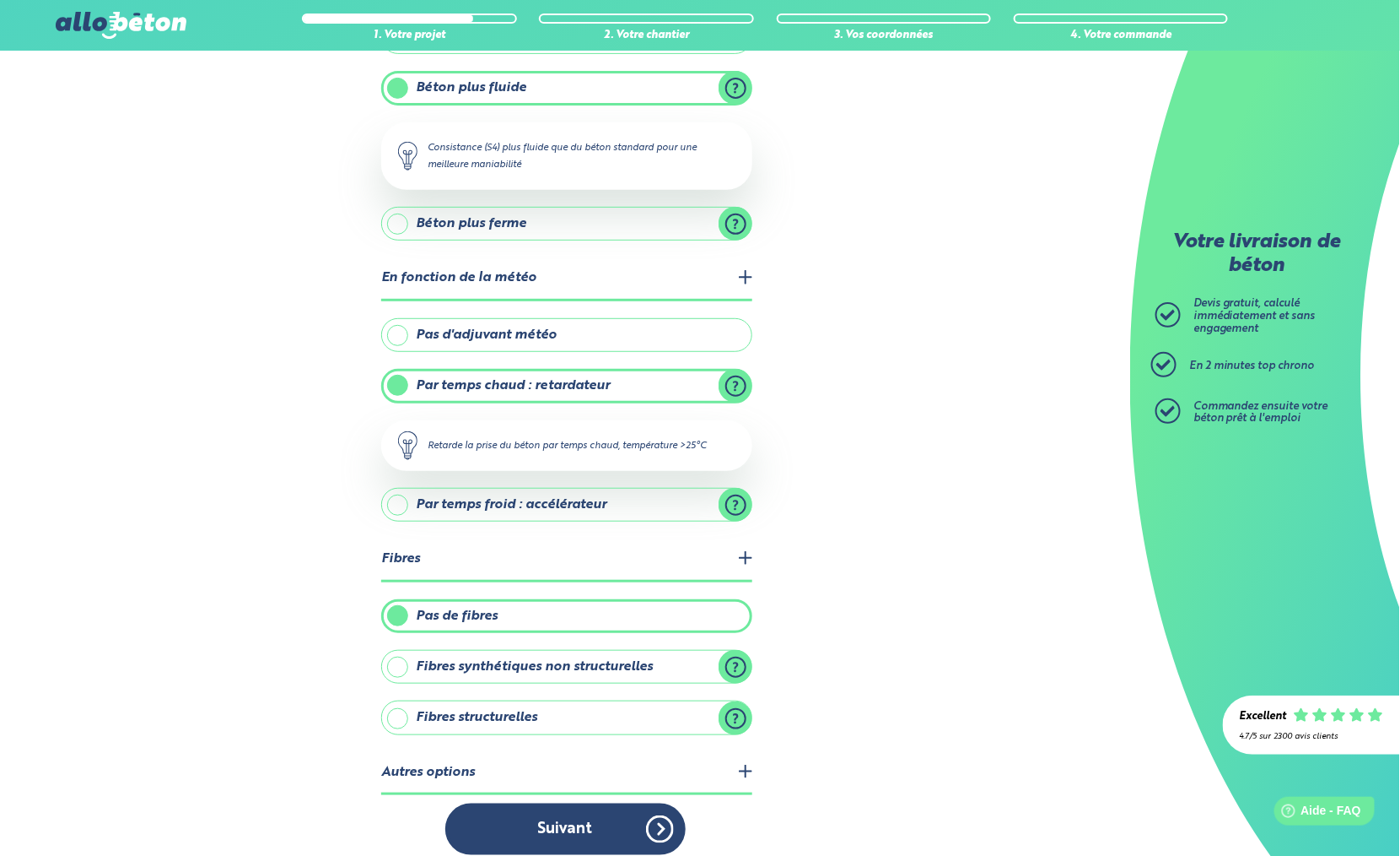
scroll to position [203, 0]
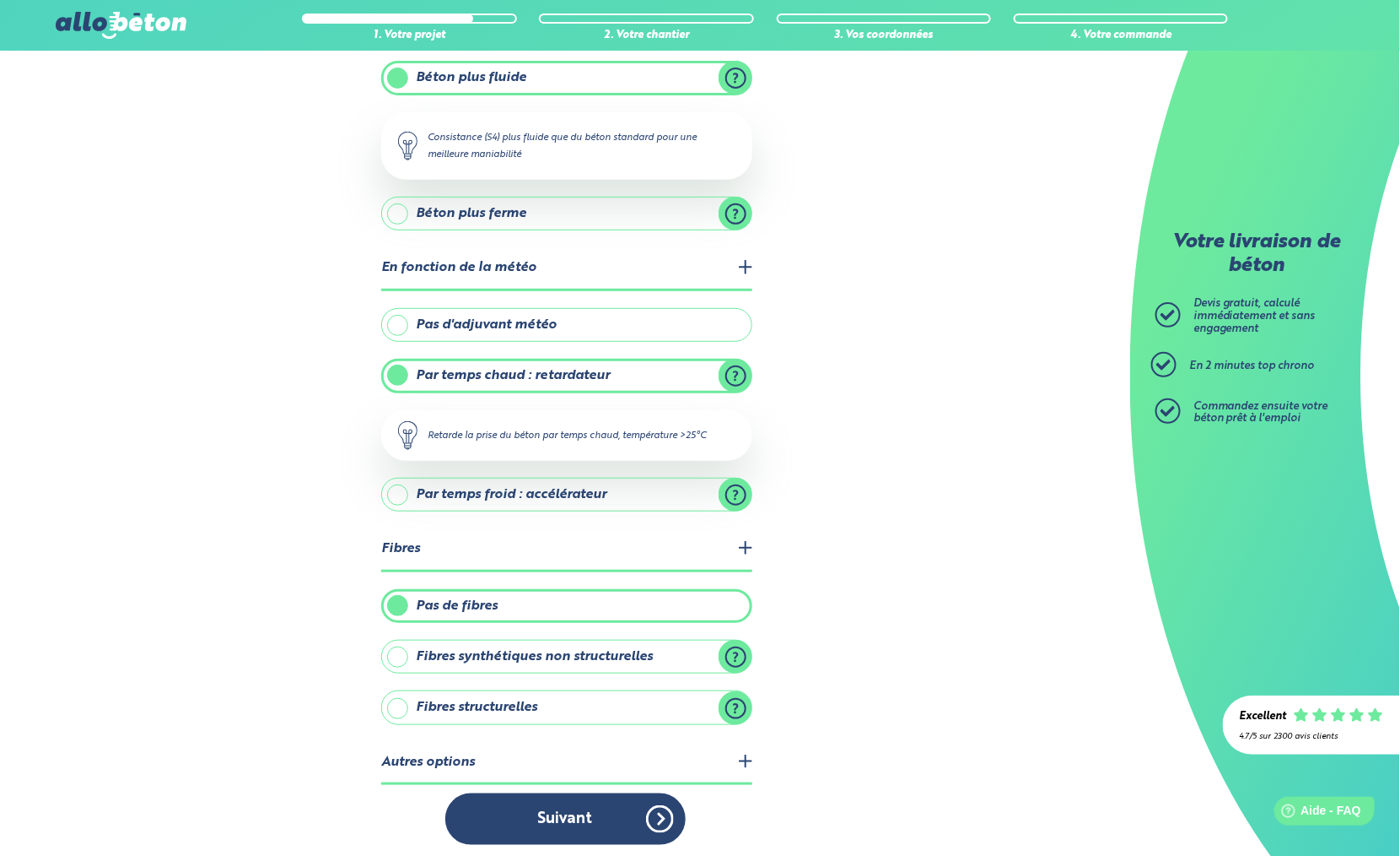
click at [626, 699] on label "Fibres structurelles" at bounding box center [567, 707] width 371 height 34
click at [0, 0] on input "Fibres structurelles" at bounding box center [0, 0] width 0 height 0
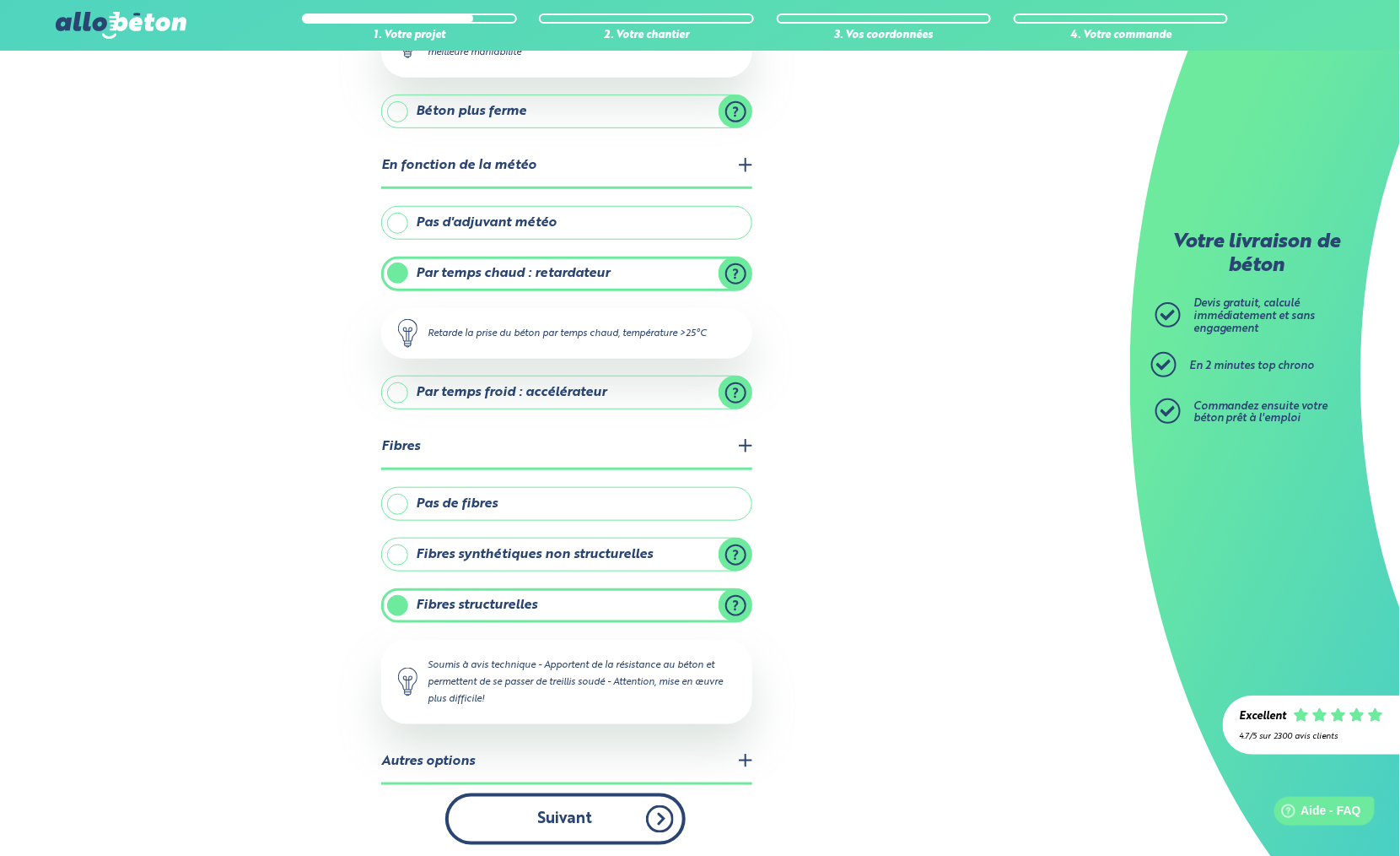
click at [602, 812] on button "Suivant" at bounding box center [566, 819] width 240 height 52
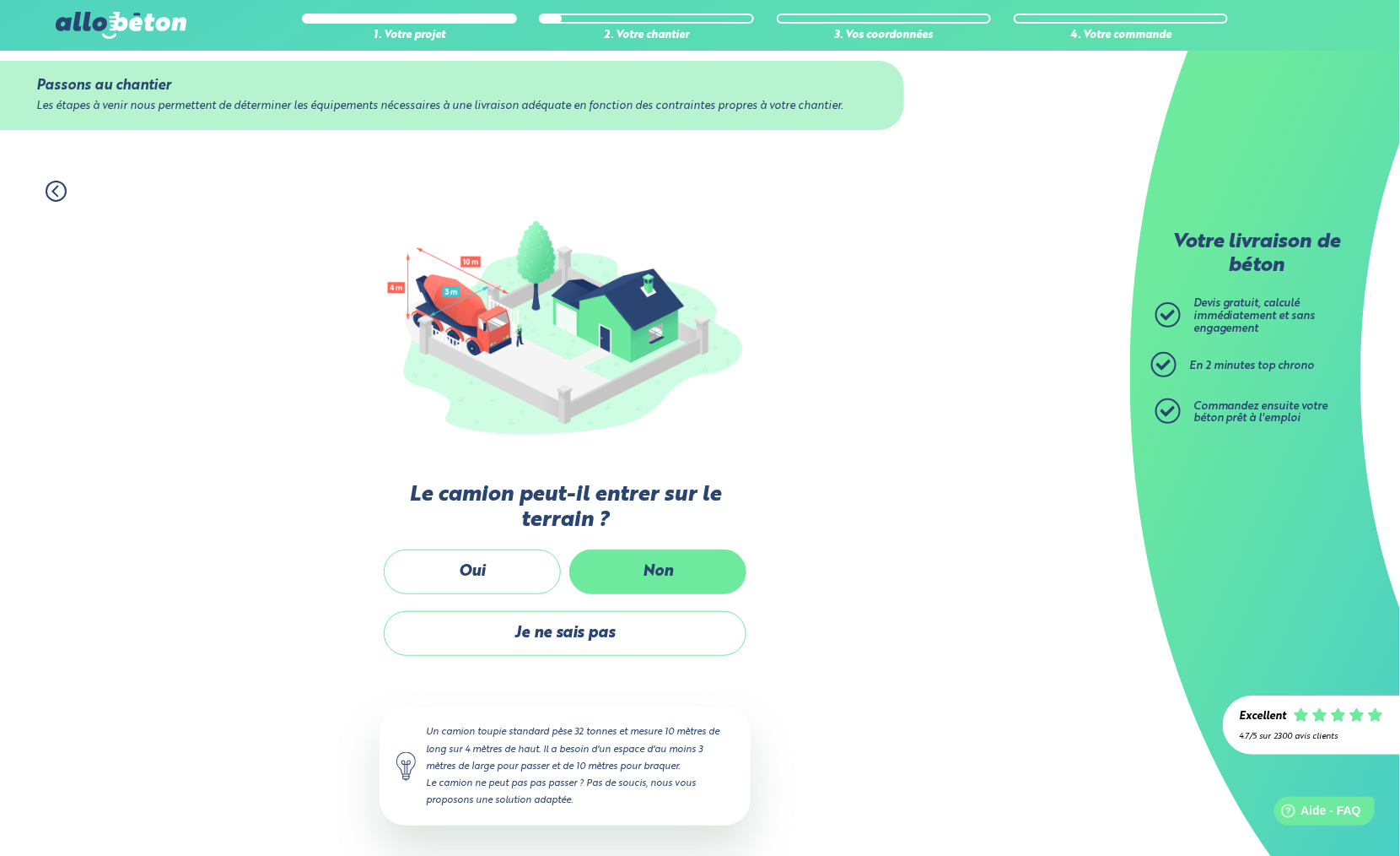
click at [650, 563] on label "Non" at bounding box center [658, 572] width 177 height 45
click at [0, 0] on input "Non" at bounding box center [0, 0] width 0 height 0
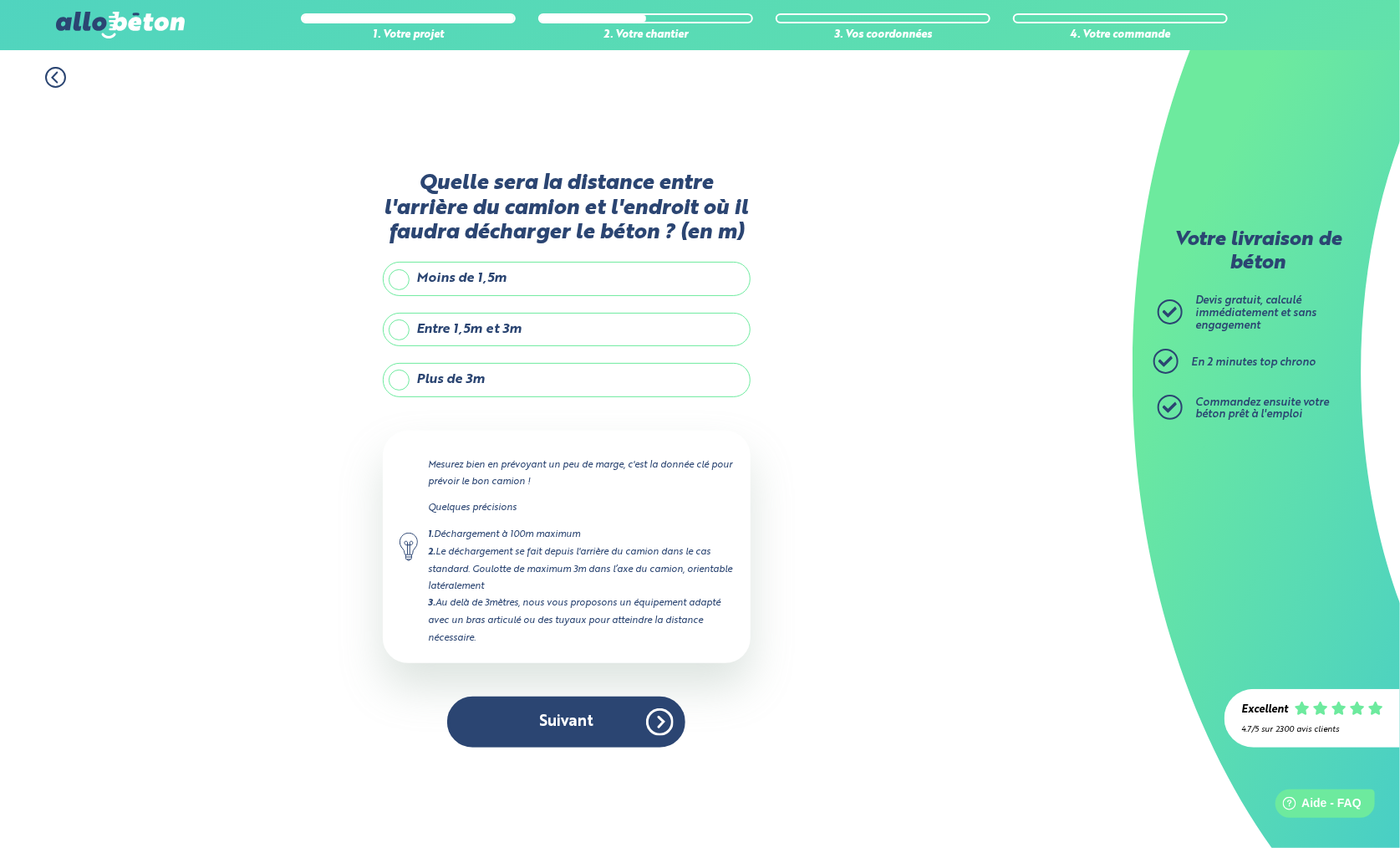
click at [54, 78] on icon at bounding box center [56, 77] width 21 height 21
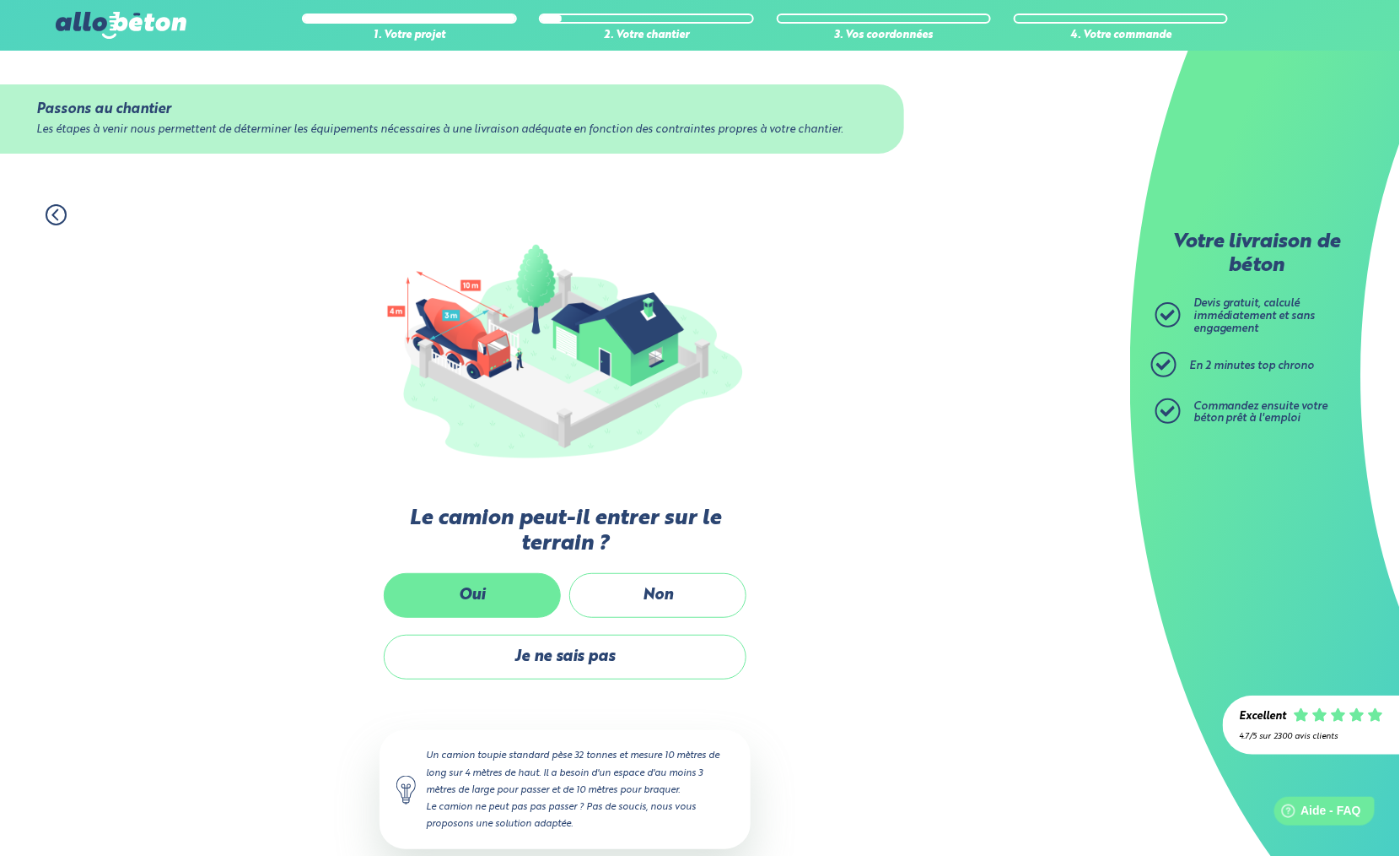
click at [501, 588] on label "Oui" at bounding box center [472, 595] width 177 height 45
click at [0, 0] on input "Oui" at bounding box center [0, 0] width 0 height 0
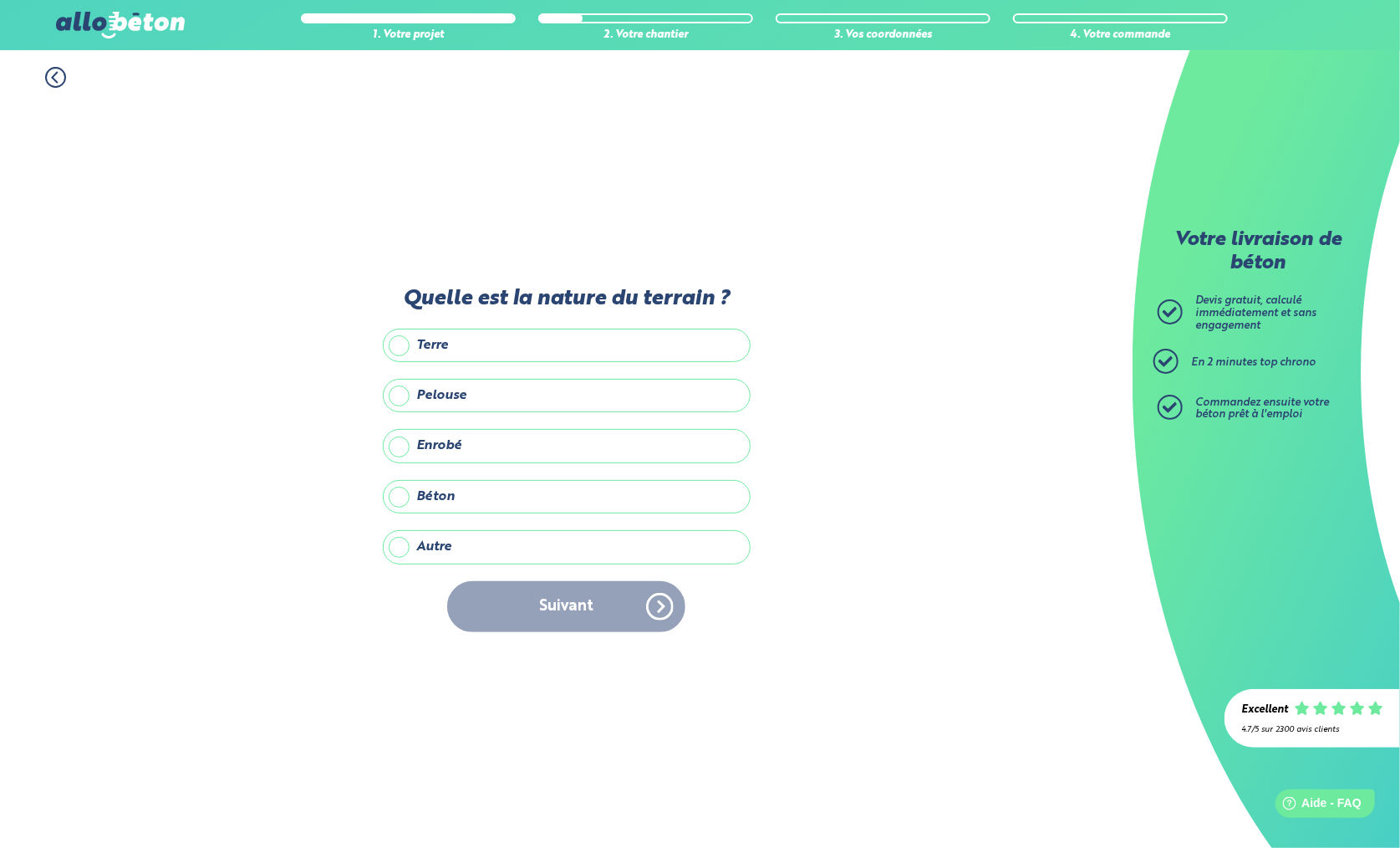
click at [475, 443] on label "Enrobé" at bounding box center [566, 446] width 368 height 34
click at [0, 0] on input "Enrobé" at bounding box center [0, 0] width 0 height 0
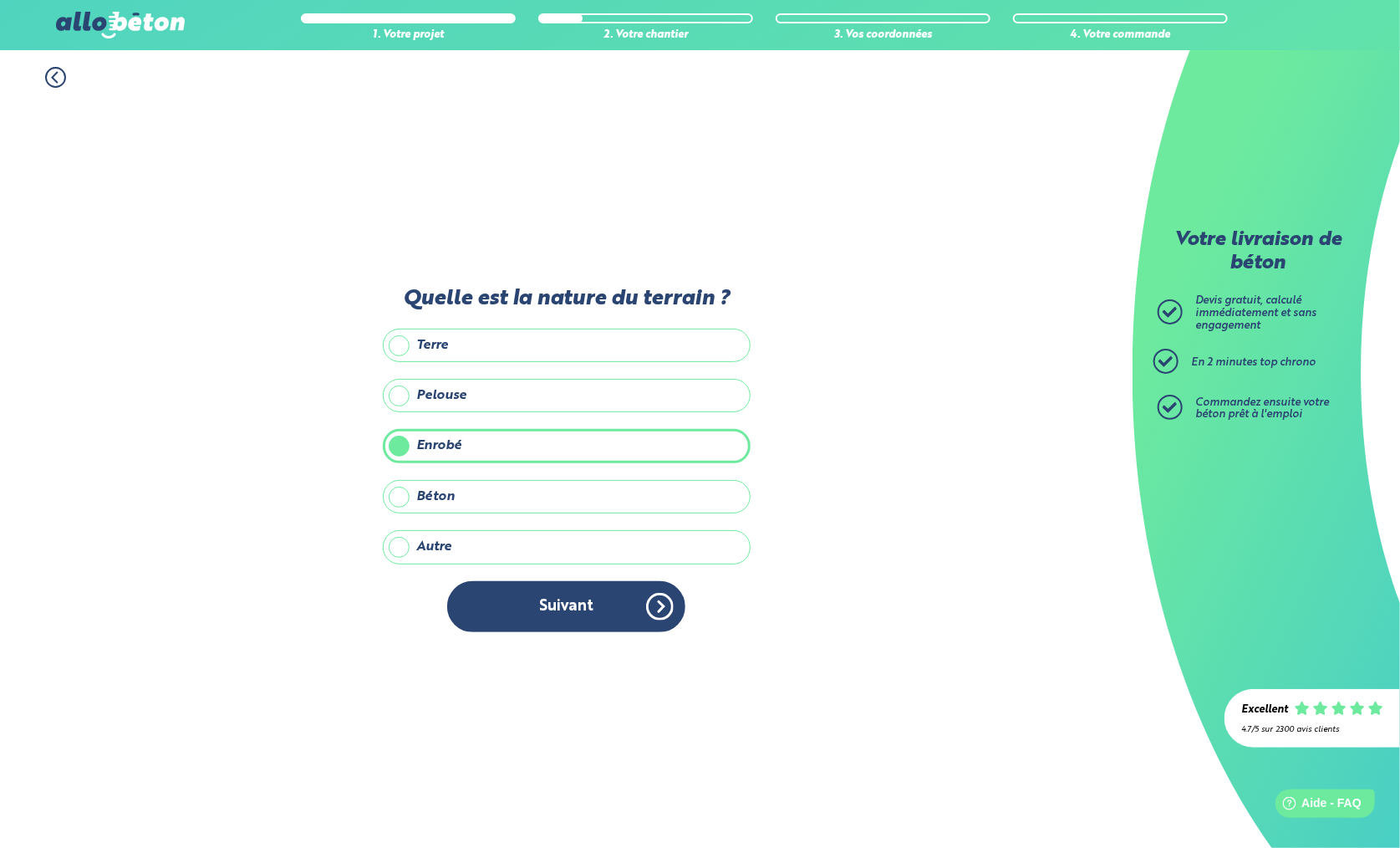
click at [52, 75] on icon at bounding box center [56, 77] width 21 height 21
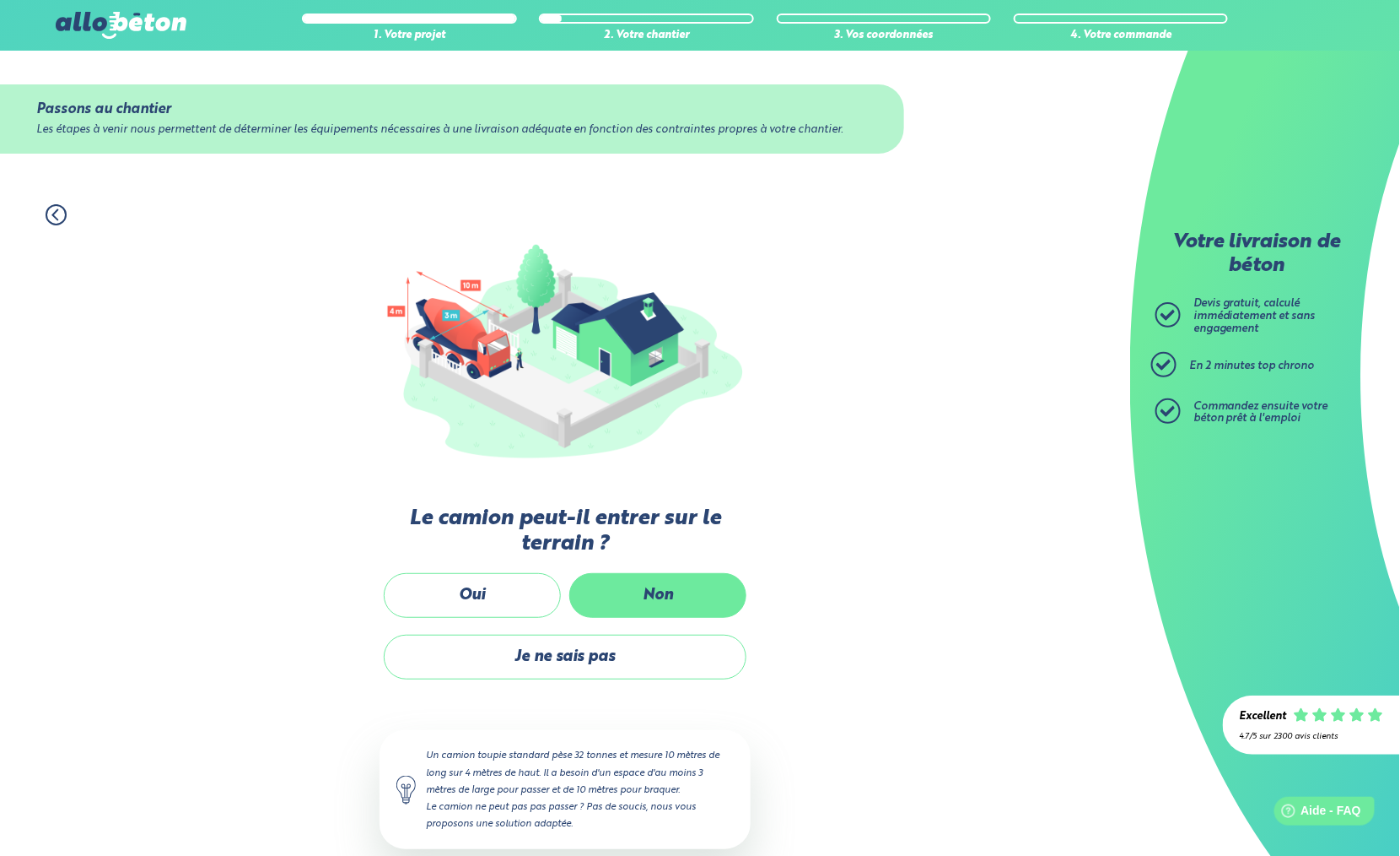
click at [627, 599] on label "Non" at bounding box center [658, 595] width 177 height 45
click at [0, 0] on input "Non" at bounding box center [0, 0] width 0 height 0
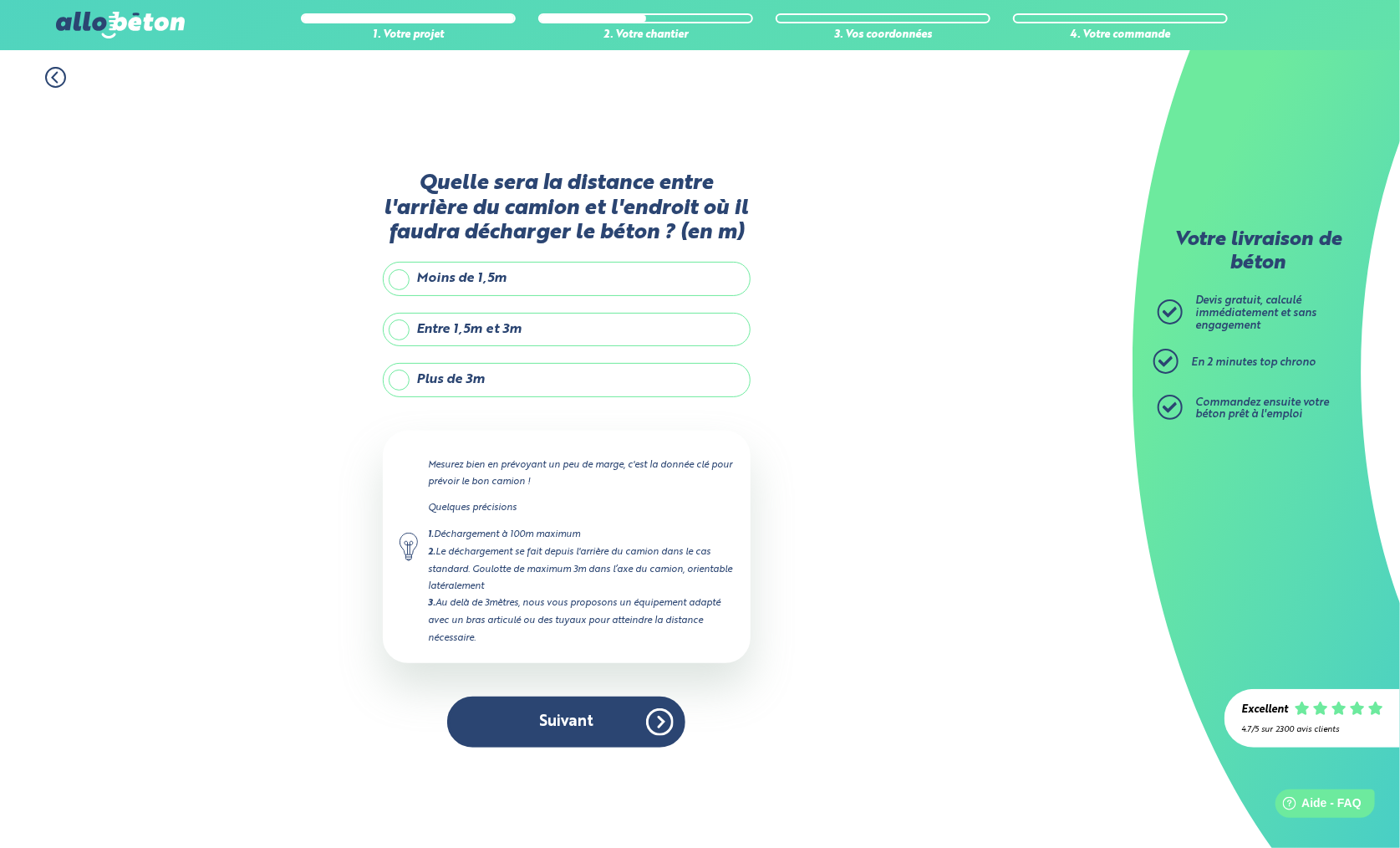
click at [513, 337] on label "Entre 1,5m et 3m" at bounding box center [566, 329] width 368 height 34
click at [0, 0] on input "Entre 1,5m et 3m" at bounding box center [0, 0] width 0 height 0
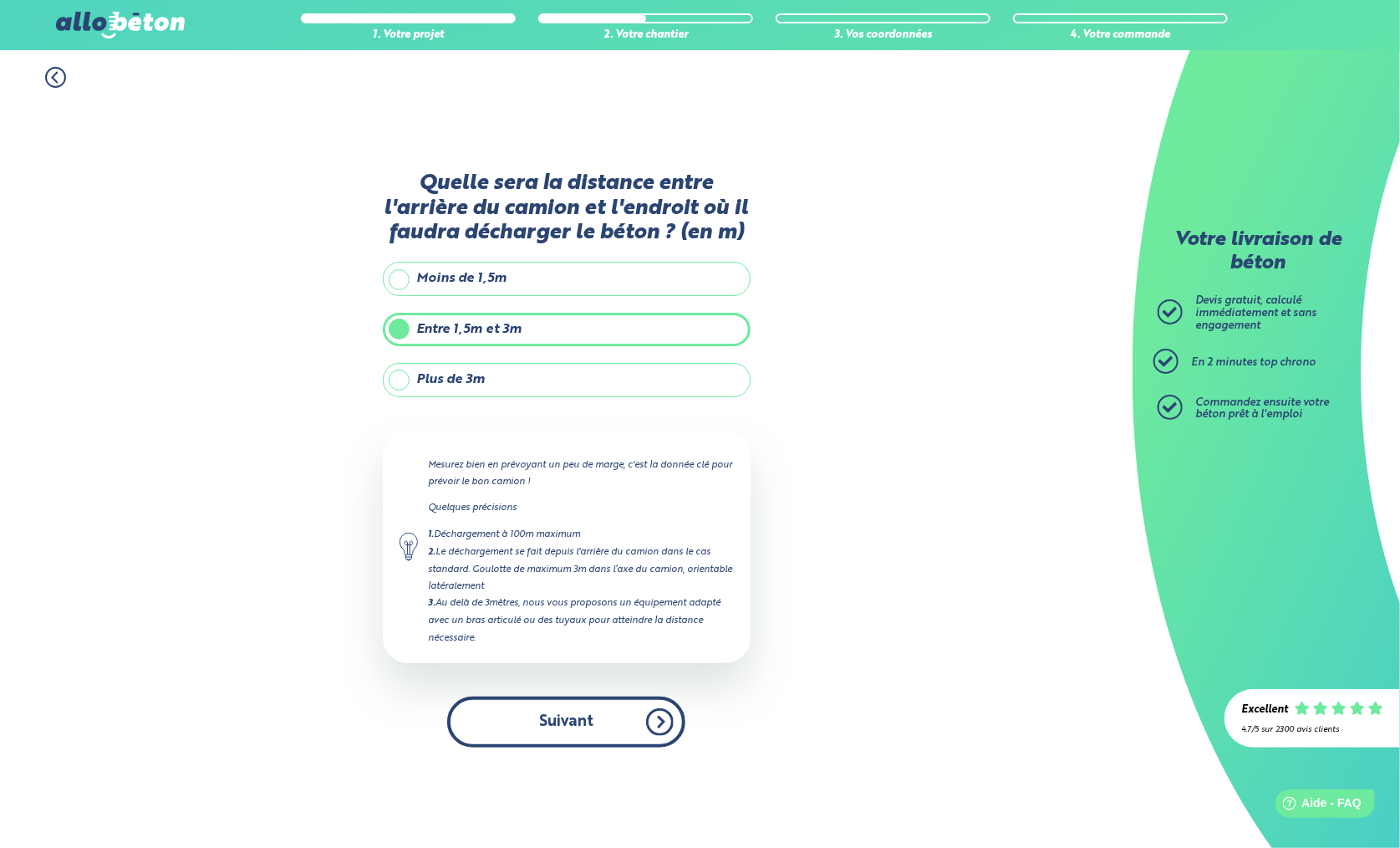
click at [573, 725] on button "Suivant" at bounding box center [566, 722] width 238 height 51
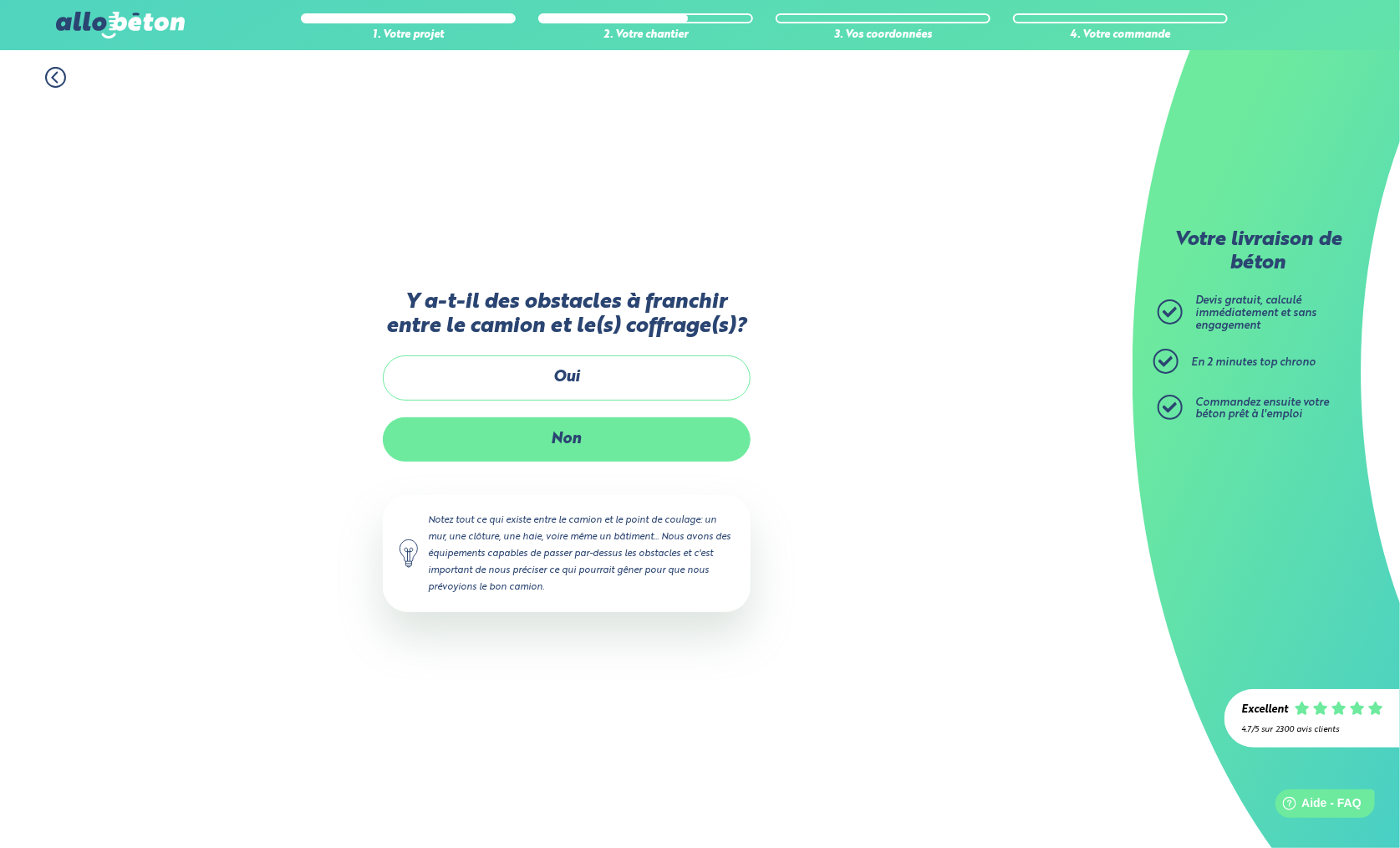
click at [573, 439] on label "Non" at bounding box center [566, 439] width 368 height 44
click at [0, 0] on input "Non" at bounding box center [0, 0] width 0 height 0
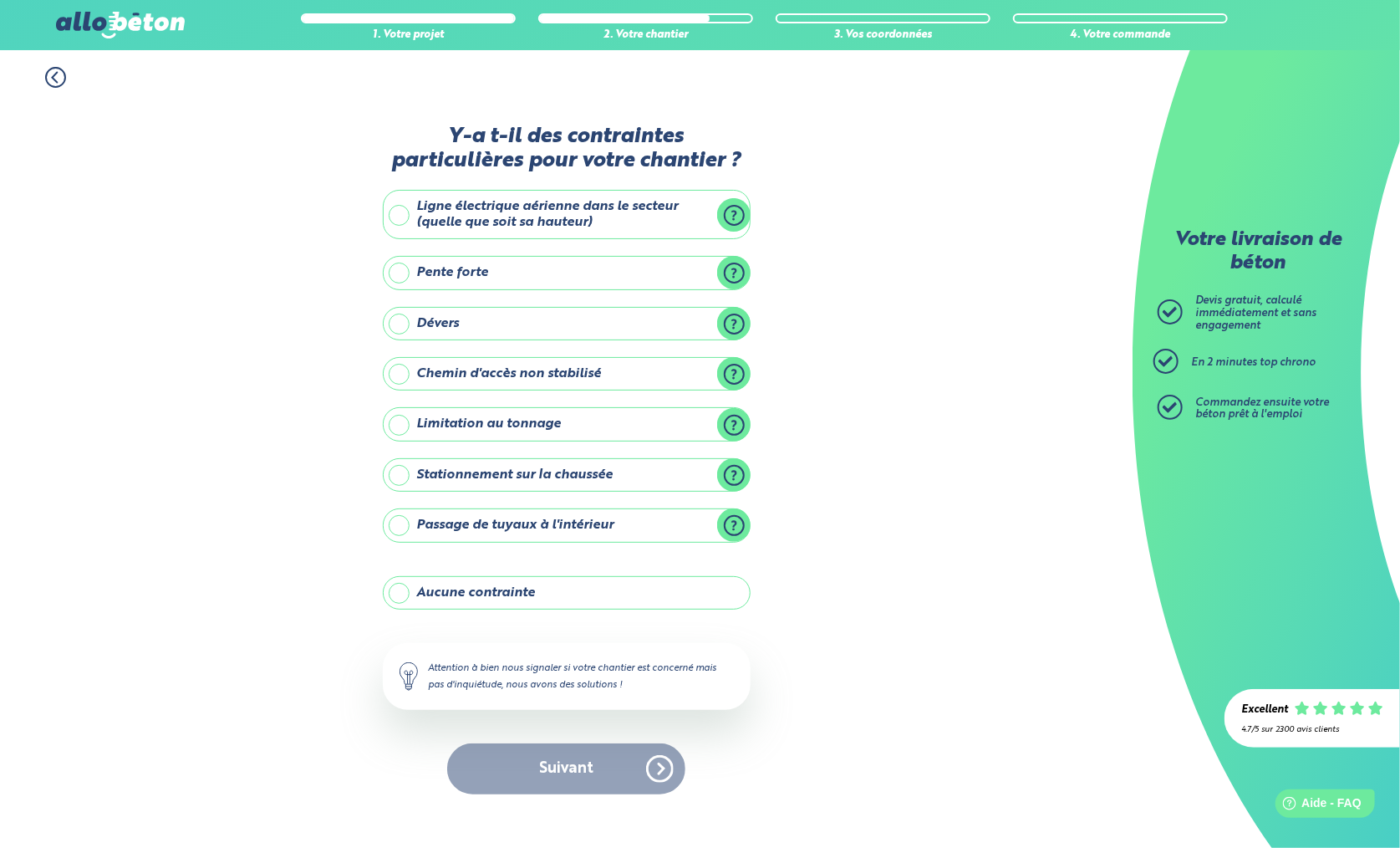
click at [51, 72] on icon at bounding box center [56, 77] width 21 height 21
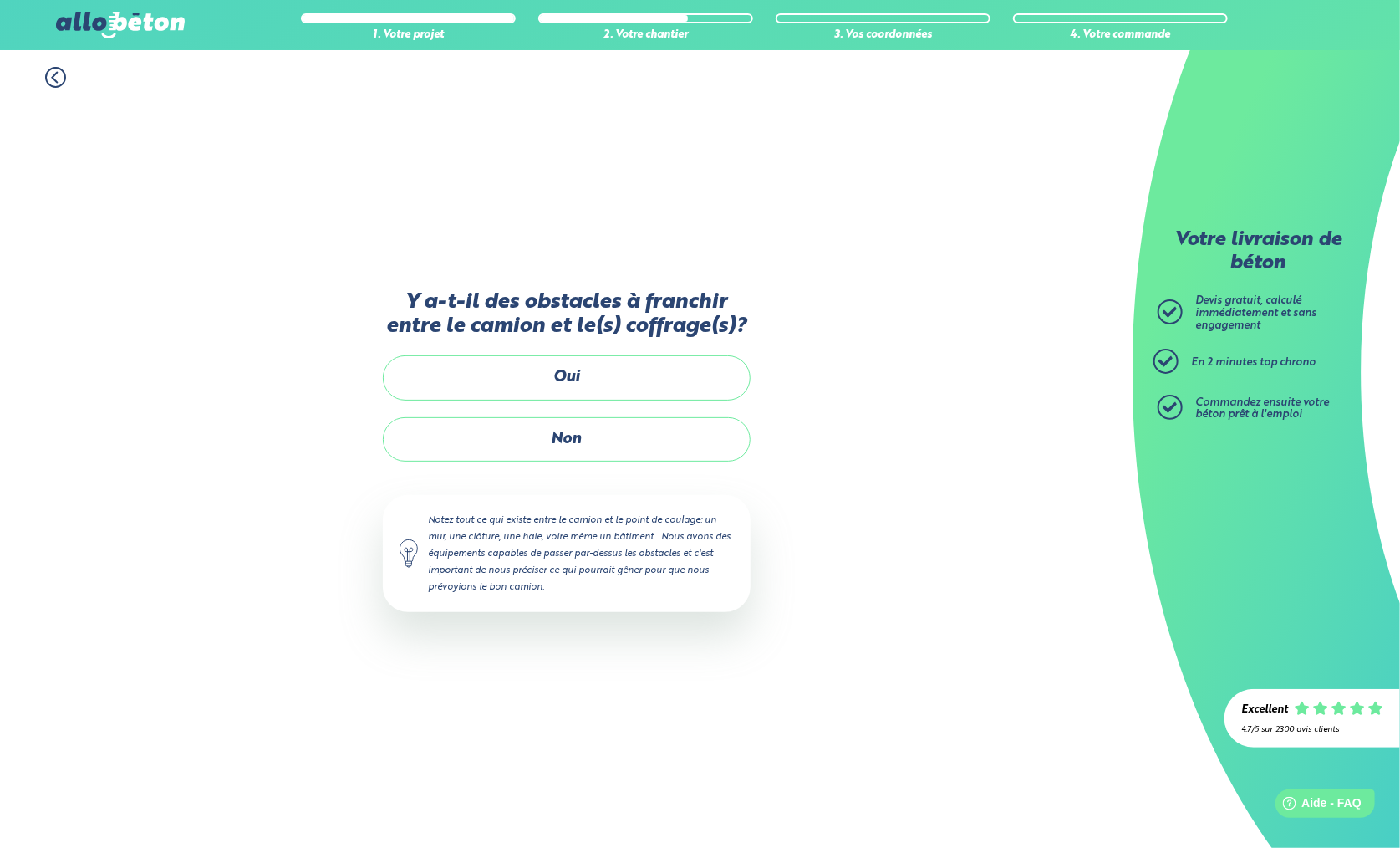
click at [51, 72] on icon at bounding box center [56, 77] width 21 height 21
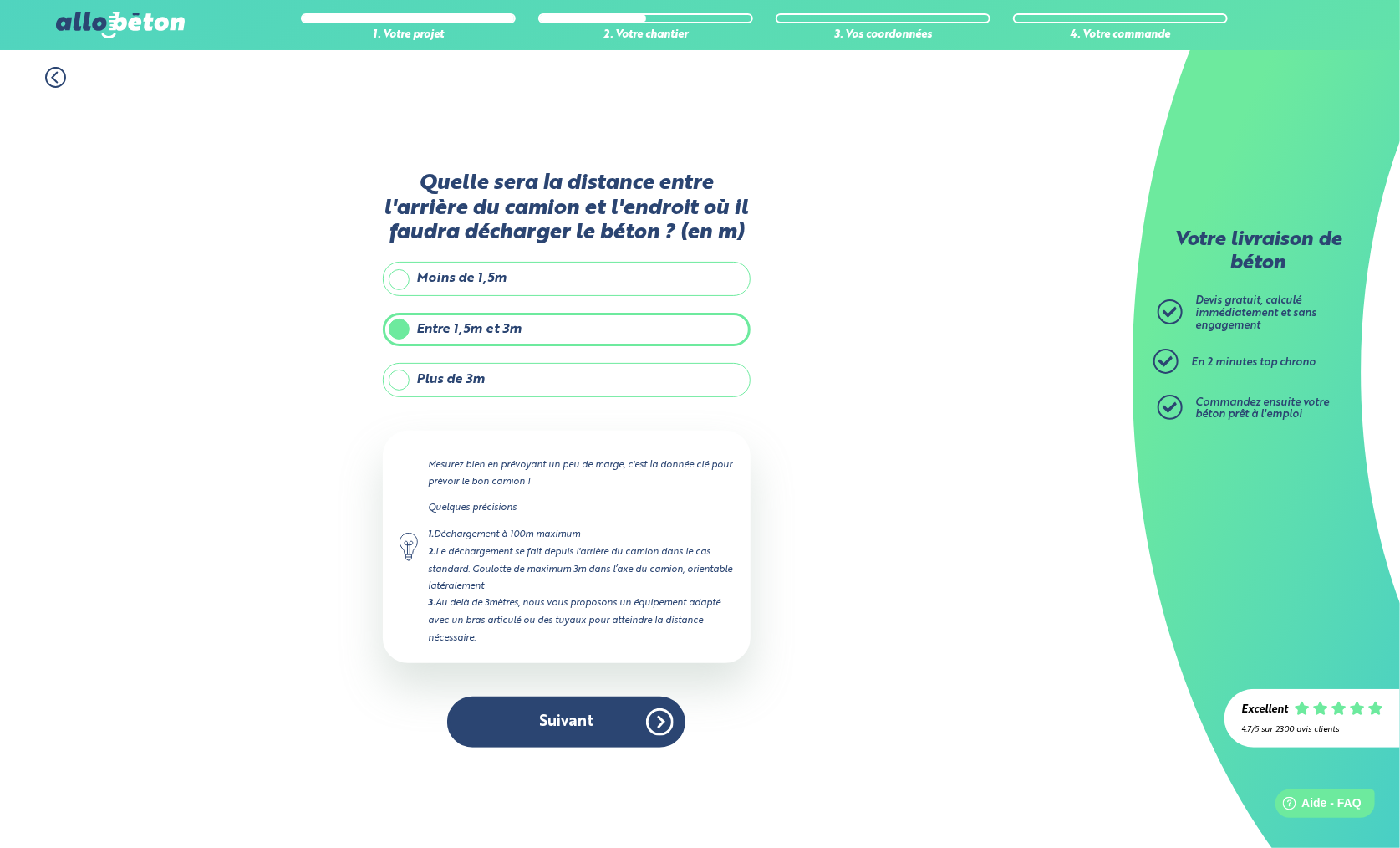
click at [51, 72] on icon at bounding box center [56, 77] width 21 height 21
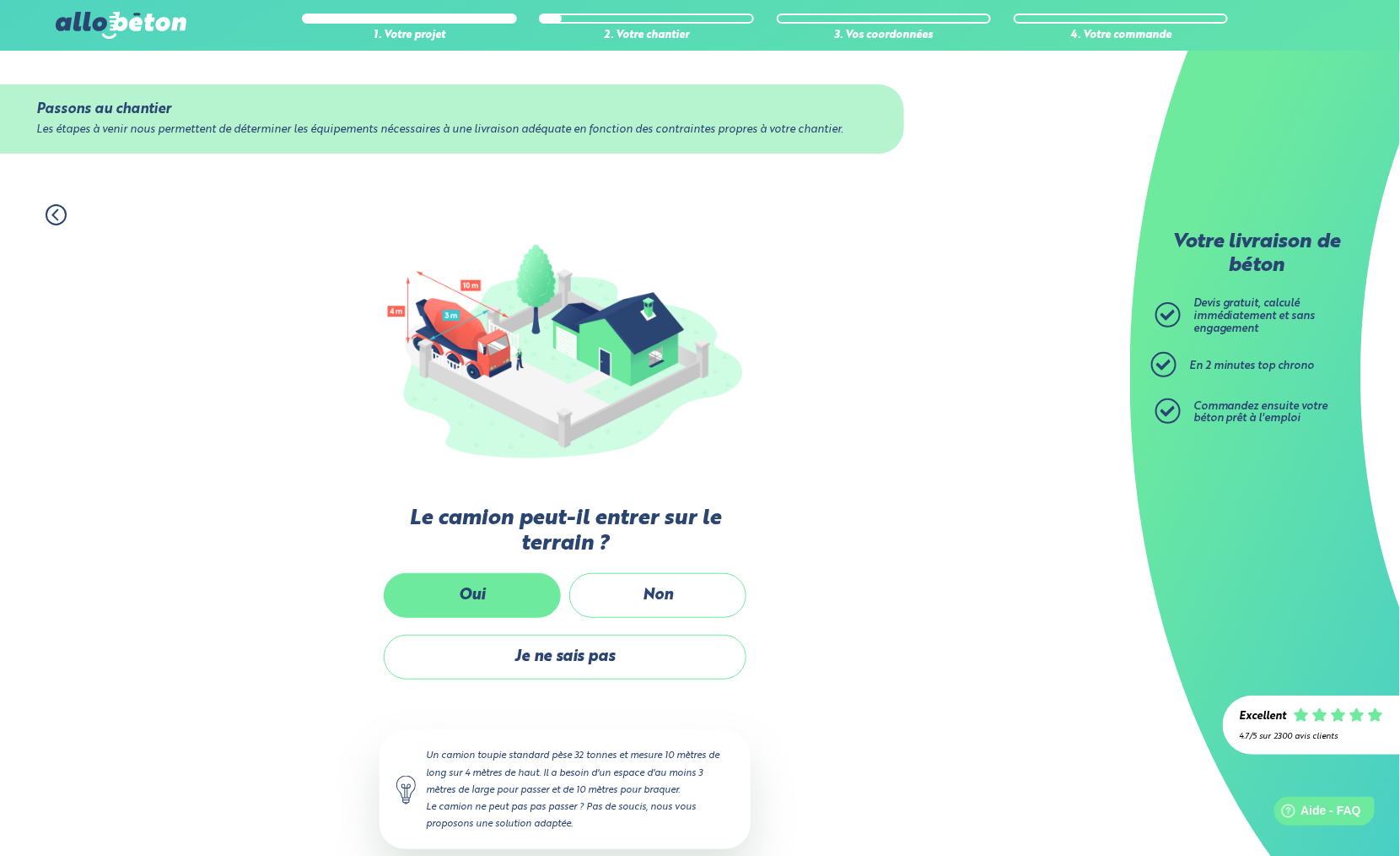
click at [449, 588] on label "Oui" at bounding box center [472, 595] width 177 height 45
click at [0, 0] on input "Oui" at bounding box center [0, 0] width 0 height 0
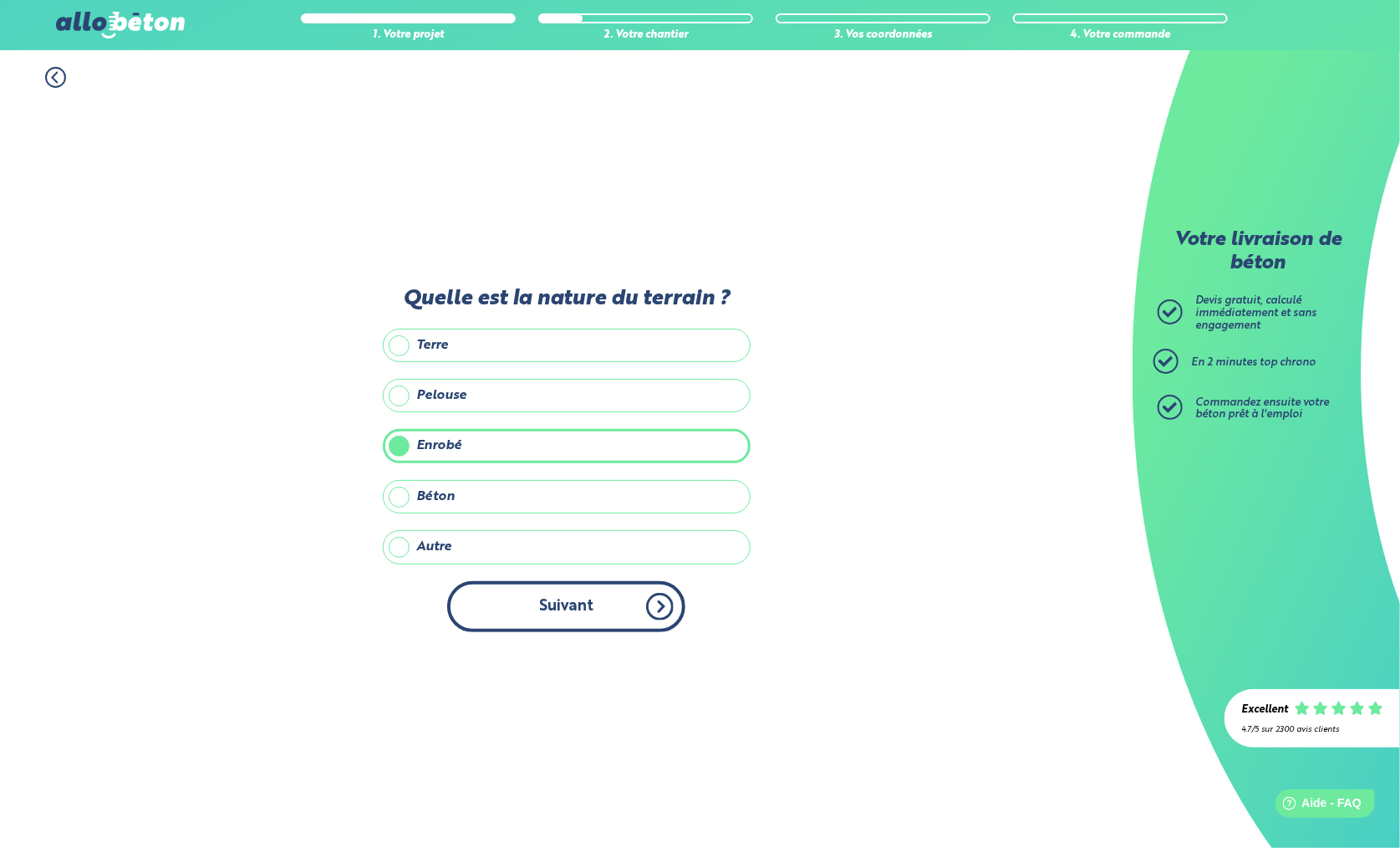
click at [546, 611] on button "Suivant" at bounding box center [566, 606] width 238 height 51
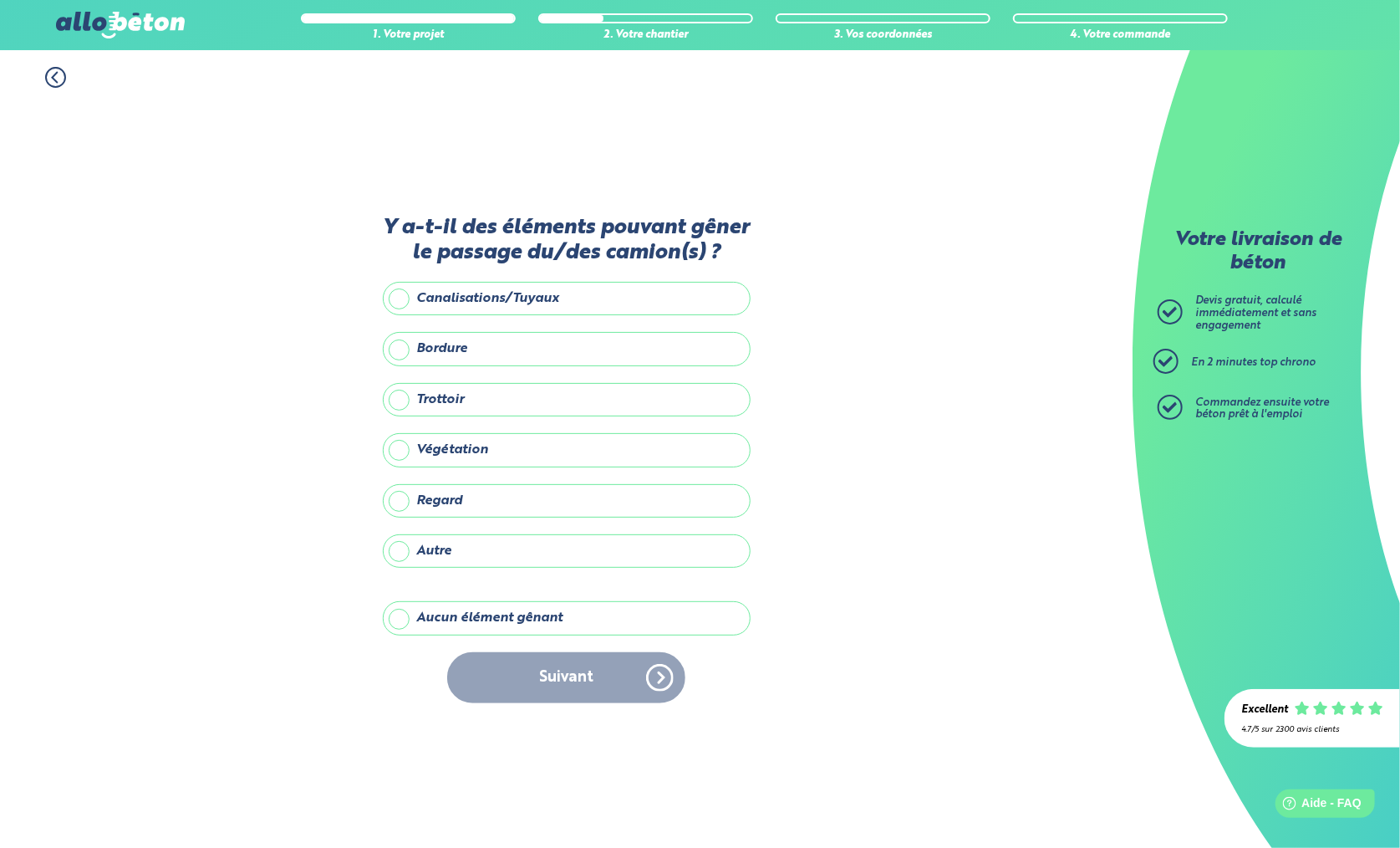
click at [492, 616] on label "Aucun élément gênant" at bounding box center [566, 617] width 368 height 34
click at [0, 0] on input "Aucun élément gênant" at bounding box center [0, 0] width 0 height 0
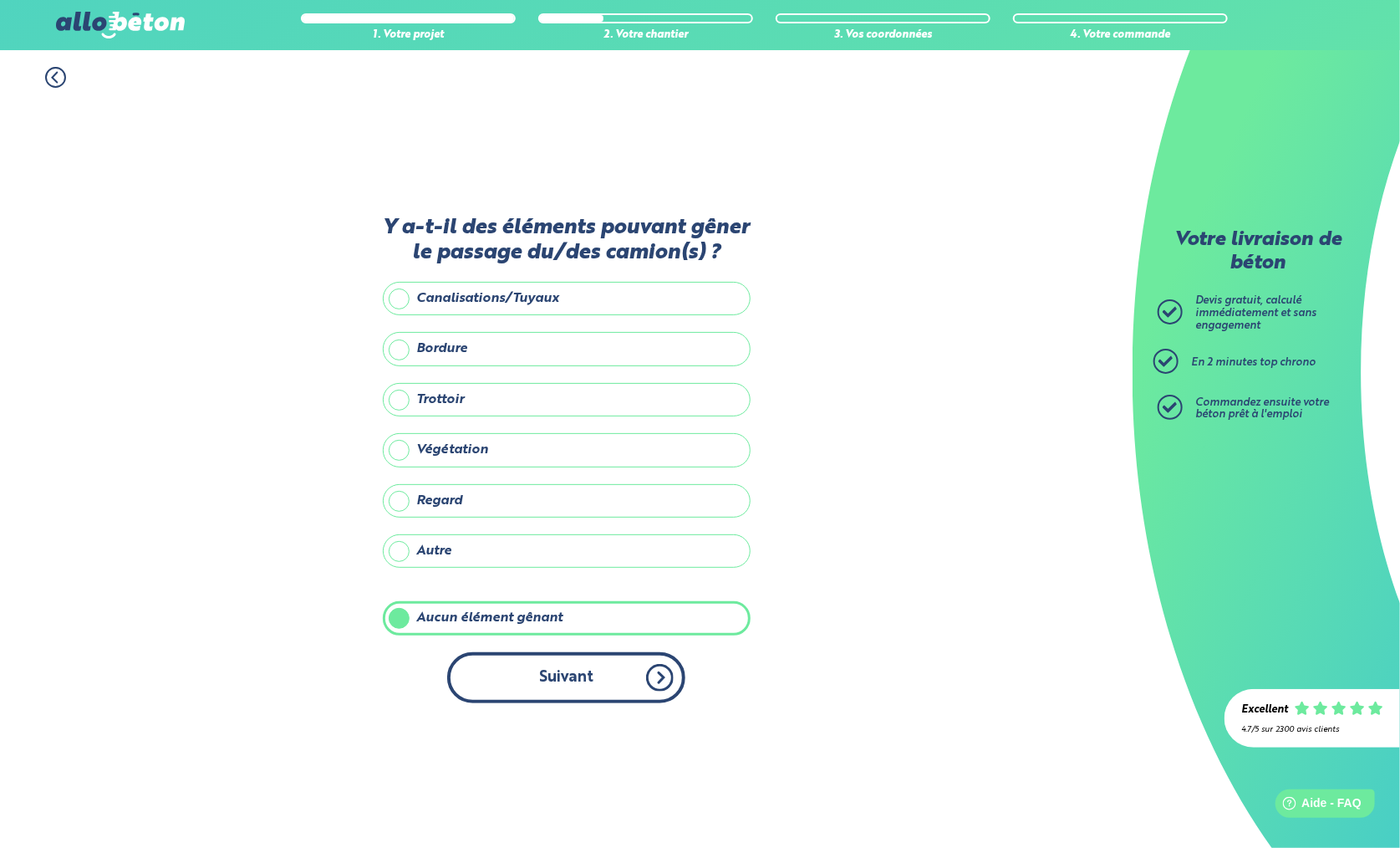
click at [540, 674] on button "Suivant" at bounding box center [566, 677] width 238 height 51
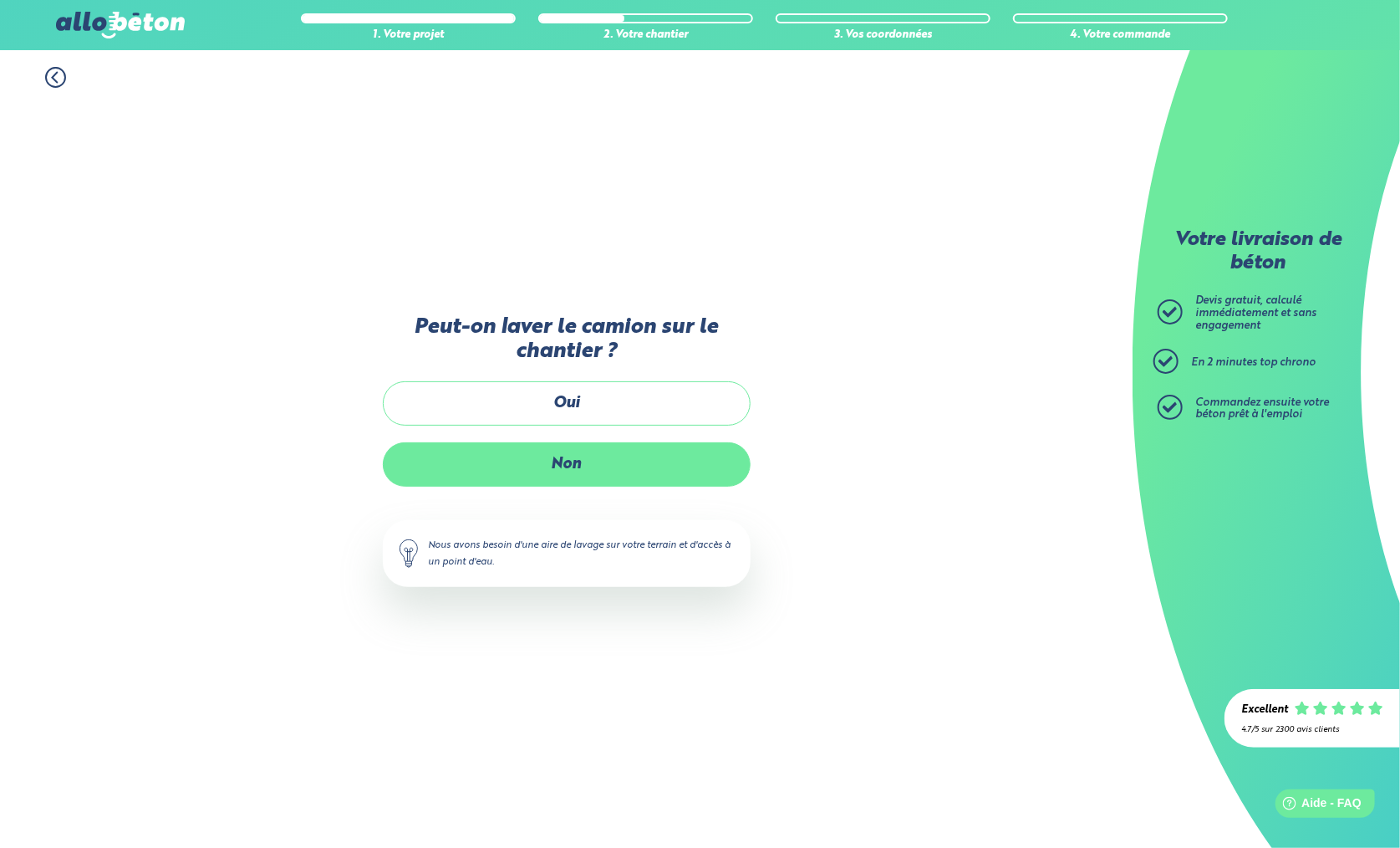
click at [542, 460] on label "Non" at bounding box center [566, 464] width 368 height 44
click at [0, 0] on input "Non" at bounding box center [0, 0] width 0 height 0
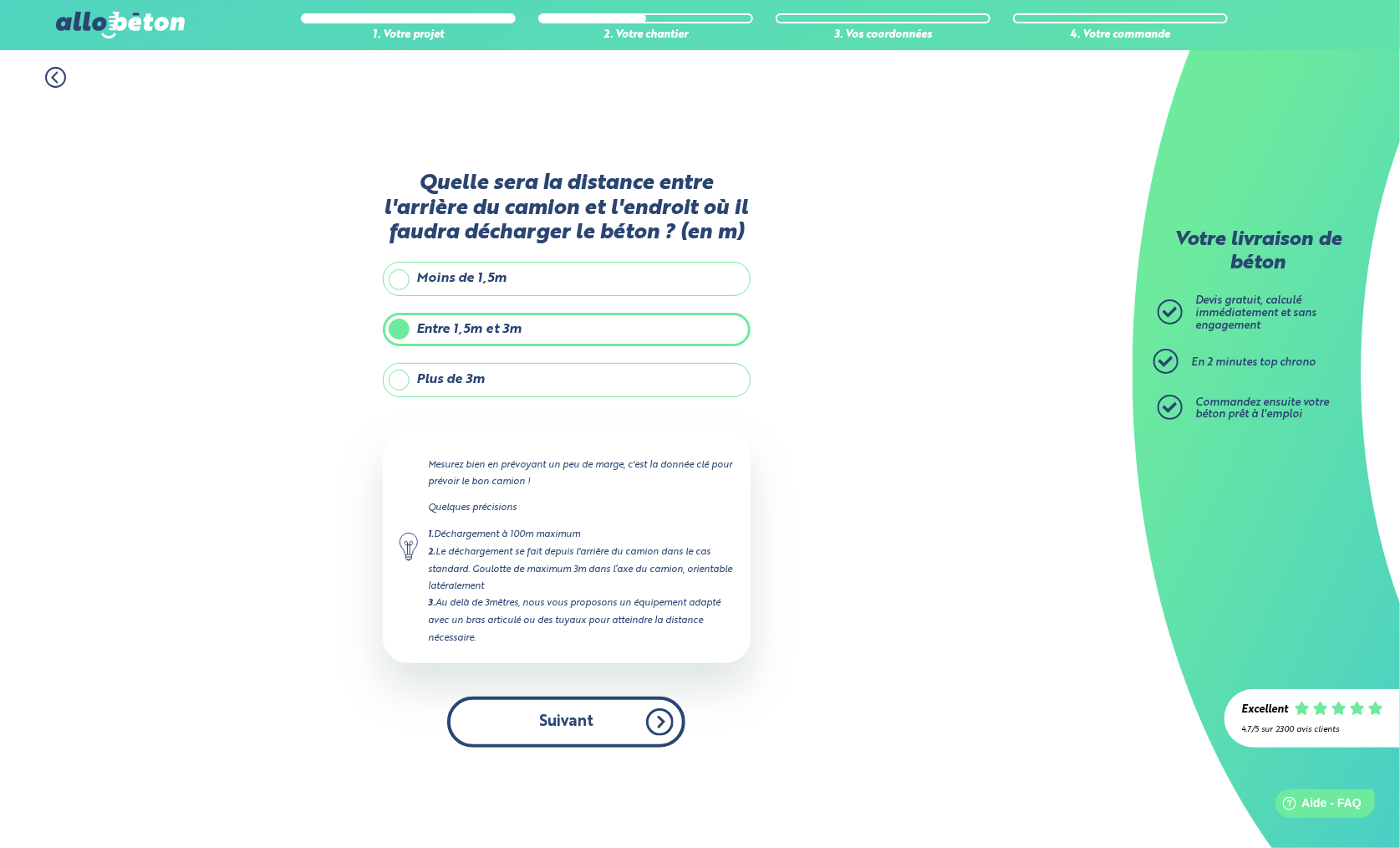
click at [535, 719] on button "Suivant" at bounding box center [566, 722] width 238 height 51
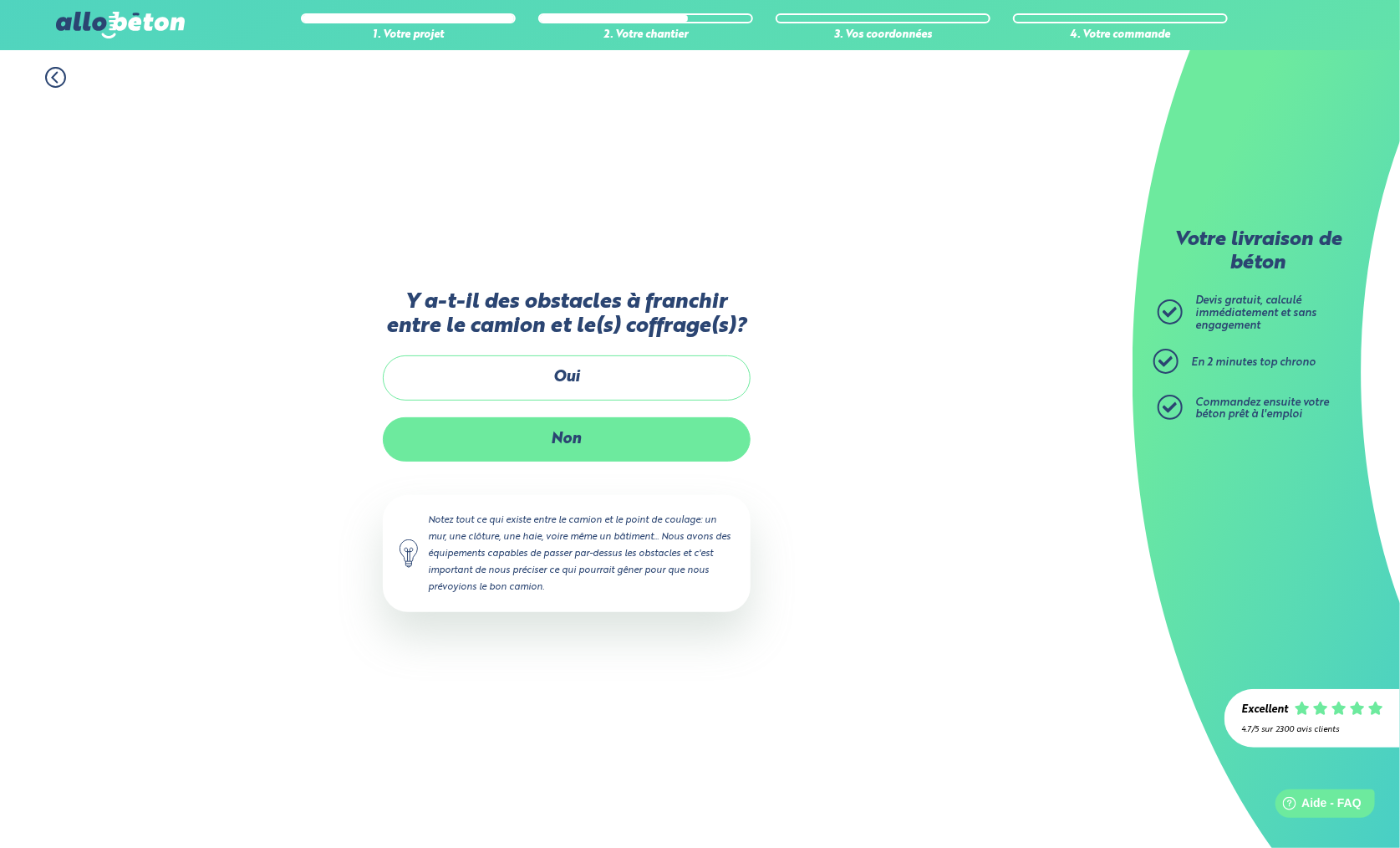
click at [520, 432] on label "Non" at bounding box center [566, 439] width 368 height 44
click at [0, 0] on input "Non" at bounding box center [0, 0] width 0 height 0
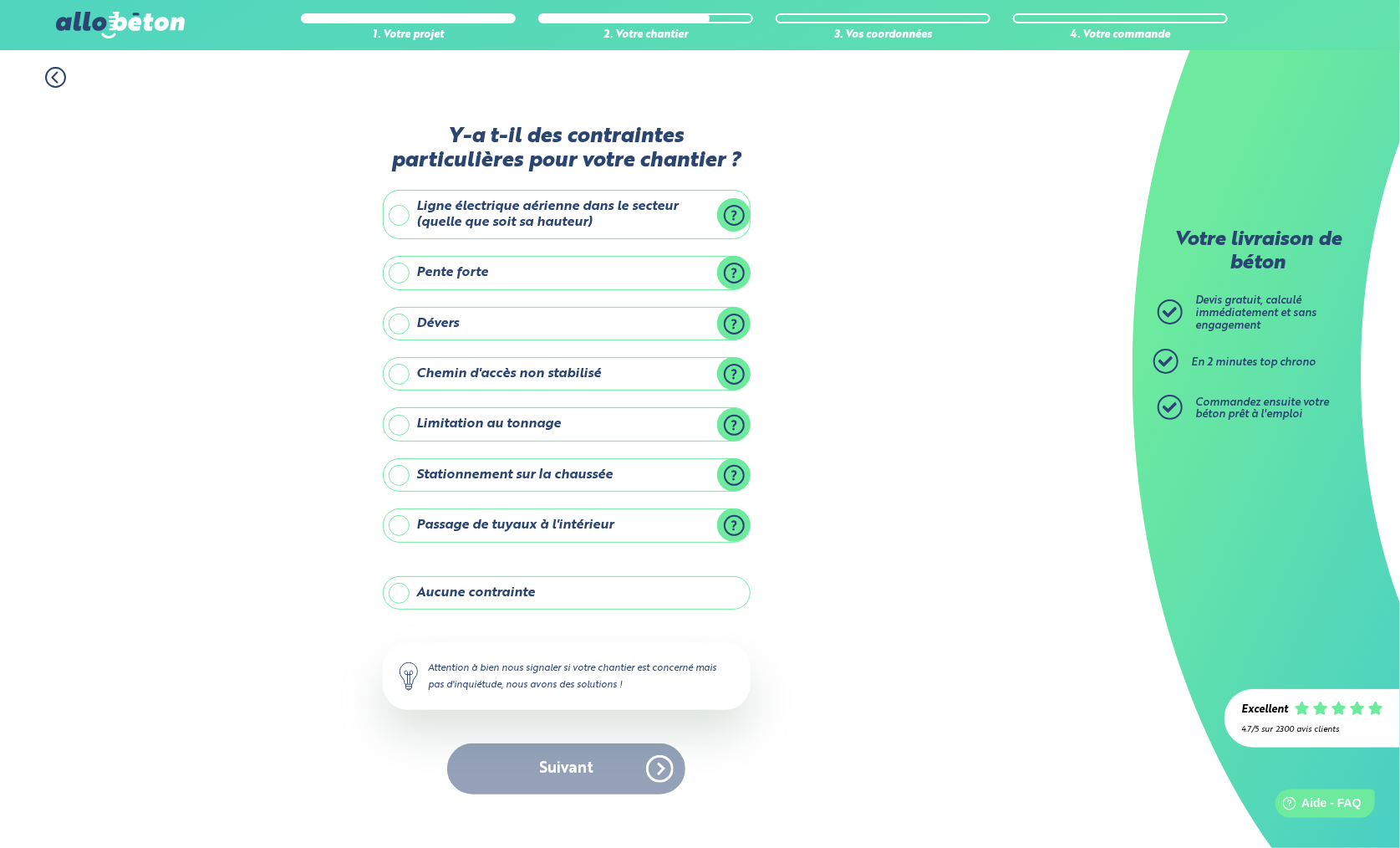
click at [526, 590] on label "Aucune contrainte" at bounding box center [566, 592] width 368 height 34
click at [0, 0] on input "Aucune contrainte" at bounding box center [0, 0] width 0 height 0
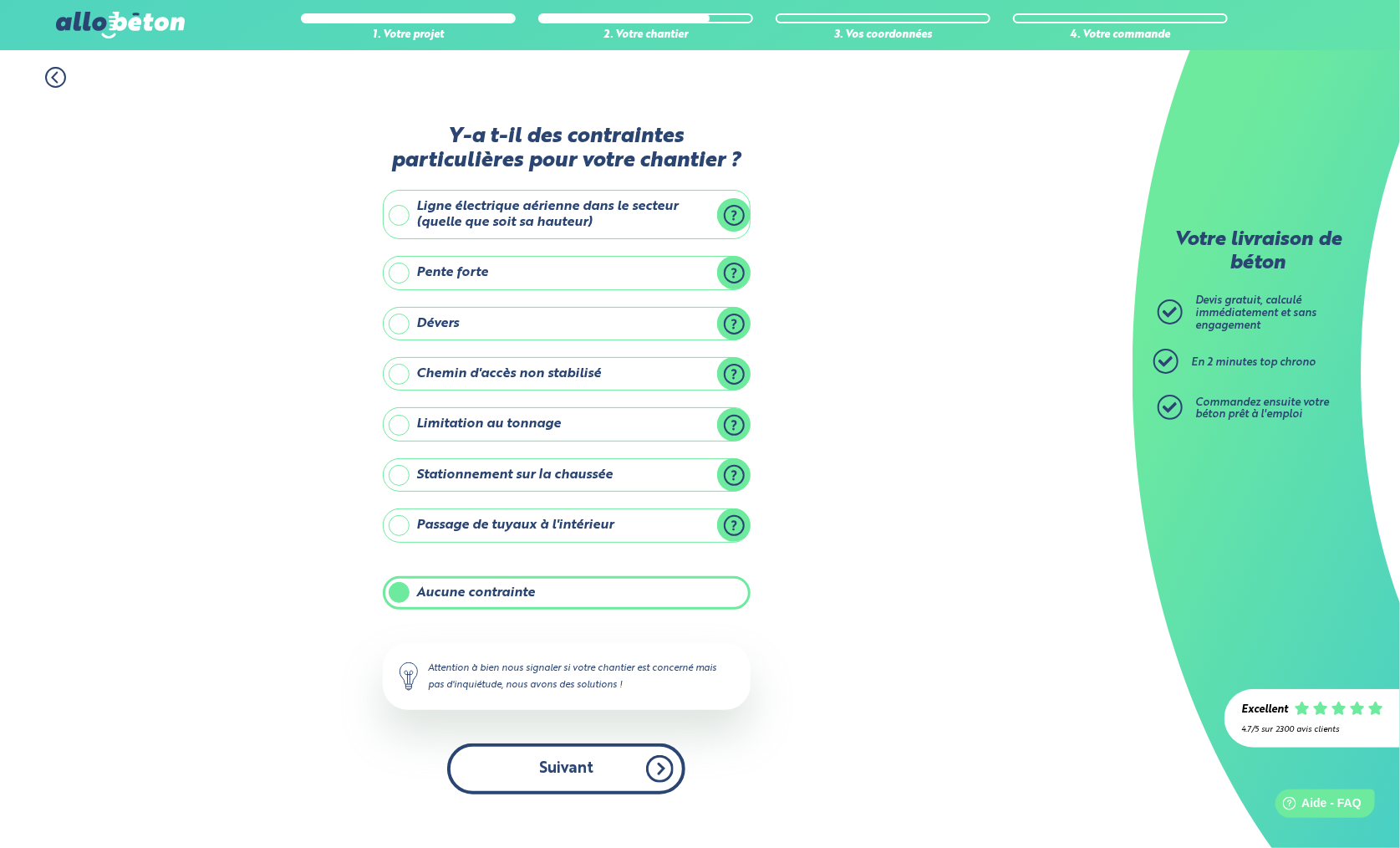
click at [542, 763] on button "Suivant" at bounding box center [566, 768] width 238 height 51
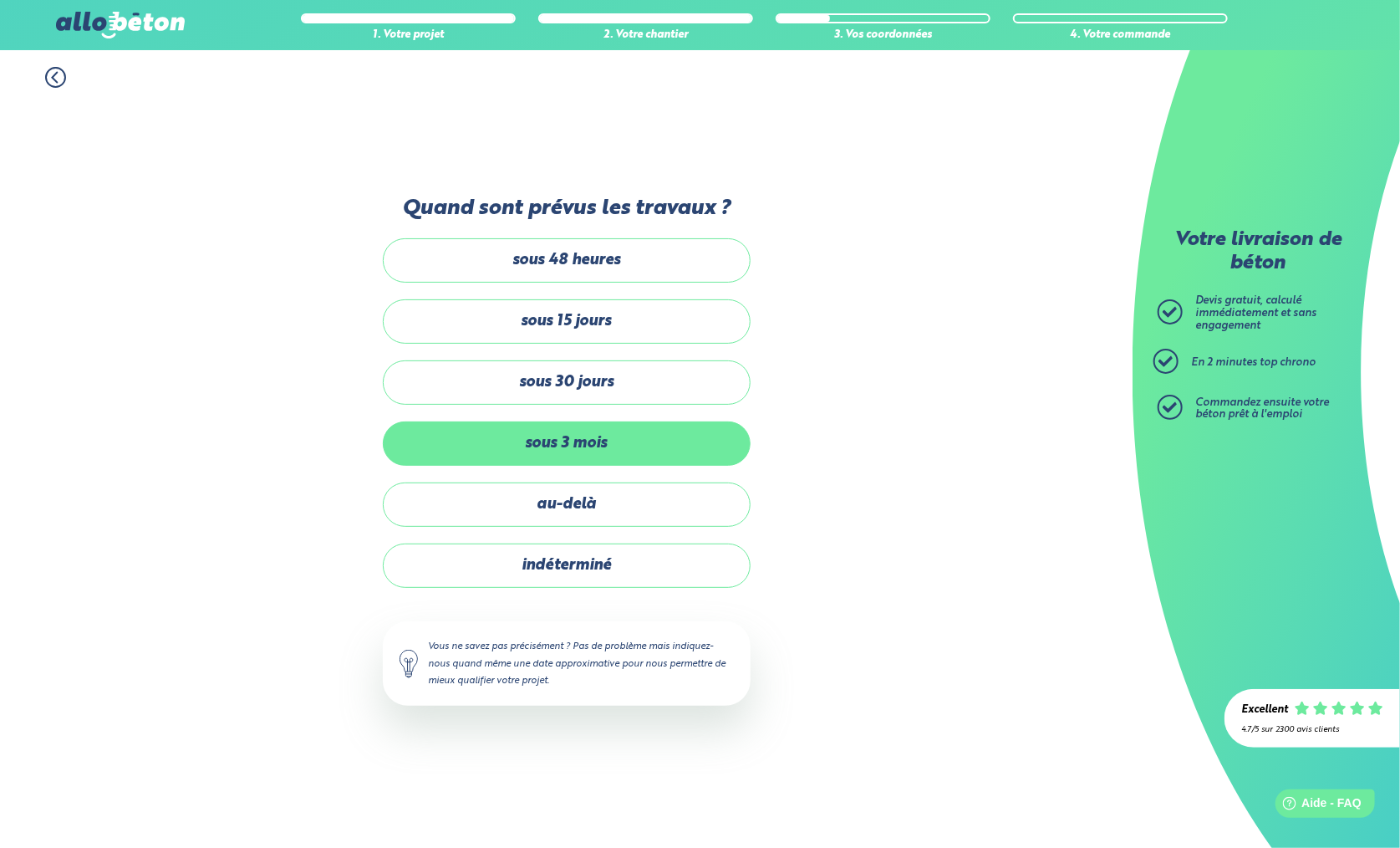
click at [518, 448] on label "sous 3 mois" at bounding box center [566, 444] width 368 height 44
click at [0, 0] on input "sous 3 mois" at bounding box center [0, 0] width 0 height 0
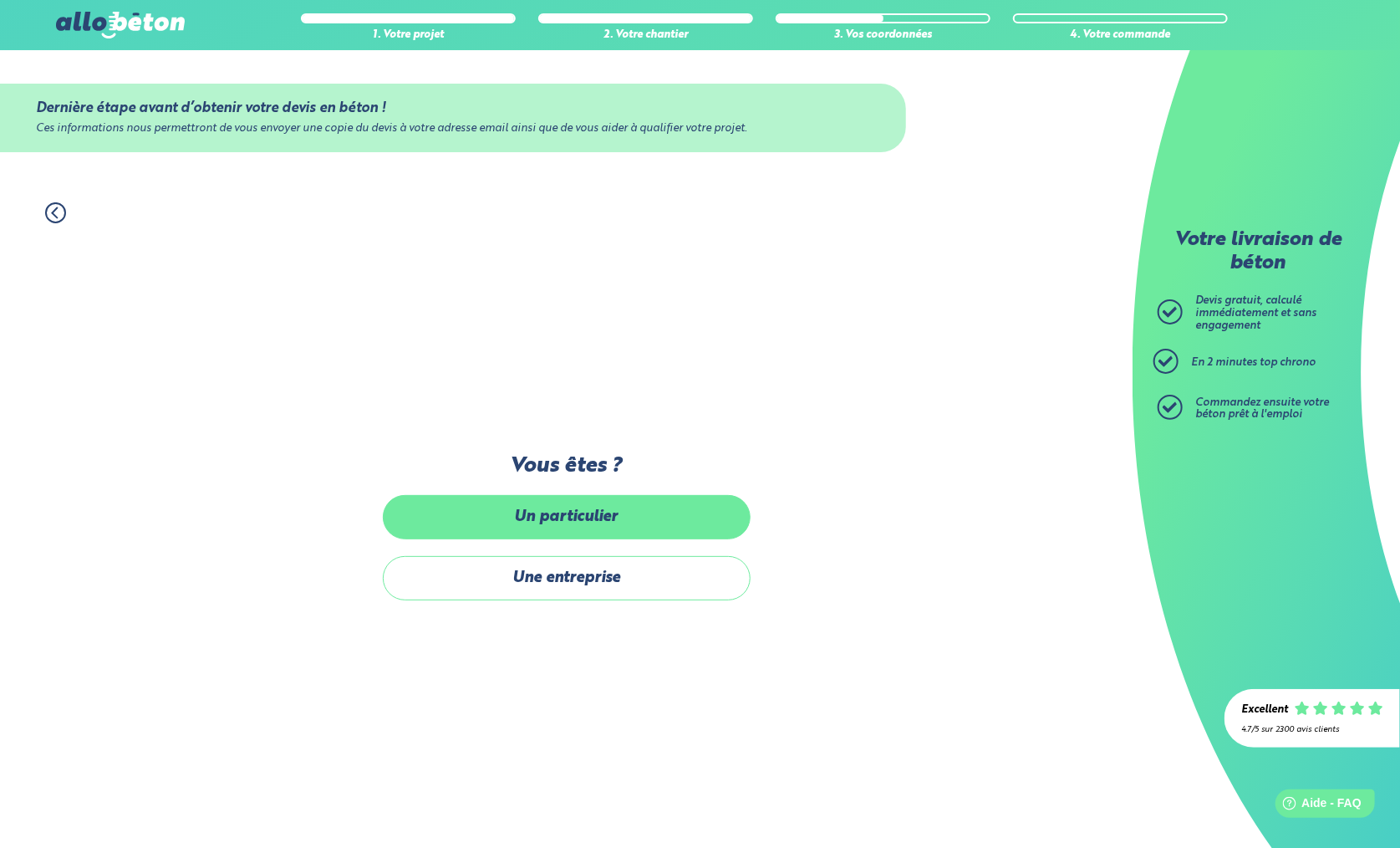
click at [527, 512] on label "Un particulier" at bounding box center [566, 517] width 368 height 44
click at [0, 0] on input "Un particulier" at bounding box center [0, 0] width 0 height 0
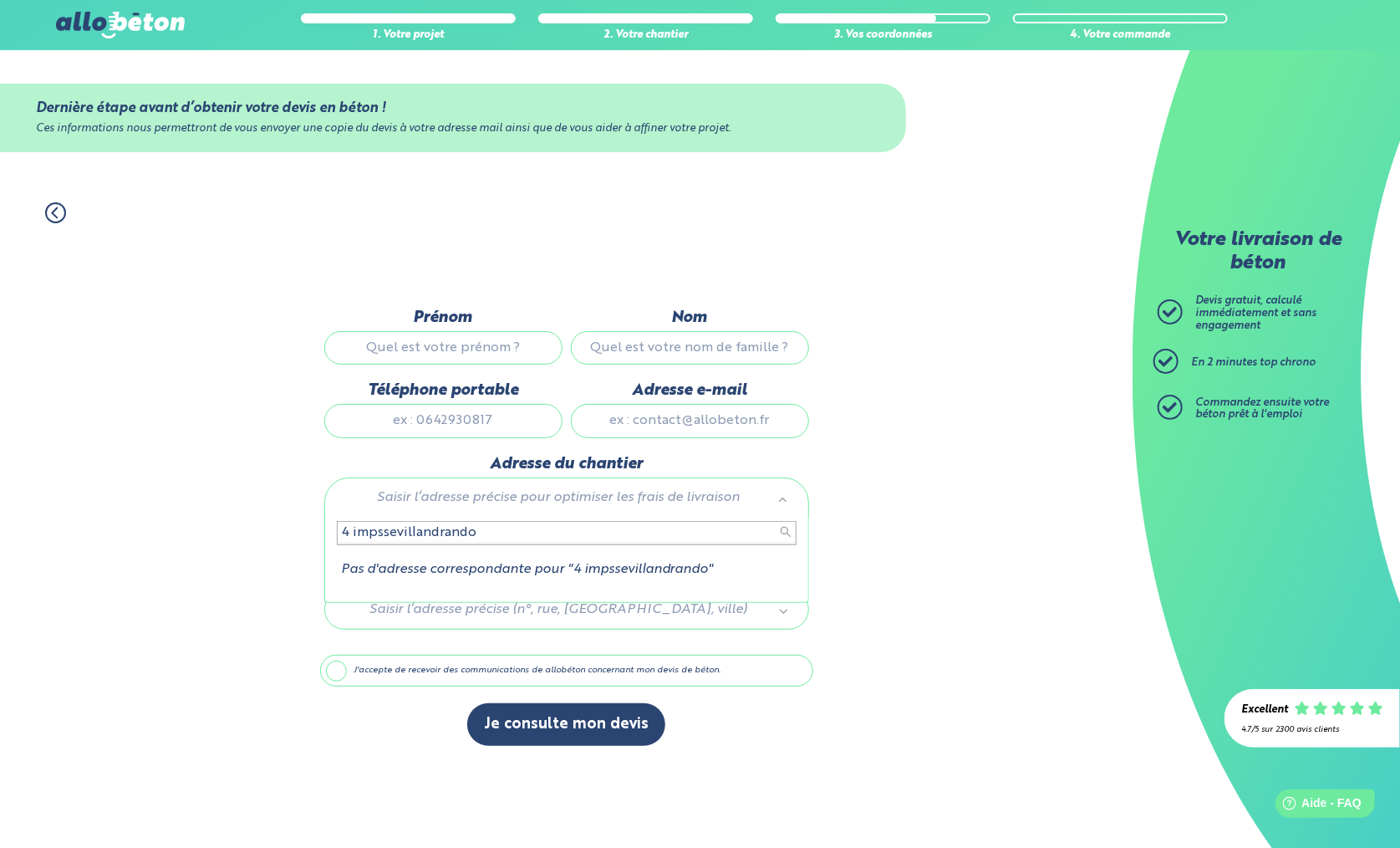
click at [396, 534] on input "4 impssevillandrando" at bounding box center [566, 533] width 460 height 23
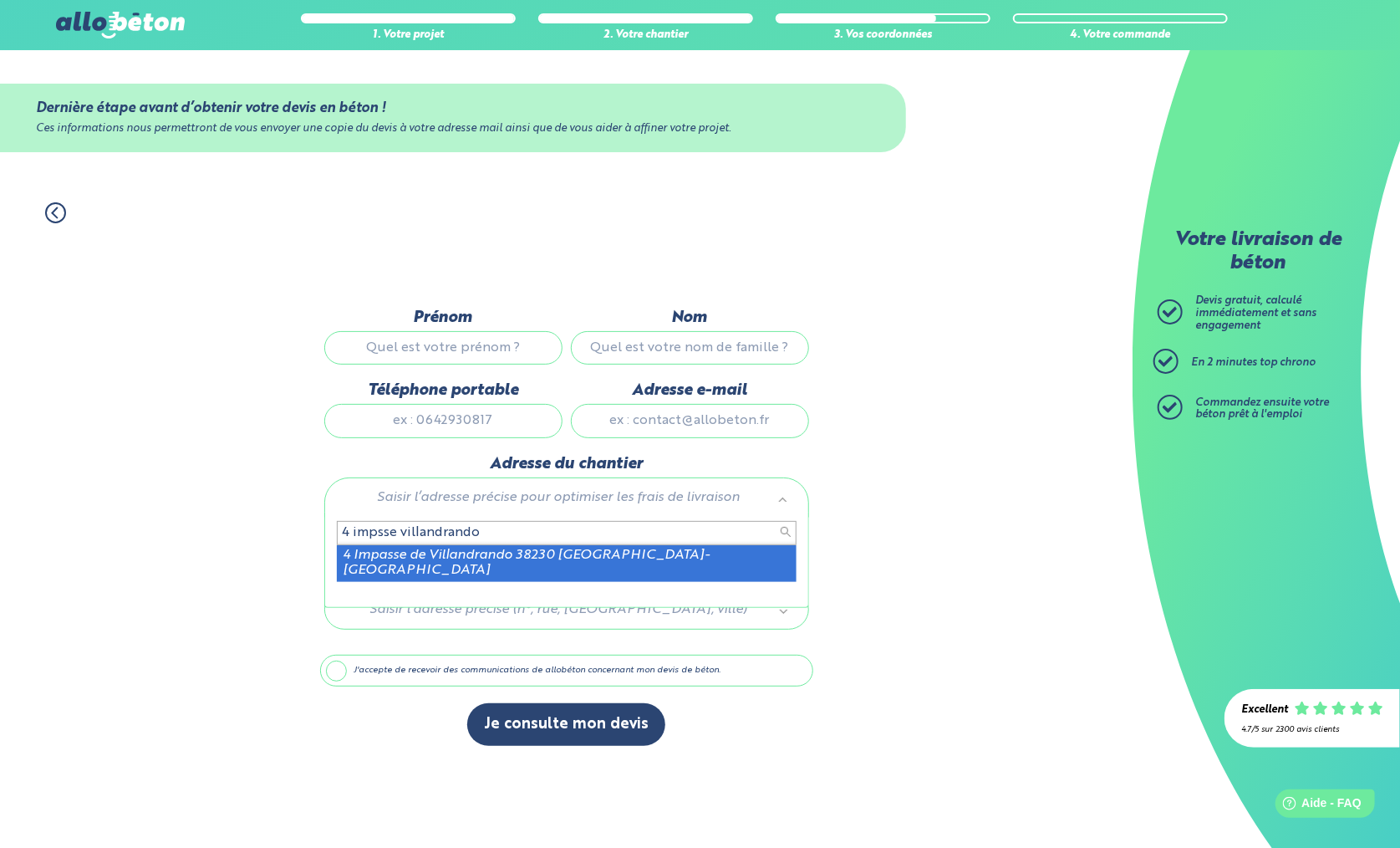
type input "4 impsse villandrando"
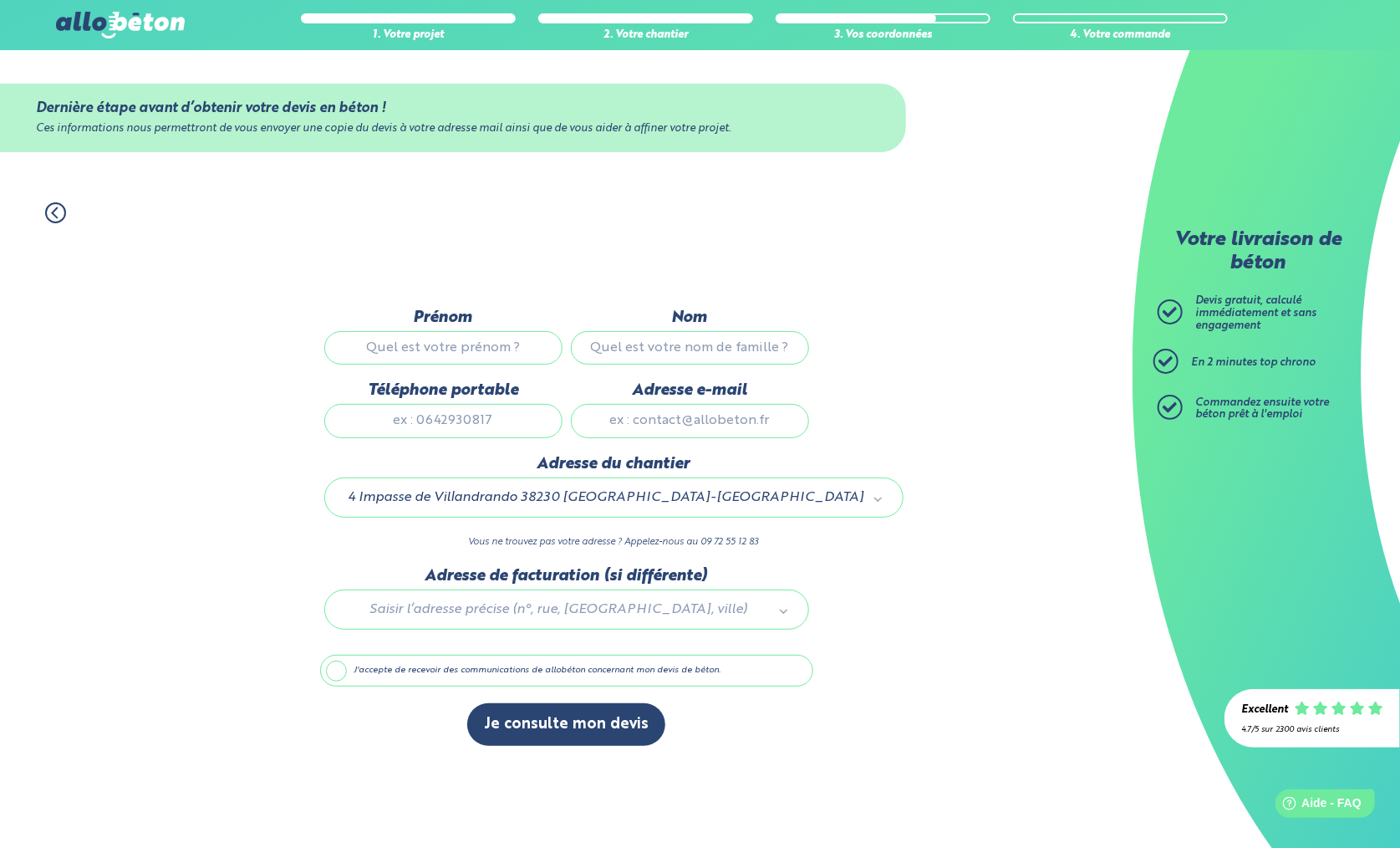
click at [337, 667] on label "J'accepte de recevoir des communications de allobéton concernant mon devis de b…" at bounding box center [566, 670] width 493 height 32
click at [0, 0] on input "J'accepte de recevoir des communications de allobéton concernant mon devis de b…" at bounding box center [0, 0] width 0 height 0
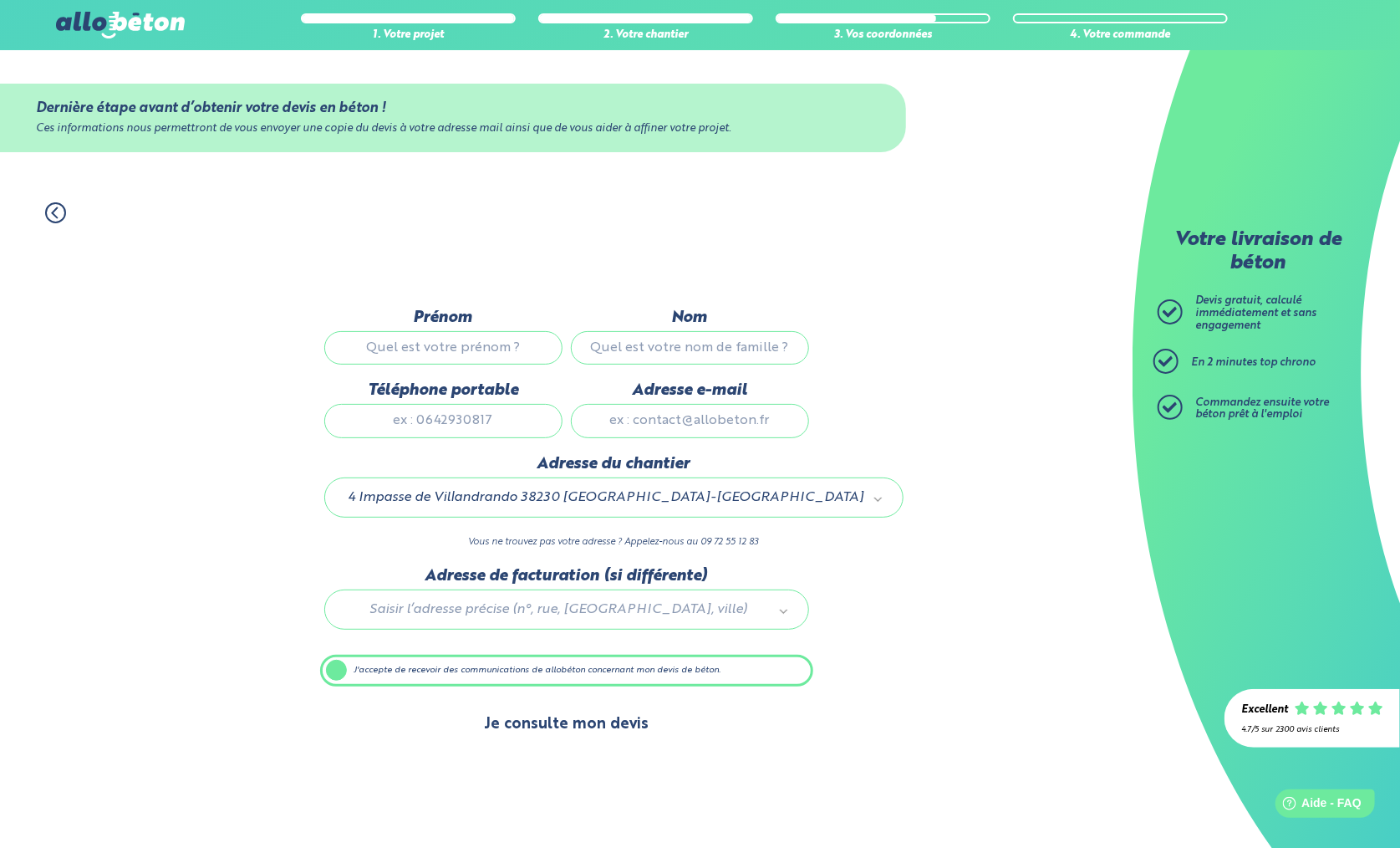
click at [524, 721] on button "Je consulte mon devis" at bounding box center [565, 725] width 198 height 42
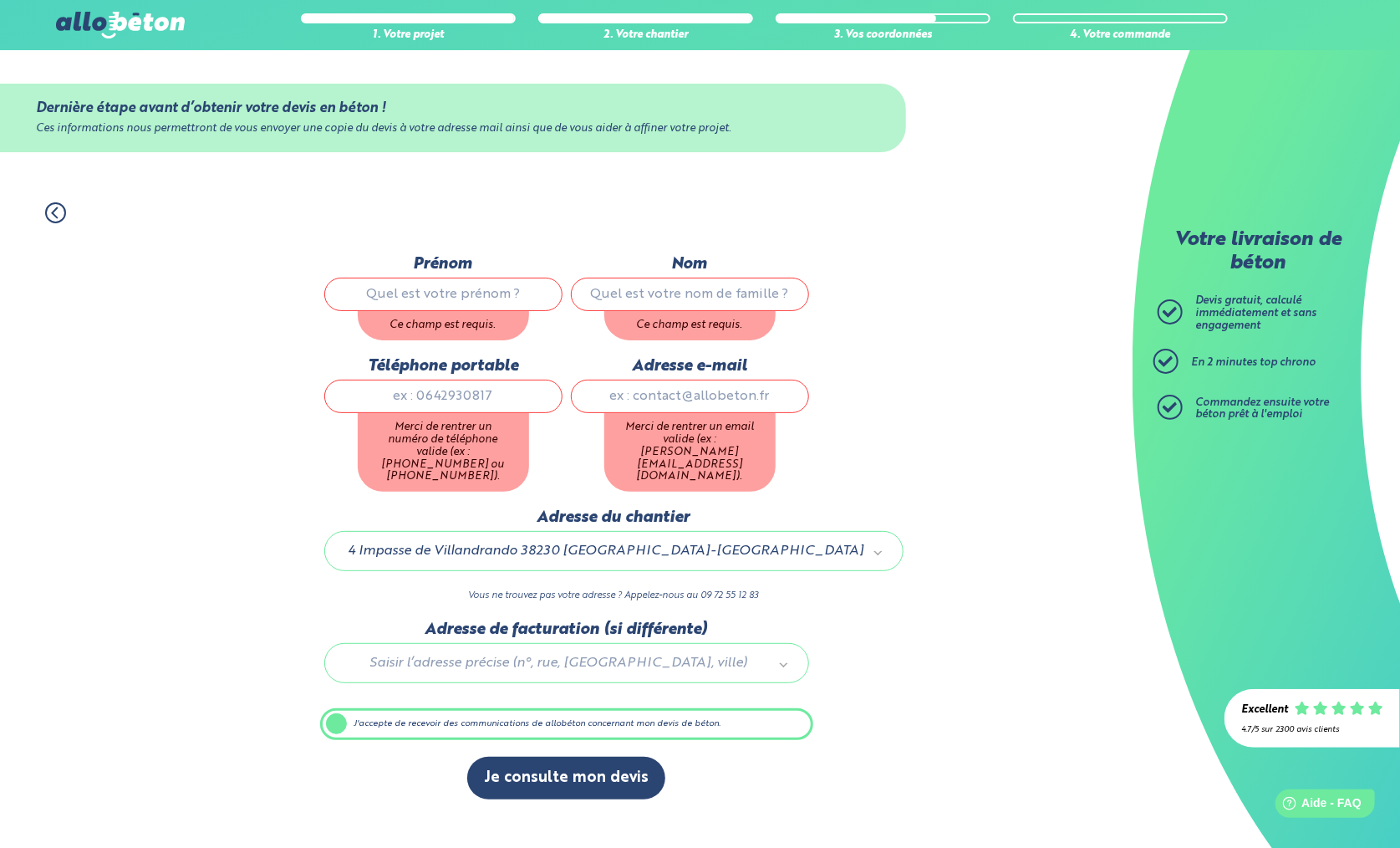
click at [486, 310] on input "Prénom" at bounding box center [443, 294] width 238 height 34
type input "Daniel"
type input "Ramirez"
type input "0638598903"
type input "rezdany76@gmail.com"
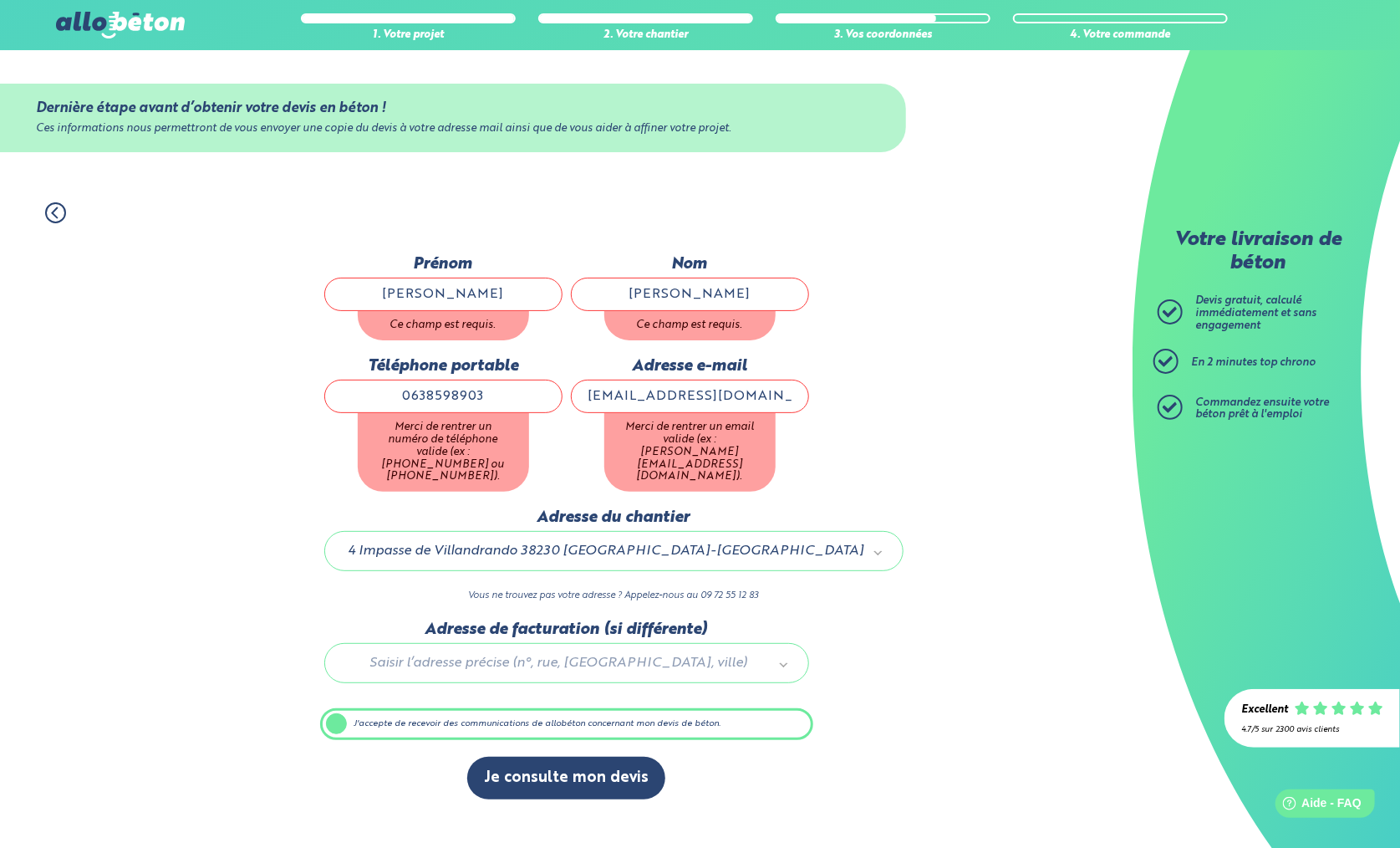
type input "4 Impasse De Villandrando"
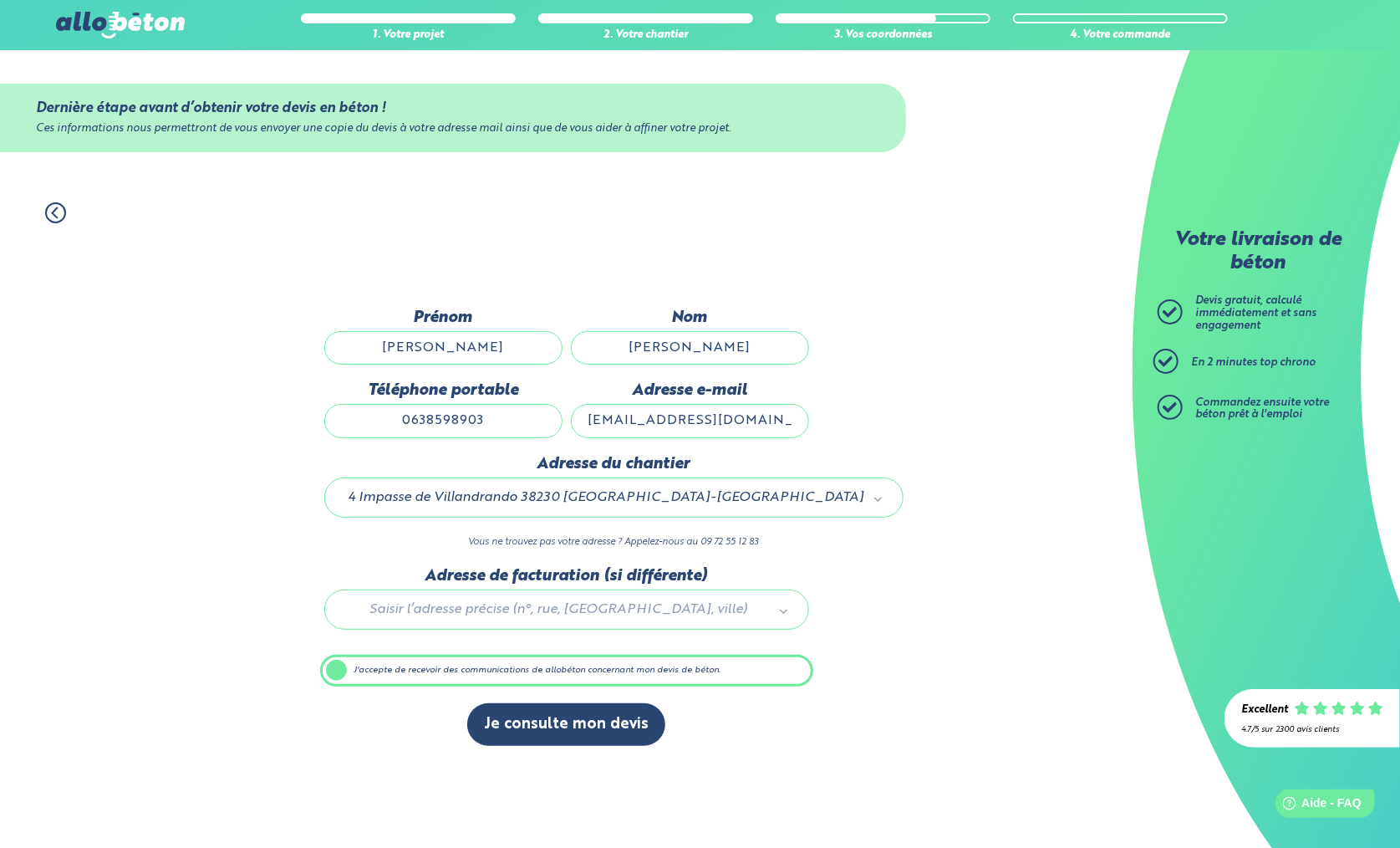
click at [496, 420] on input "0638598903" at bounding box center [443, 421] width 238 height 34
type input "0638598983"
click at [892, 579] on div "1. Votre projet 2. Votre chantier 3. Vos coordonnées 4. Votre commande Dernière…" at bounding box center [566, 516] width 1133 height 662
click at [539, 731] on button "Je consulte mon devis" at bounding box center [565, 725] width 198 height 42
